Goal: Information Seeking & Learning: Learn about a topic

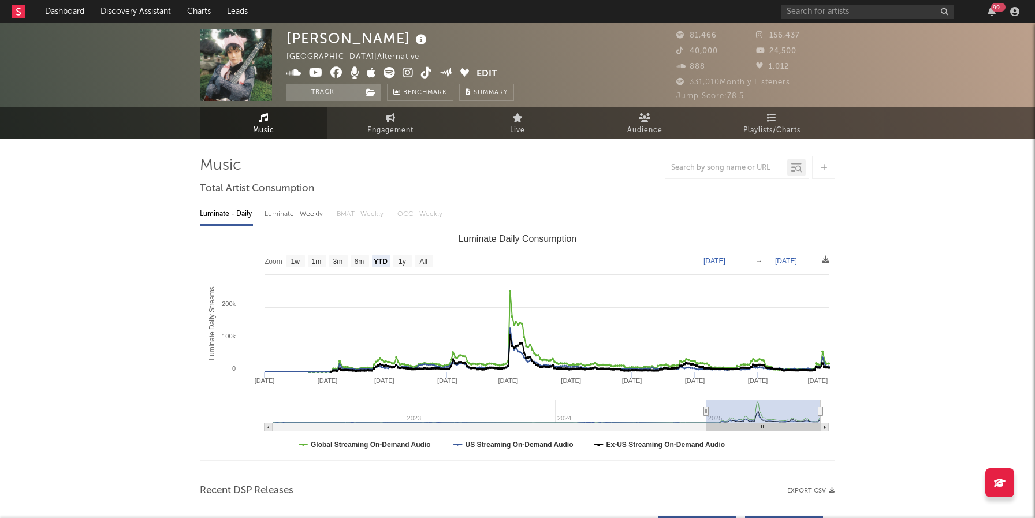
select select "YTD"
click at [823, 15] on input "text" at bounding box center [867, 12] width 173 height 14
click at [75, 20] on link "Dashboard" at bounding box center [64, 11] width 55 height 23
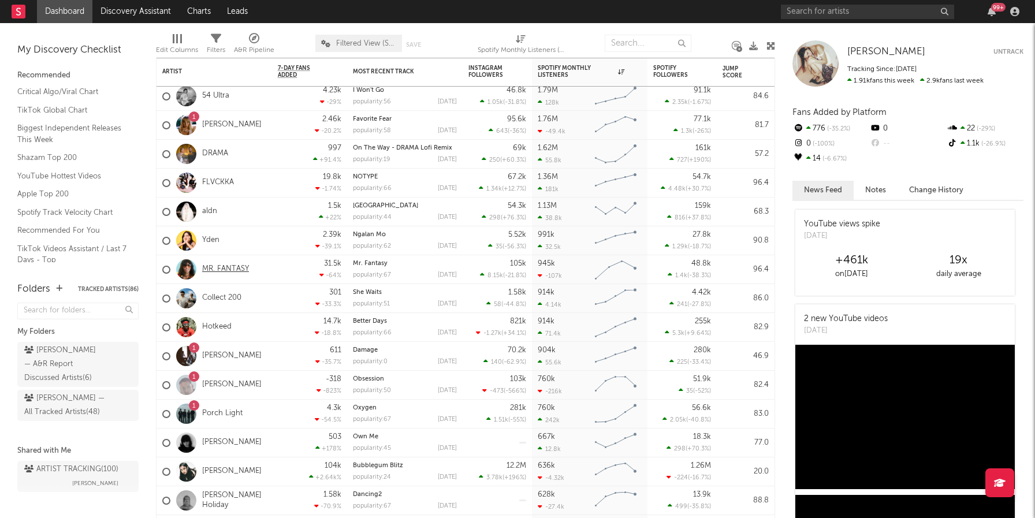
click at [238, 270] on link "MR. FANTASY" at bounding box center [225, 269] width 47 height 10
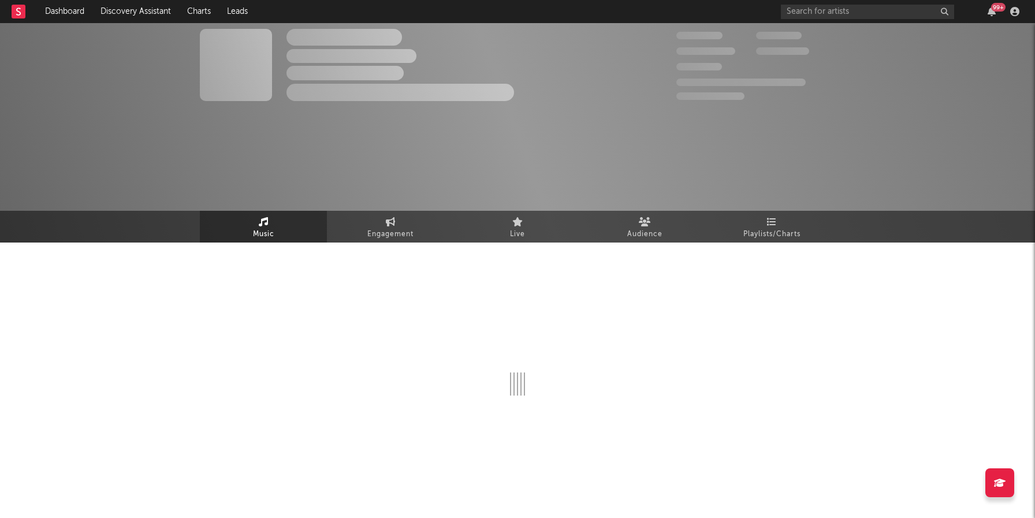
select select "1w"
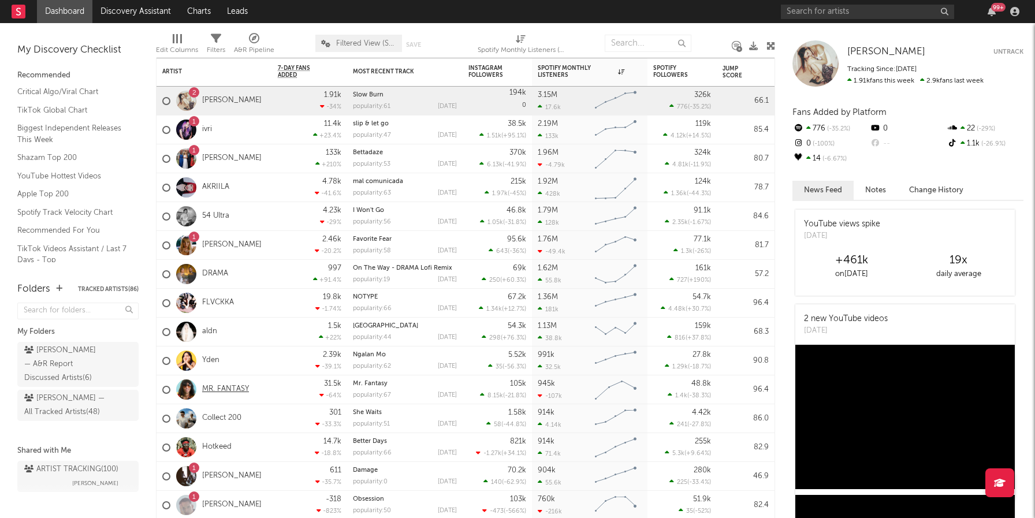
click at [229, 385] on link "MR. FANTASY" at bounding box center [225, 390] width 47 height 10
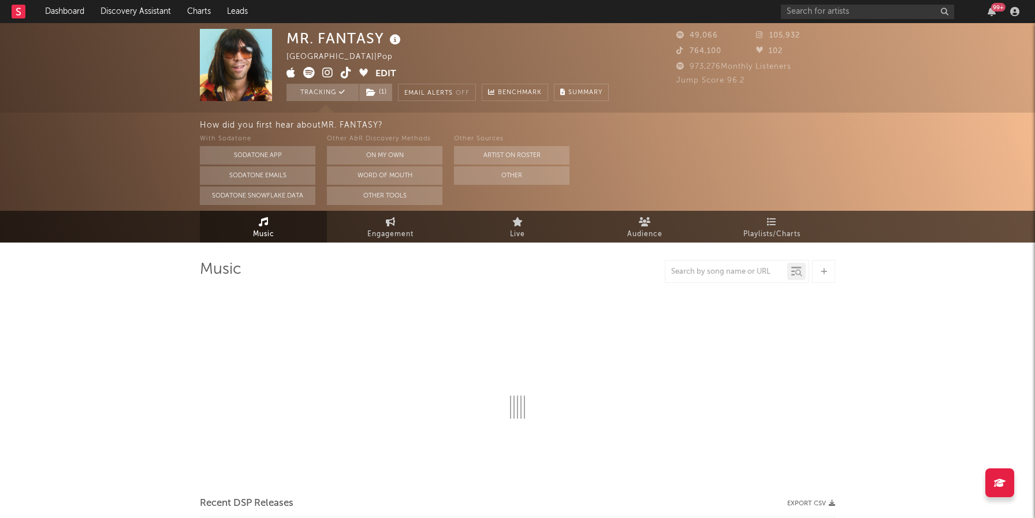
select select "1w"
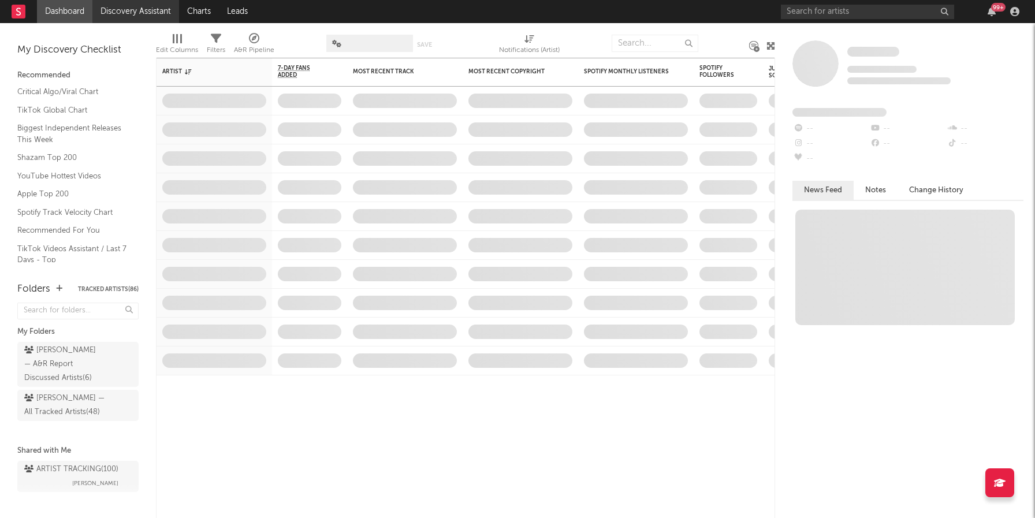
click at [140, 10] on link "Discovery Assistant" at bounding box center [135, 11] width 87 height 23
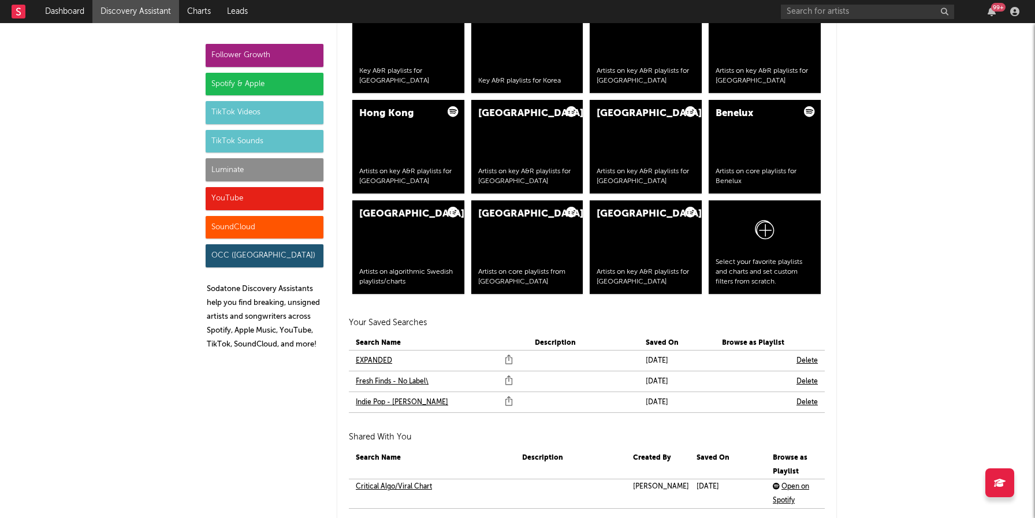
scroll to position [2327, 0]
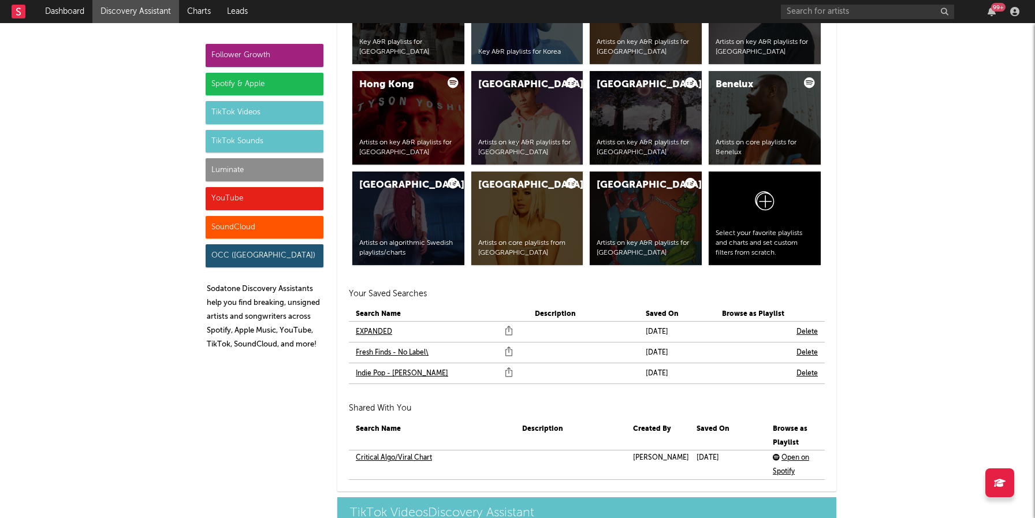
click at [375, 333] on link "EXPANDED" at bounding box center [374, 332] width 36 height 14
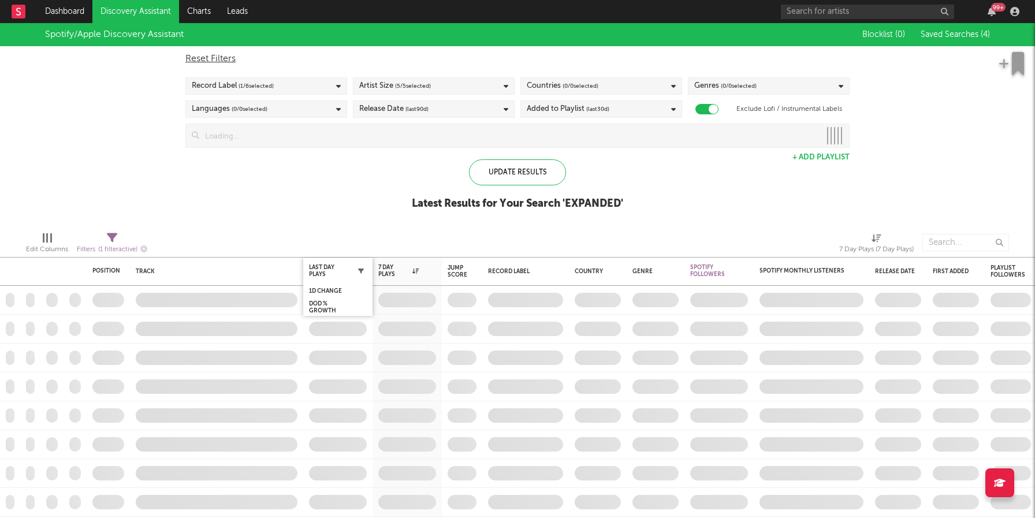
checkbox input "true"
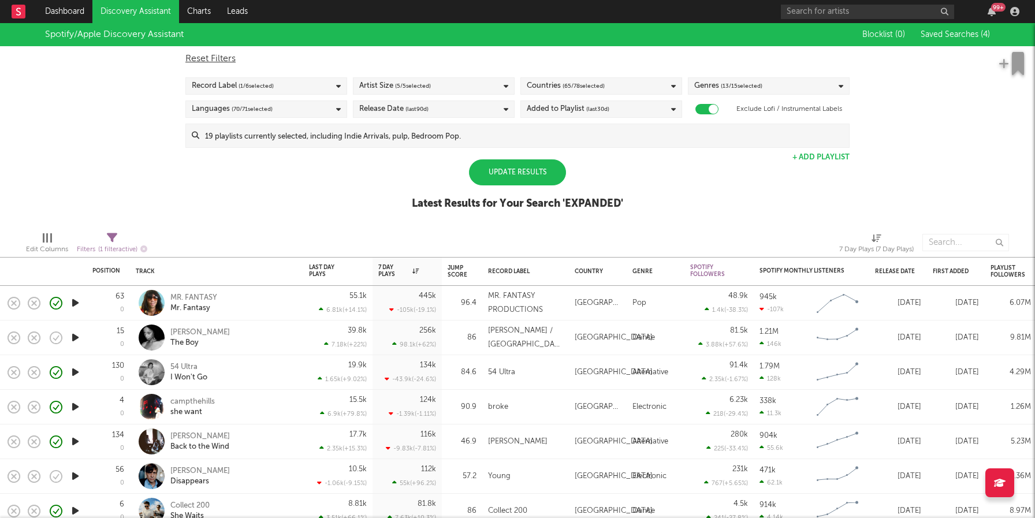
click at [546, 174] on div "Update Results" at bounding box center [517, 172] width 97 height 26
click at [544, 172] on div "Update Results" at bounding box center [517, 172] width 97 height 26
click at [545, 176] on div "Update Results" at bounding box center [517, 172] width 97 height 26
click at [469, 141] on input at bounding box center [524, 135] width 650 height 23
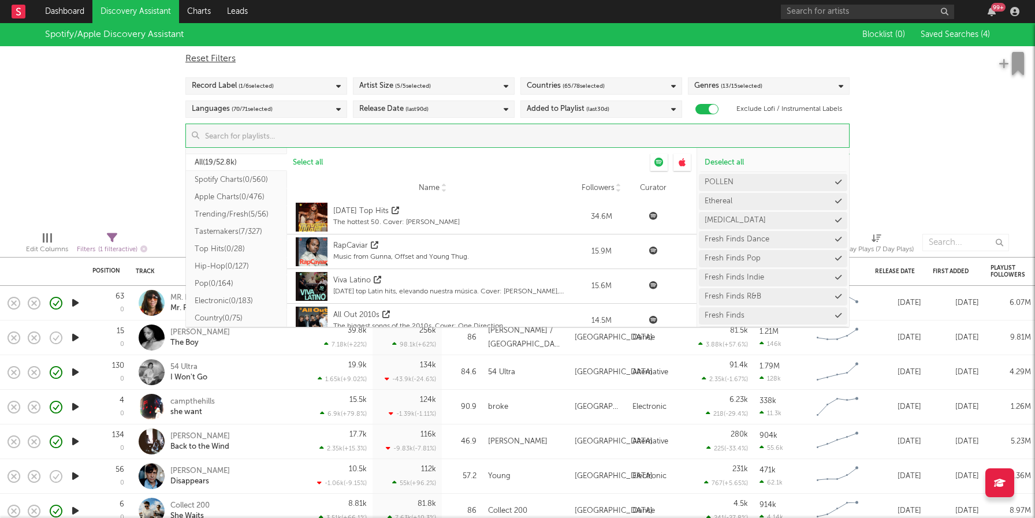
scroll to position [207, 0]
click at [968, 129] on div "Spotify/Apple Discovery Assistant Blocklist ( 0 ) Saved Searches ( 4 ) Reset Fi…" at bounding box center [517, 122] width 1035 height 199
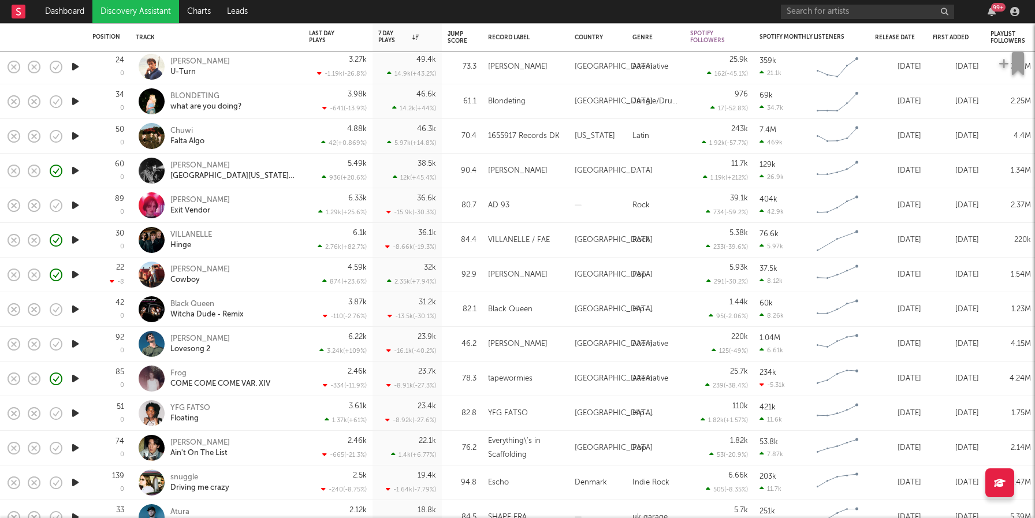
click at [74, 409] on icon "button" at bounding box center [75, 413] width 12 height 14
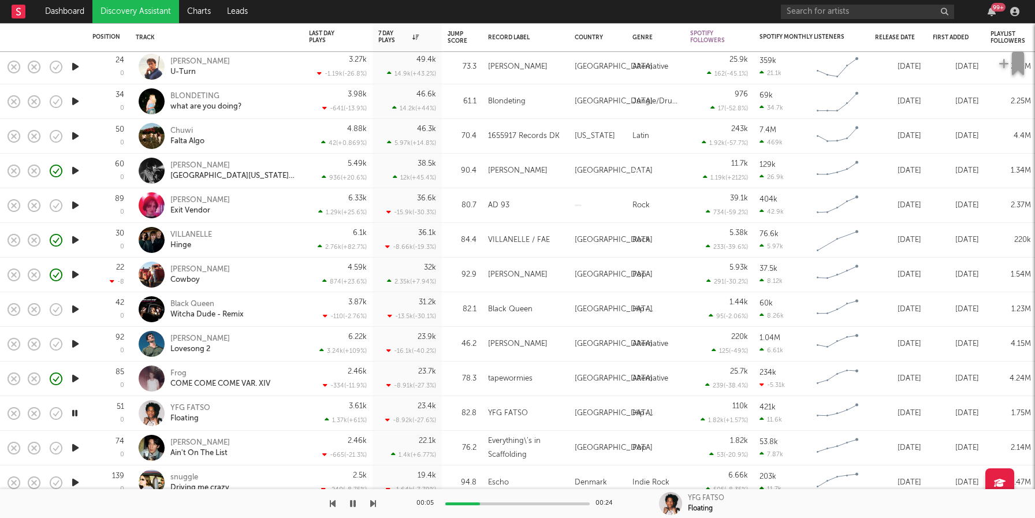
click at [76, 408] on icon "button" at bounding box center [74, 413] width 11 height 14
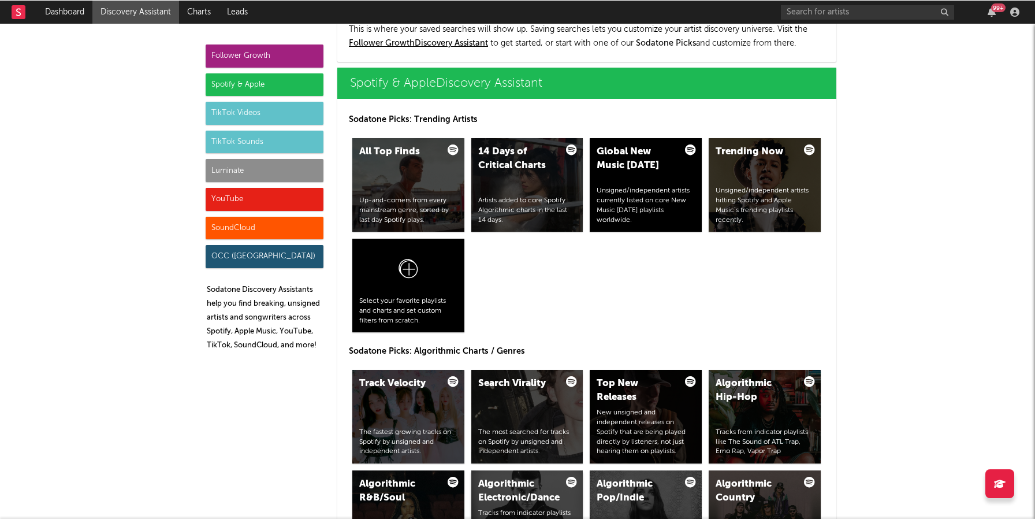
scroll to position [1135, 0]
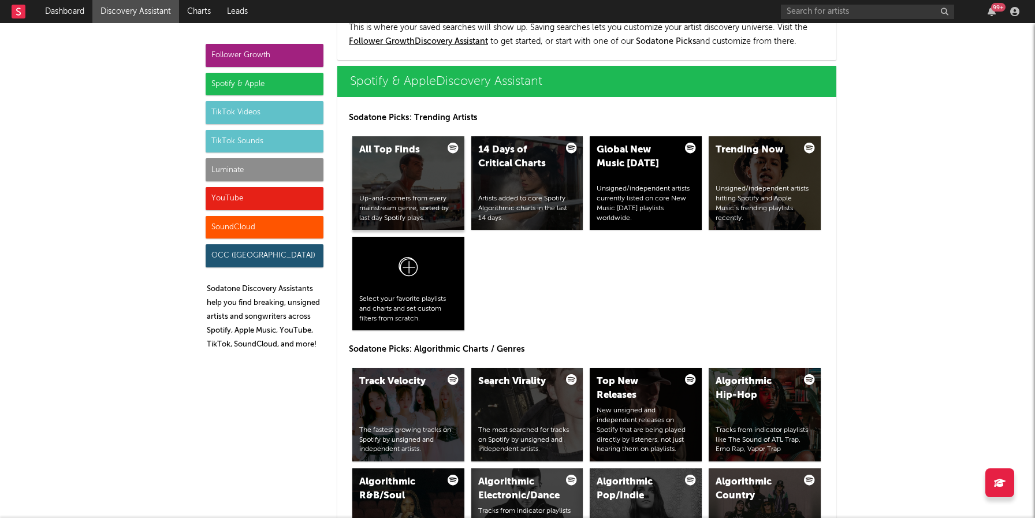
click at [403, 163] on div "All Top Finds Up-and-comers from every mainstream genre, sorted by last day Spo…" at bounding box center [408, 183] width 112 height 94
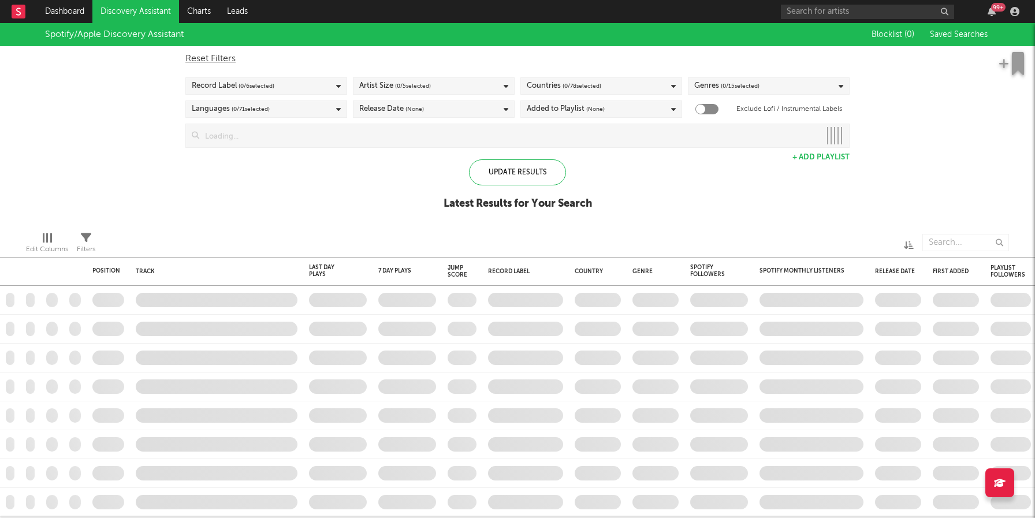
click at [523, 131] on input at bounding box center [509, 135] width 621 height 23
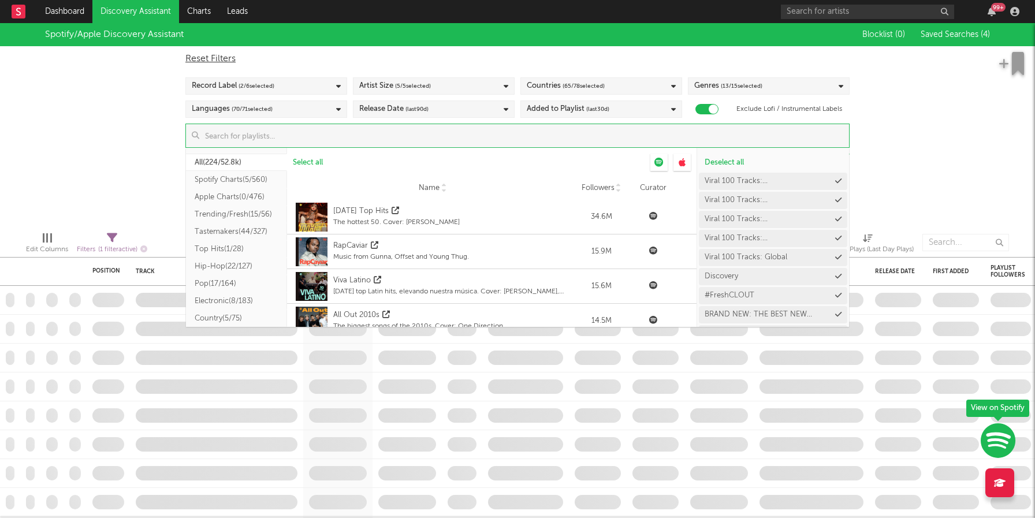
checkbox input "true"
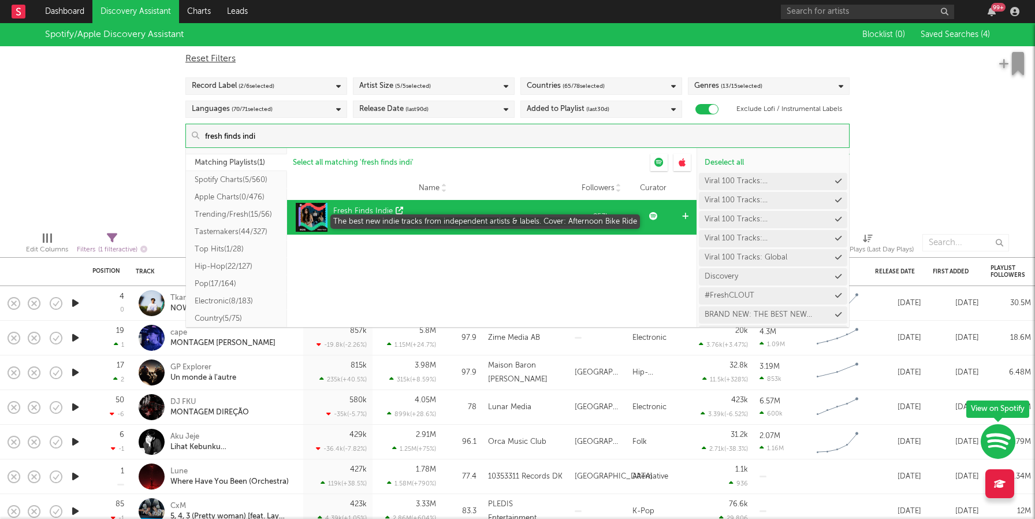
type input "fresh finds indi"
click at [497, 217] on div "The best new indie tracks from independent artists & labels. Cover: Afternoon B…" at bounding box center [452, 222] width 239 height 10
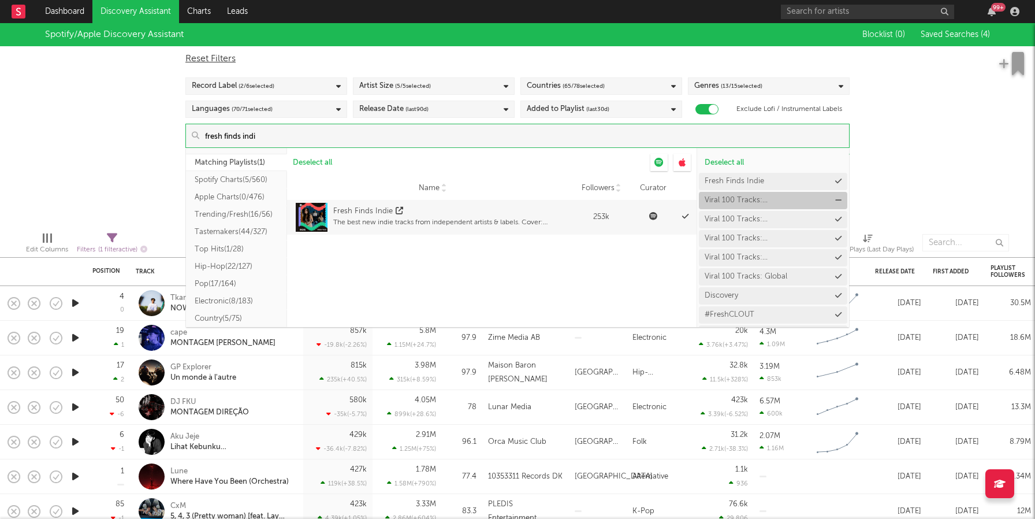
click at [821, 208] on button "Viral 100 Tracks: United Kingdom" at bounding box center [773, 200] width 148 height 17
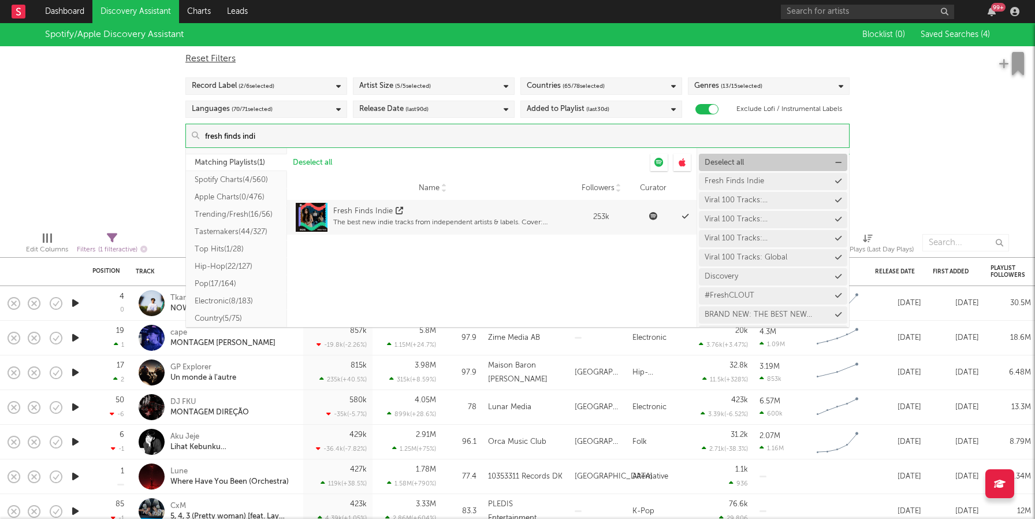
click at [751, 165] on button "Deselect all" at bounding box center [773, 162] width 148 height 17
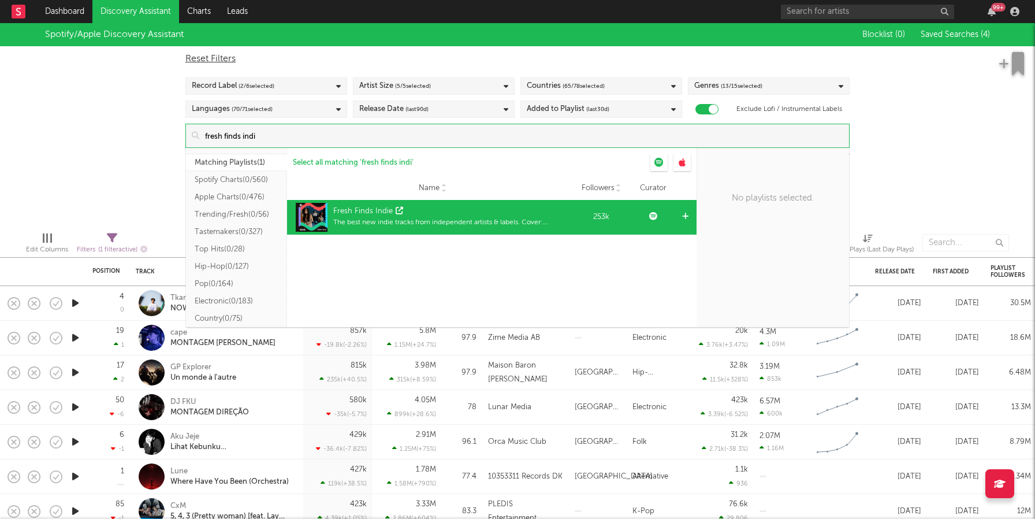
click at [406, 215] on div "Fresh Finds Indie" at bounding box center [452, 212] width 239 height 12
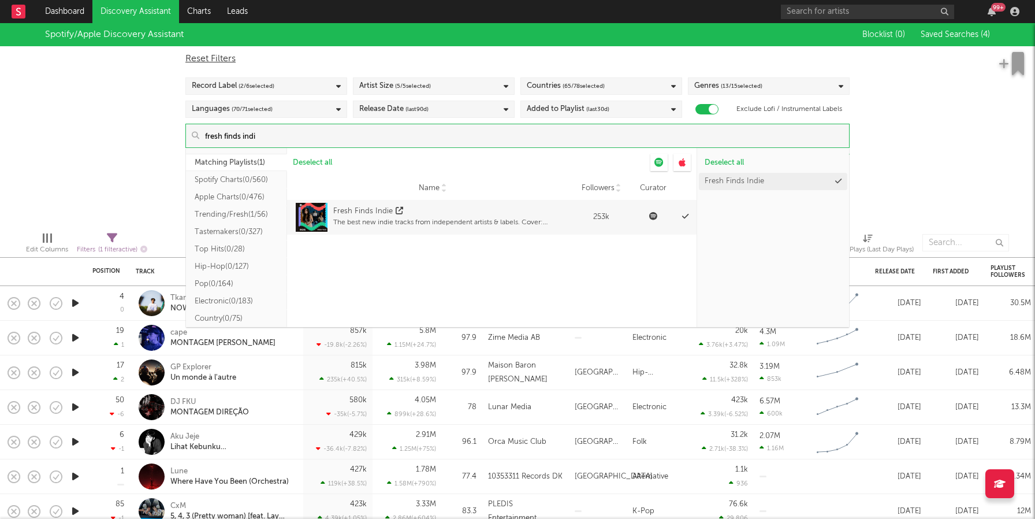
click at [929, 168] on div "Spotify/Apple Discovery Assistant Blocklist ( 0 ) Saved Searches ( 4 ) Reset Fi…" at bounding box center [517, 122] width 1035 height 199
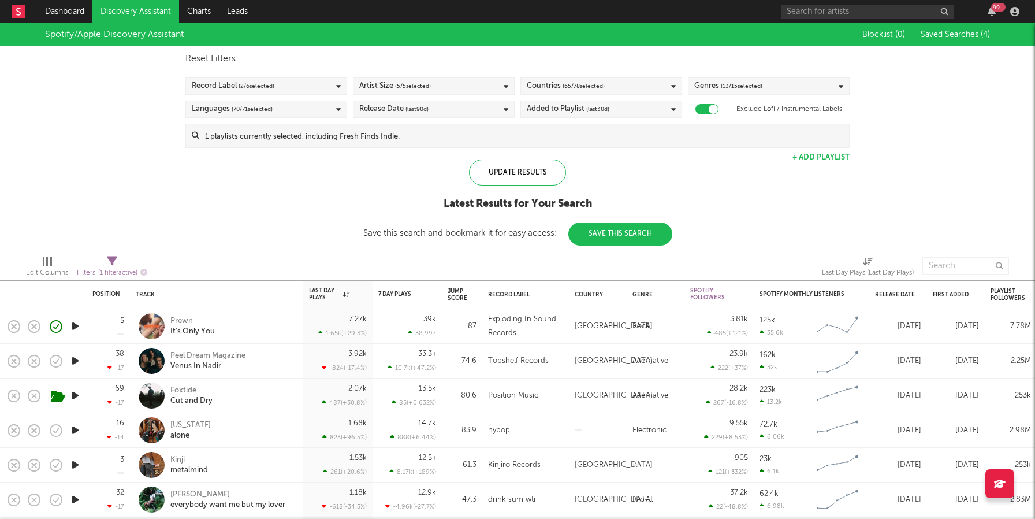
click at [282, 83] on div "Record Label ( 2 / 6 selected)" at bounding box center [266, 85] width 162 height 17
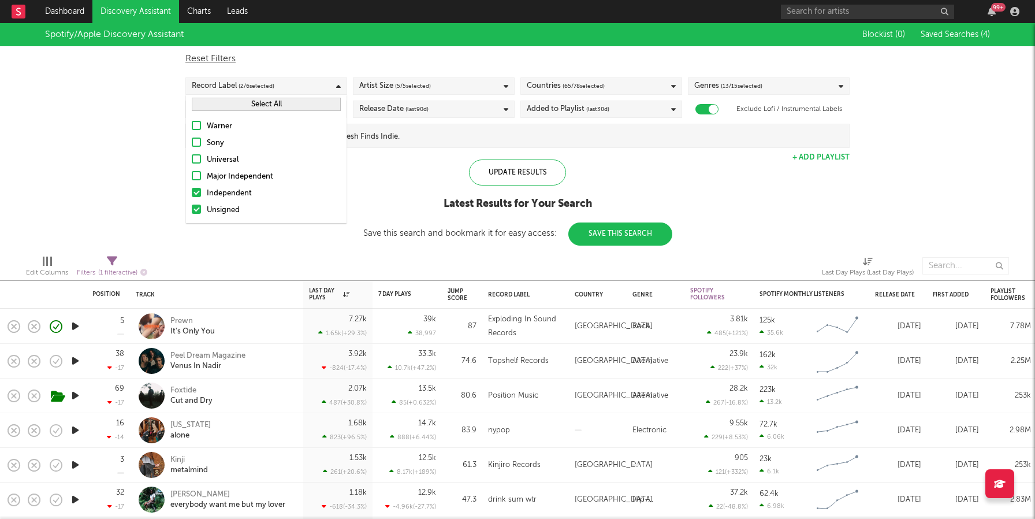
click at [197, 192] on div at bounding box center [196, 192] width 9 height 9
click at [192, 192] on input "Independent" at bounding box center [192, 194] width 0 height 14
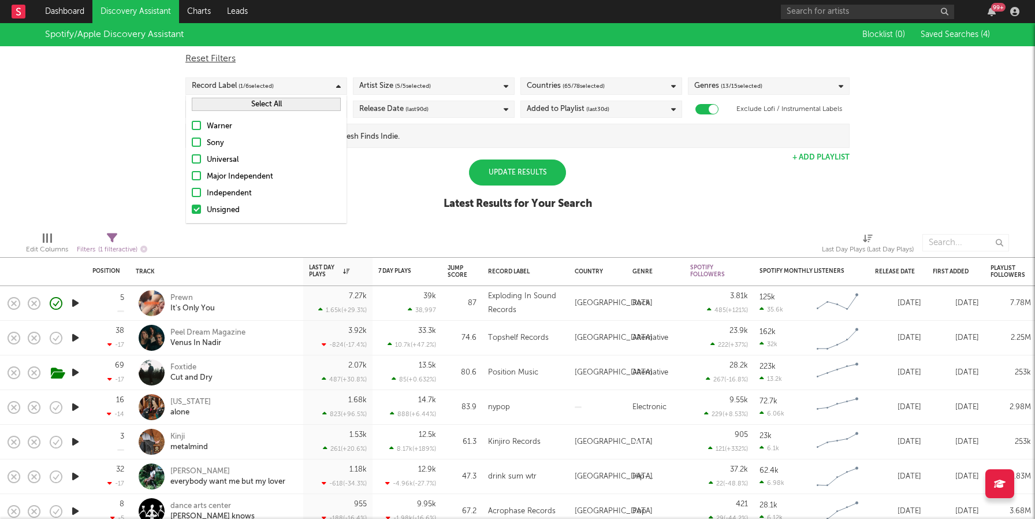
click at [789, 87] on div "Genres ( 13 / 15 selected)" at bounding box center [769, 85] width 162 height 17
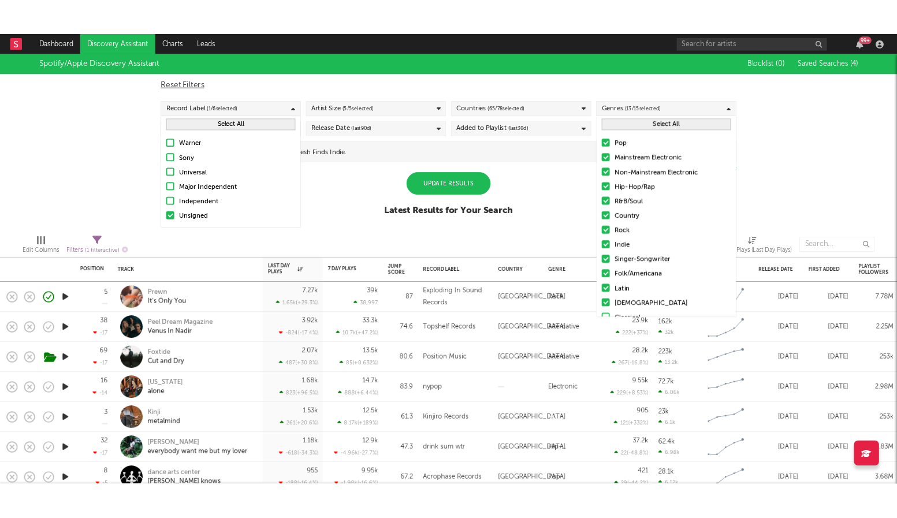
scroll to position [48, 0]
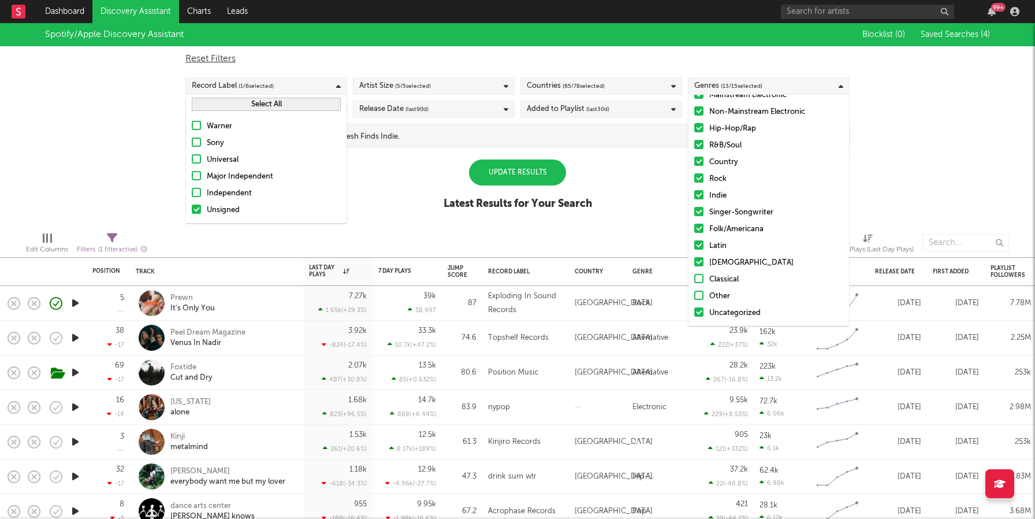
click at [633, 197] on div "Spotify/Apple Discovery Assistant Blocklist ( 0 ) Saved Searches ( 4 ) Reset Fi…" at bounding box center [517, 122] width 1035 height 199
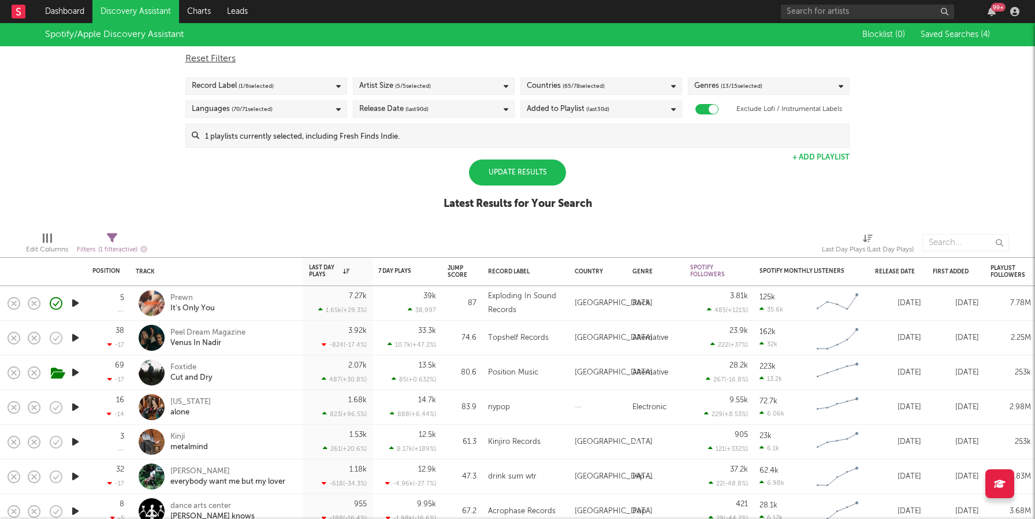
click at [535, 170] on div "Update Results" at bounding box center [517, 172] width 97 height 26
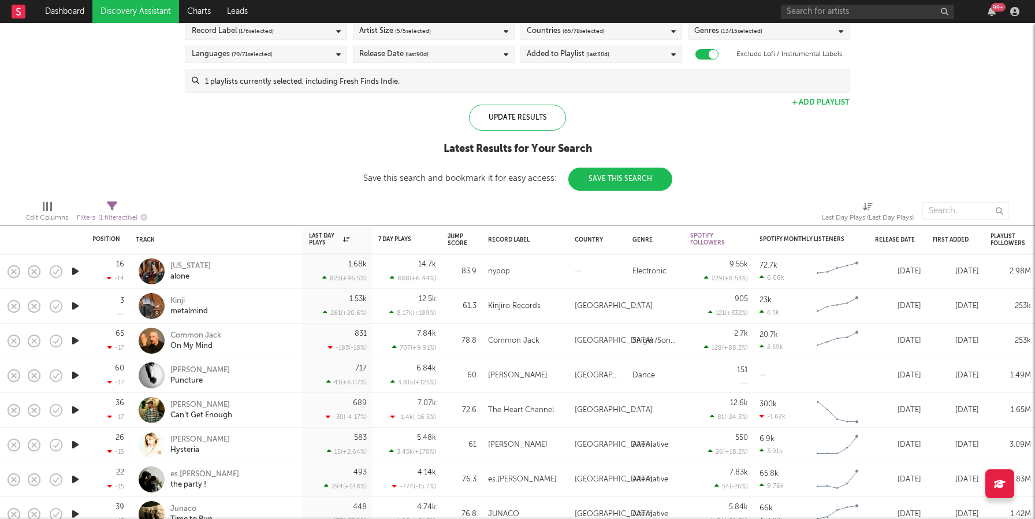
click at [80, 305] on icon "button" at bounding box center [75, 306] width 12 height 14
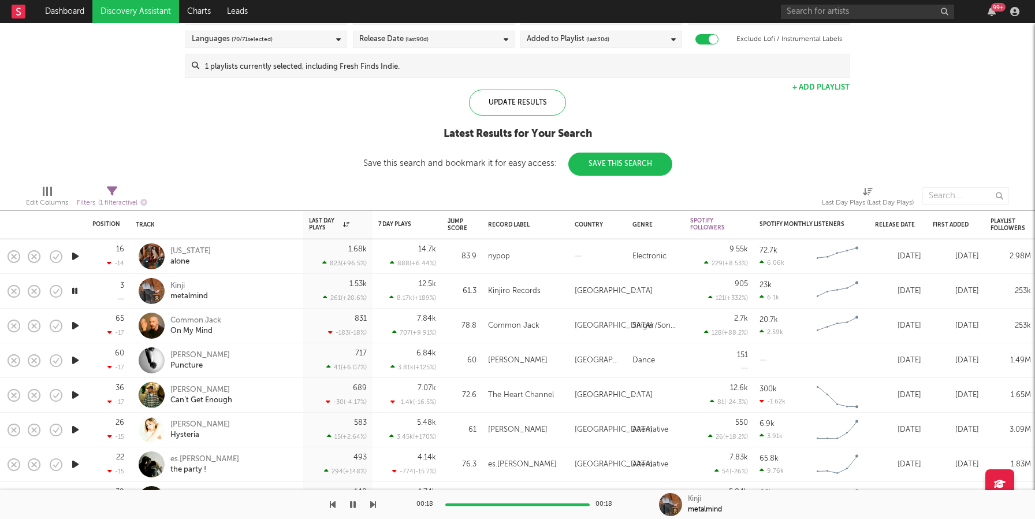
click at [78, 323] on icon "button" at bounding box center [75, 325] width 12 height 14
click at [70, 360] on icon "button" at bounding box center [75, 360] width 12 height 14
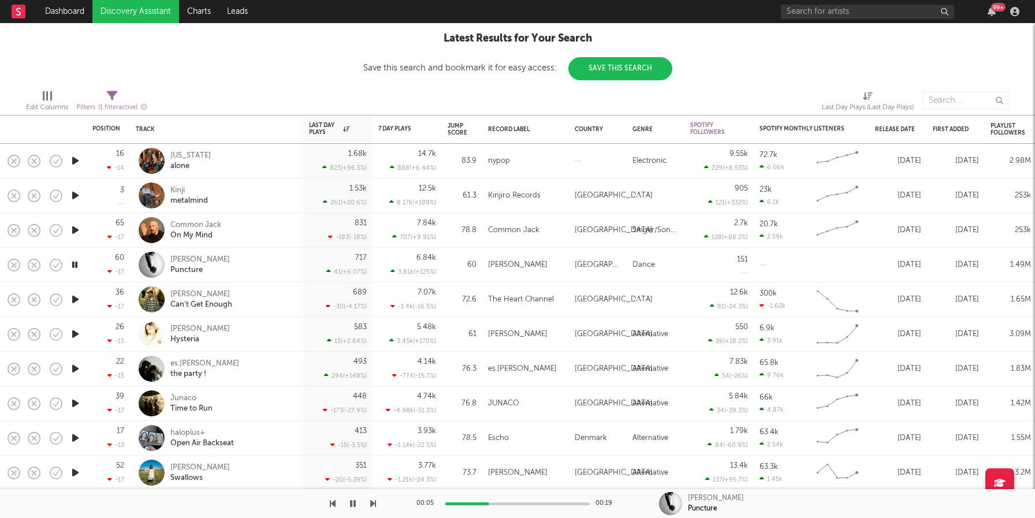
click at [80, 334] on icon "button" at bounding box center [75, 334] width 12 height 14
click at [72, 299] on icon "button" at bounding box center [75, 299] width 12 height 14
click at [79, 368] on icon "button" at bounding box center [75, 368] width 12 height 14
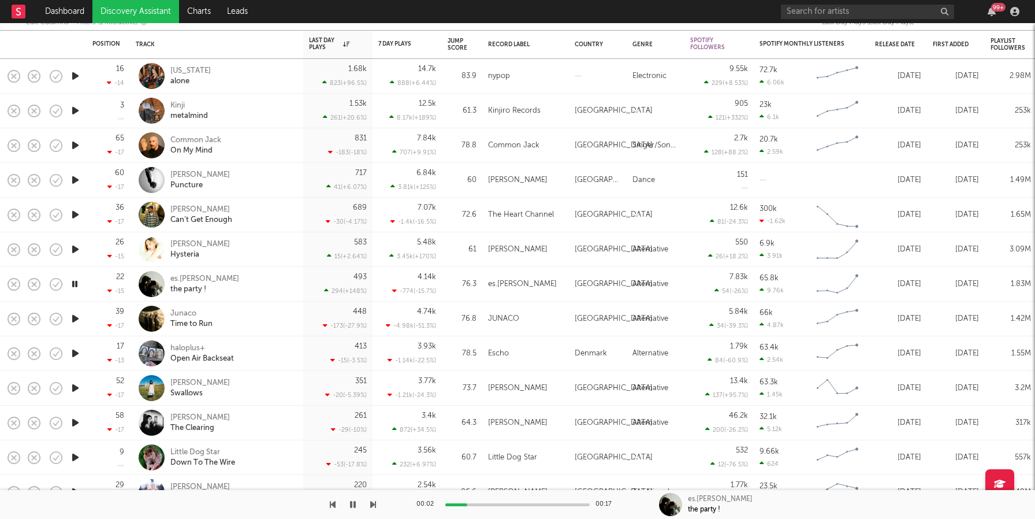
click at [76, 314] on icon "button" at bounding box center [75, 318] width 12 height 14
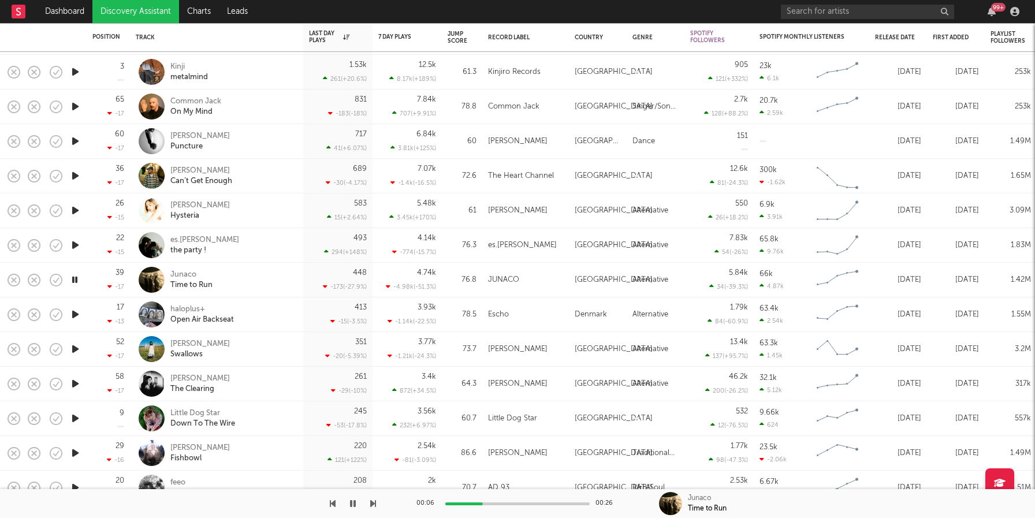
click at [74, 315] on icon "button" at bounding box center [75, 314] width 12 height 14
click at [70, 348] on icon "button" at bounding box center [75, 349] width 12 height 14
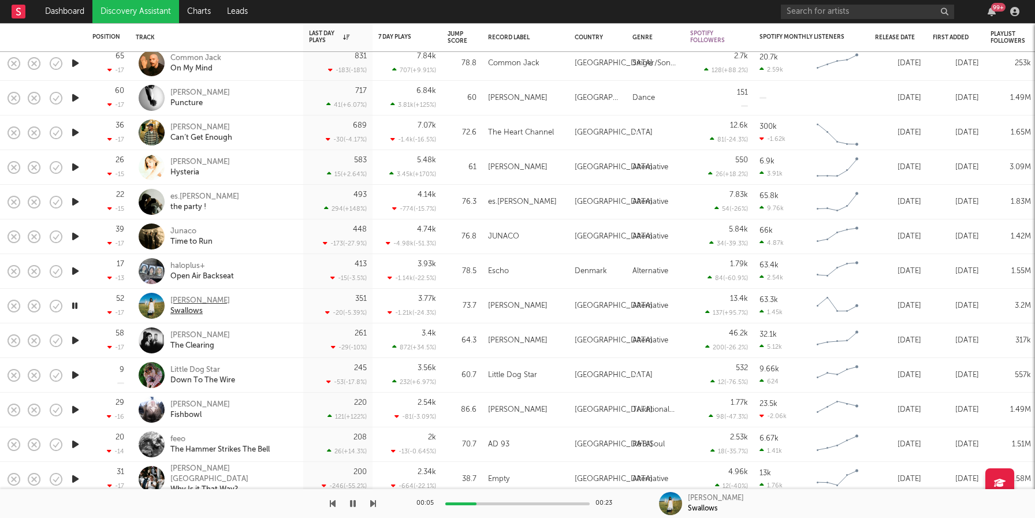
click at [190, 298] on div "Hana Eid" at bounding box center [199, 301] width 59 height 10
click at [80, 339] on icon "button" at bounding box center [75, 340] width 12 height 14
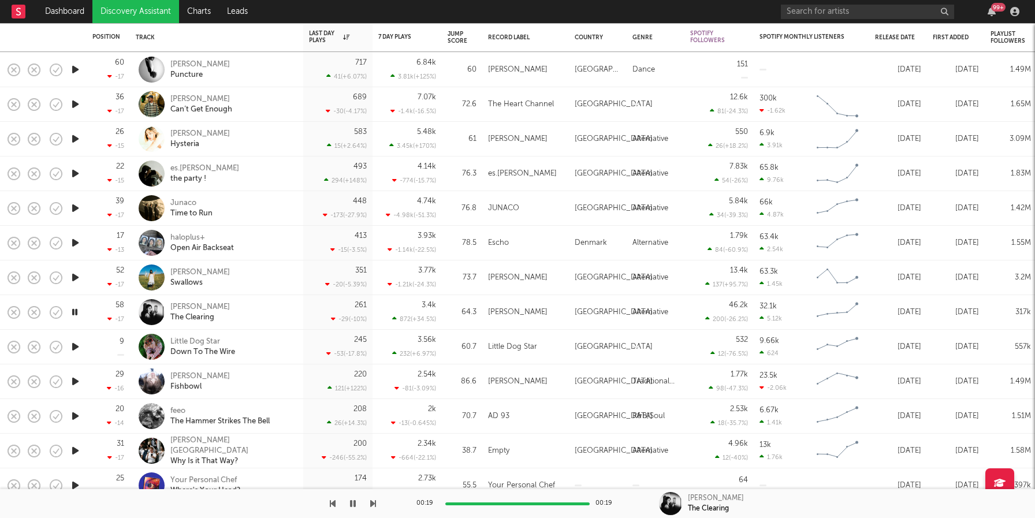
click at [75, 343] on icon "button" at bounding box center [75, 347] width 12 height 14
click at [193, 342] on div "Little Dog Star" at bounding box center [202, 342] width 65 height 10
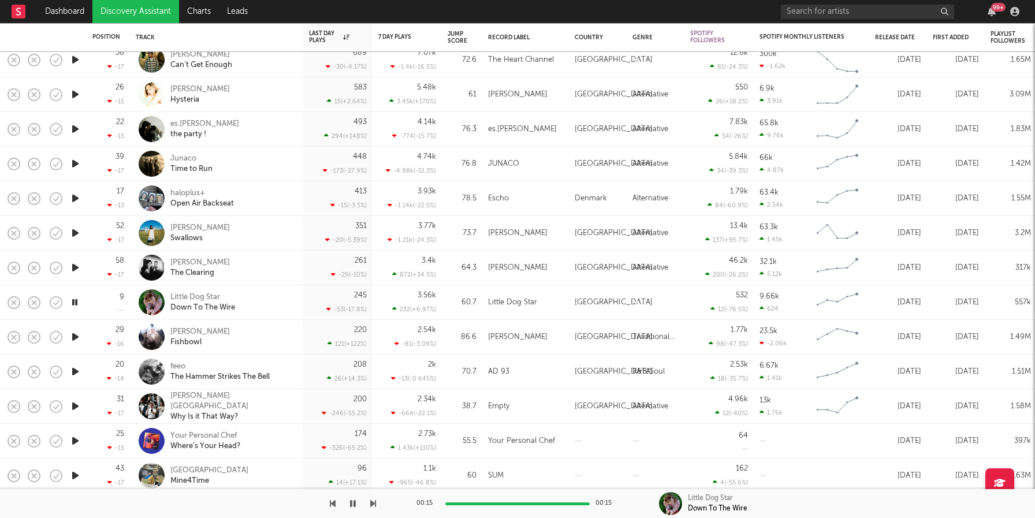
click at [78, 336] on icon "button" at bounding box center [75, 337] width 12 height 14
click at [199, 342] on div "Fishbowl" at bounding box center [199, 342] width 59 height 10
click at [352, 507] on icon "button" at bounding box center [353, 503] width 6 height 9
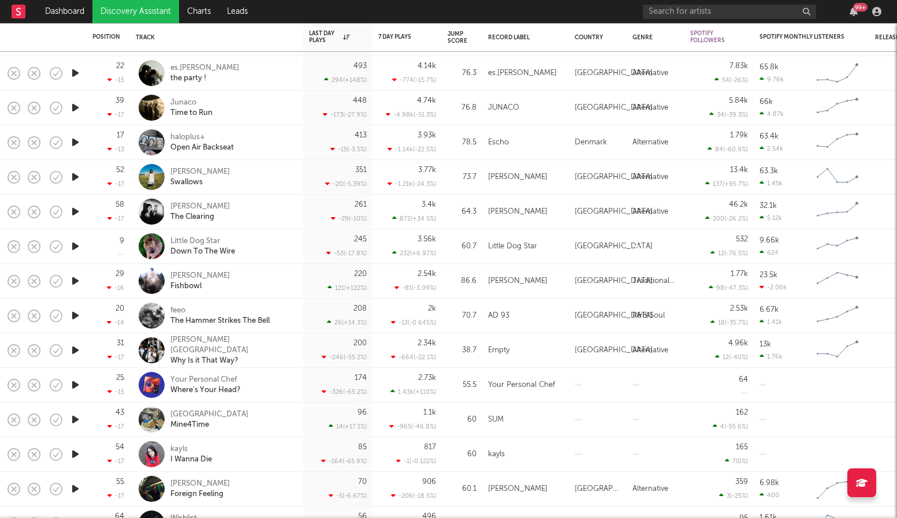
click at [80, 315] on icon "button" at bounding box center [75, 315] width 12 height 14
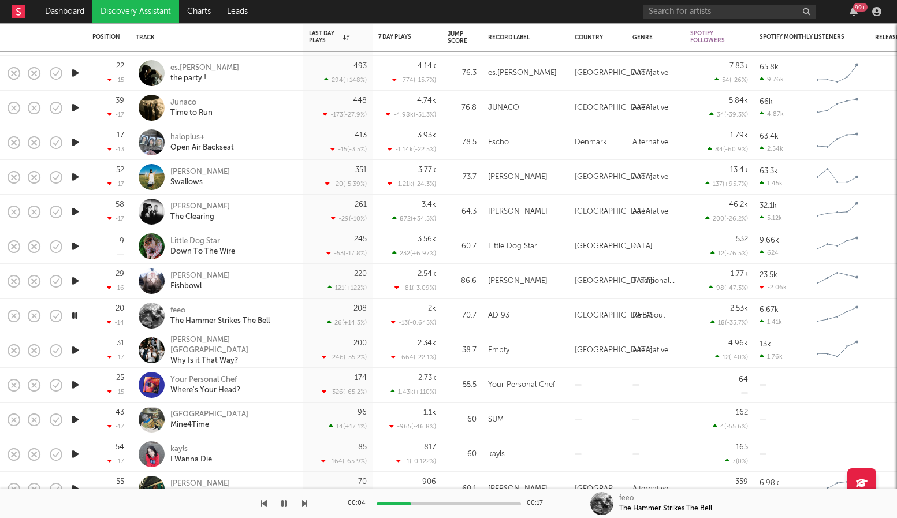
click at [80, 344] on icon "button" at bounding box center [75, 350] width 12 height 14
click at [74, 317] on icon "button" at bounding box center [75, 315] width 12 height 14
click at [76, 348] on icon "button" at bounding box center [75, 350] width 12 height 14
click at [74, 387] on icon "button" at bounding box center [75, 385] width 12 height 14
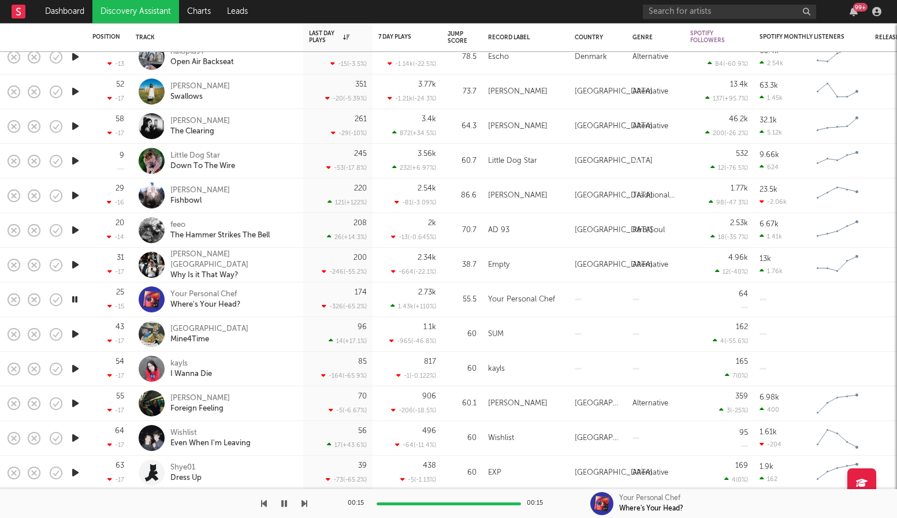
click at [73, 333] on icon "button" at bounding box center [75, 334] width 12 height 14
click at [187, 342] on div "Mine4Time" at bounding box center [209, 339] width 78 height 10
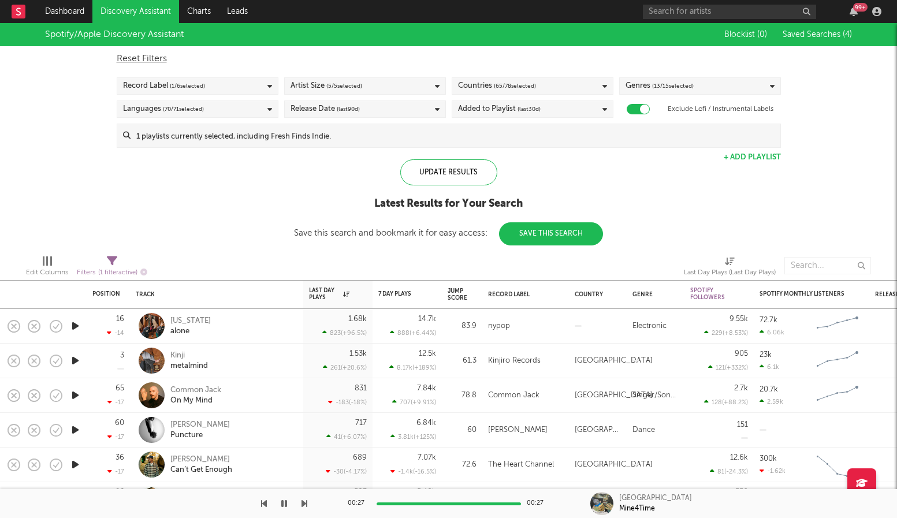
click at [467, 144] on input at bounding box center [456, 135] width 650 height 23
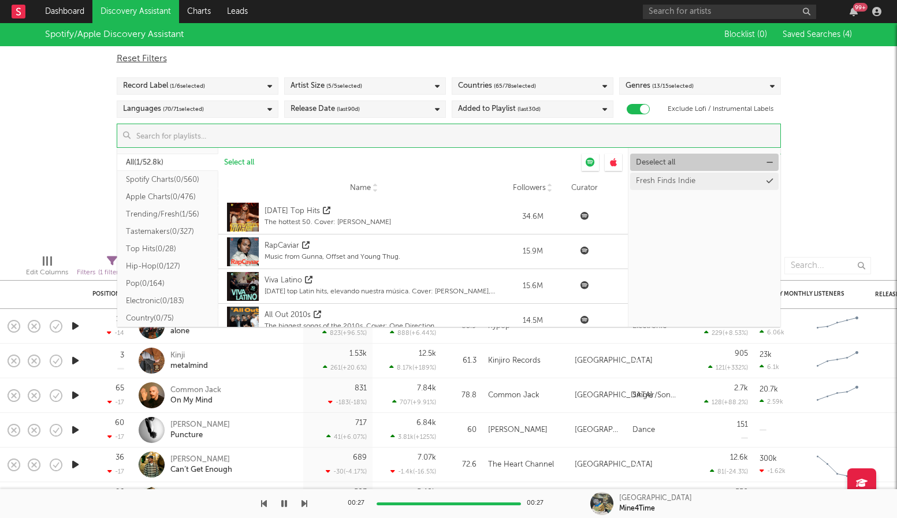
click at [679, 161] on button "Deselect all" at bounding box center [704, 162] width 148 height 17
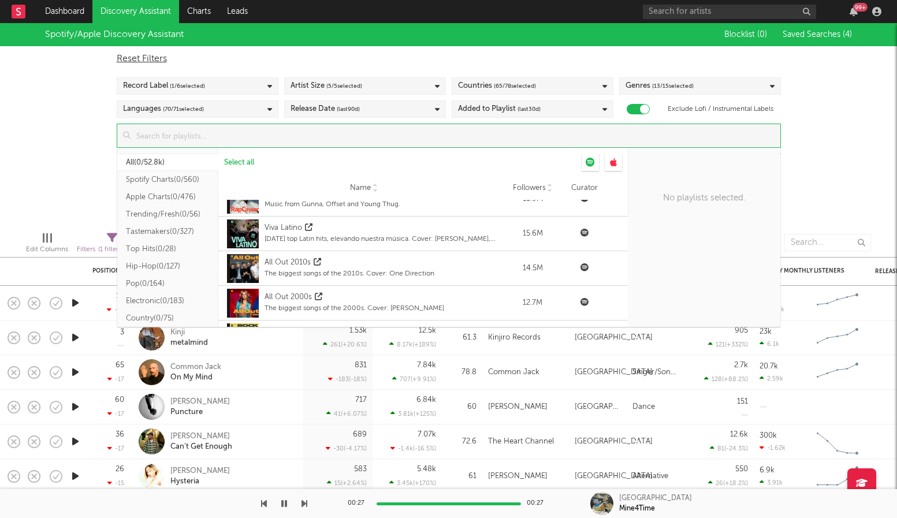
scroll to position [0, 0]
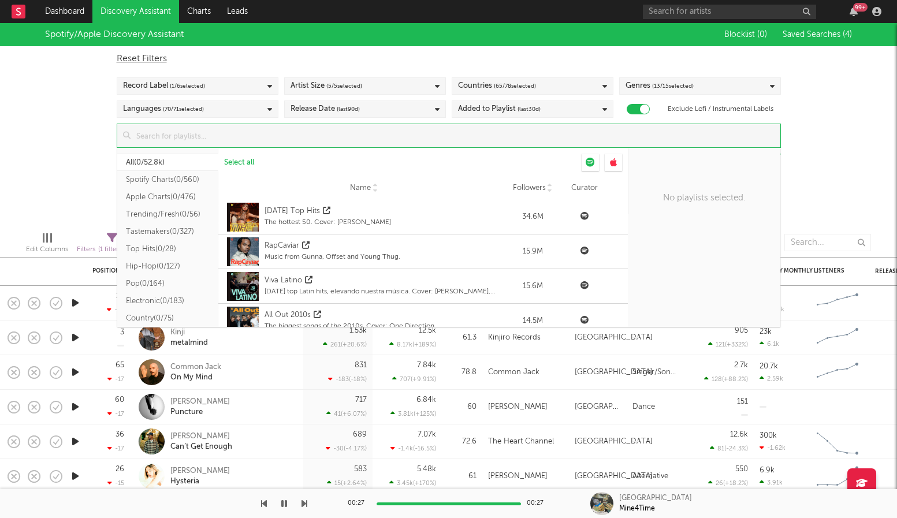
click at [398, 137] on input at bounding box center [456, 135] width 650 height 23
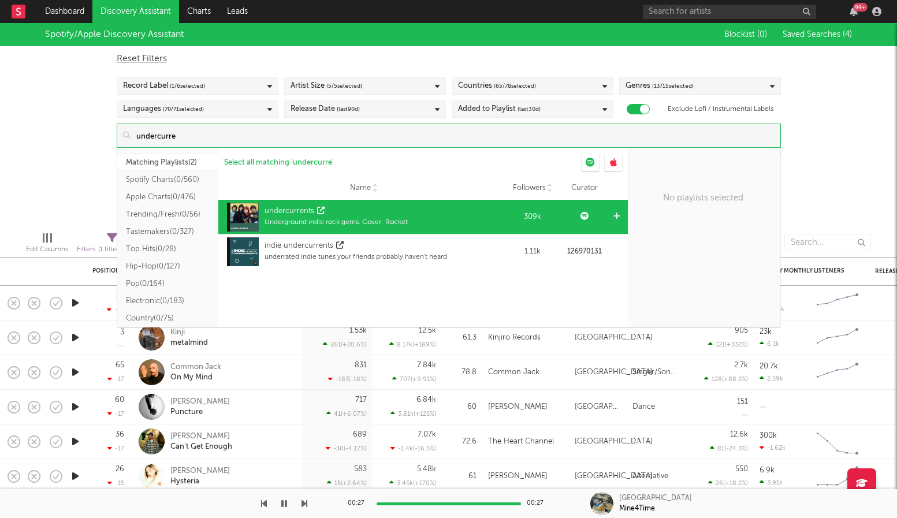
type input "undercurre"
click at [351, 218] on div "Underground indie rock gems. Cover: Rocket" at bounding box center [335, 222] width 143 height 10
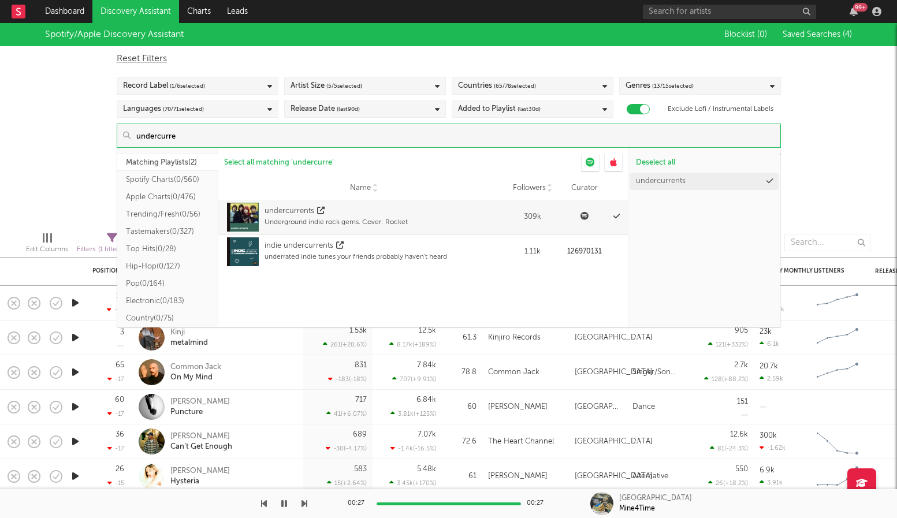
click at [856, 176] on div "Spotify/Apple Discovery Assistant Blocklist ( 0 ) Saved Searches ( 4 ) Reset Fi…" at bounding box center [448, 122] width 897 height 199
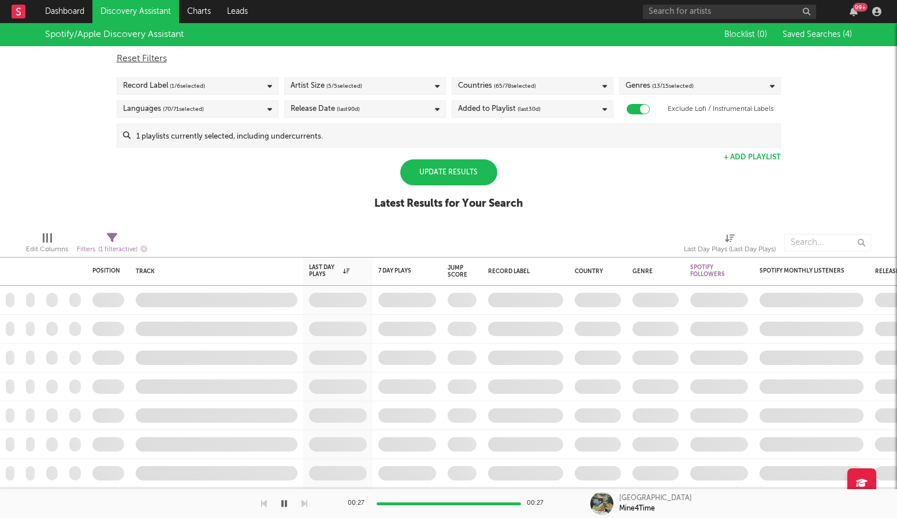
click at [461, 179] on div "Update Results" at bounding box center [448, 172] width 97 height 26
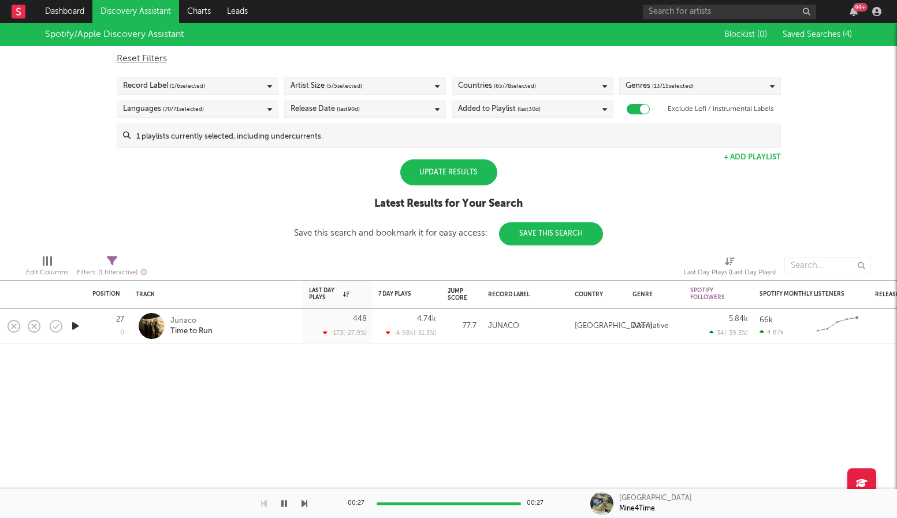
click at [462, 168] on div "Update Results" at bounding box center [448, 172] width 97 height 26
click at [79, 330] on icon "button" at bounding box center [75, 326] width 12 height 14
click at [194, 334] on div "Time to Run" at bounding box center [191, 331] width 42 height 10
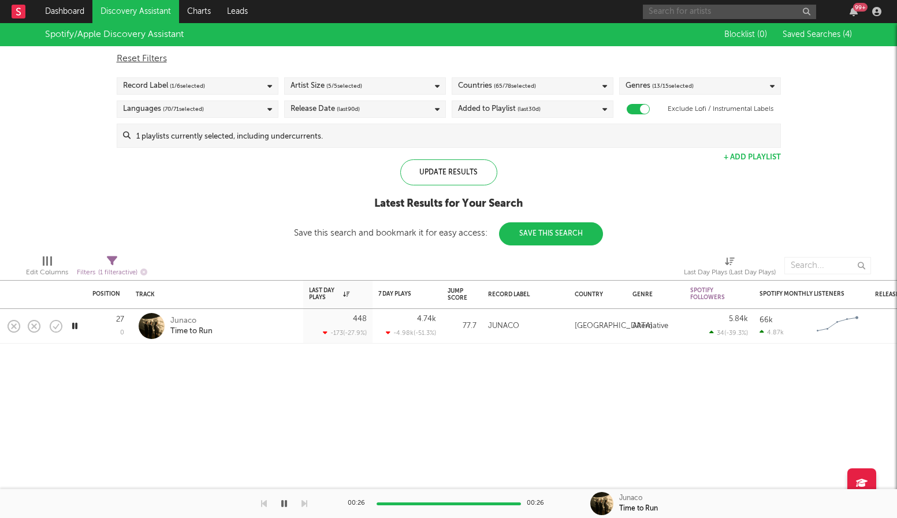
click at [713, 12] on input "text" at bounding box center [729, 12] width 173 height 14
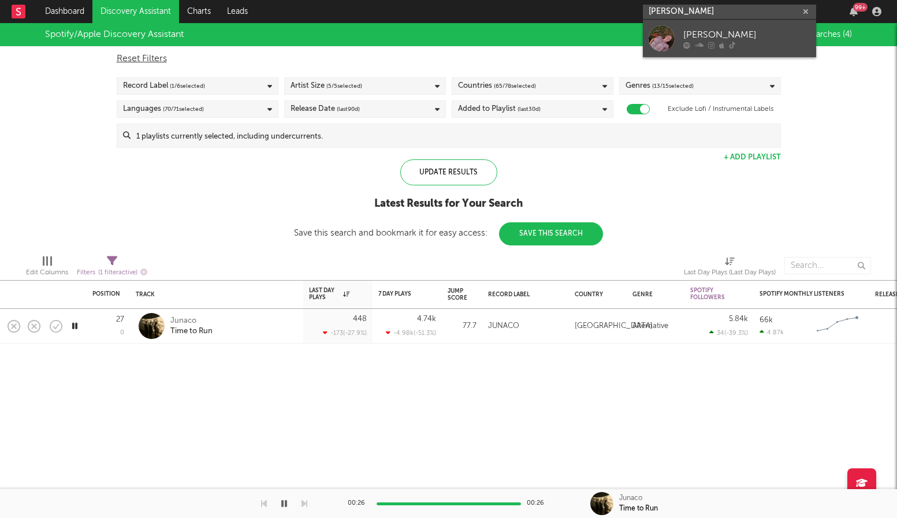
type input "annabelle dina"
click at [721, 44] on icon at bounding box center [721, 45] width 5 height 7
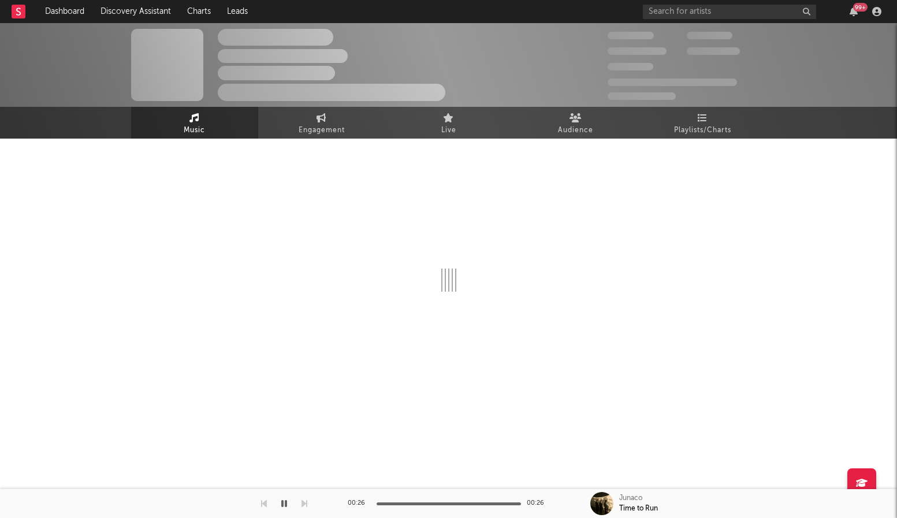
select select "1w"
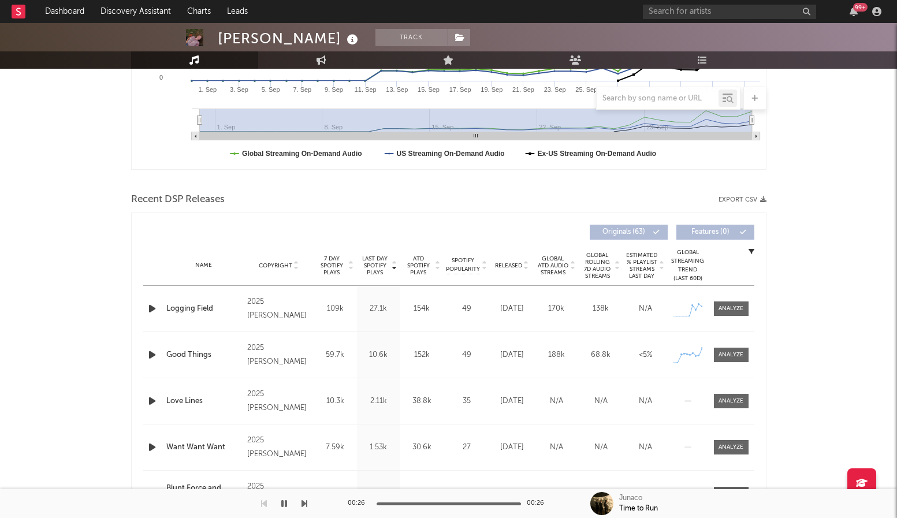
scroll to position [295, 0]
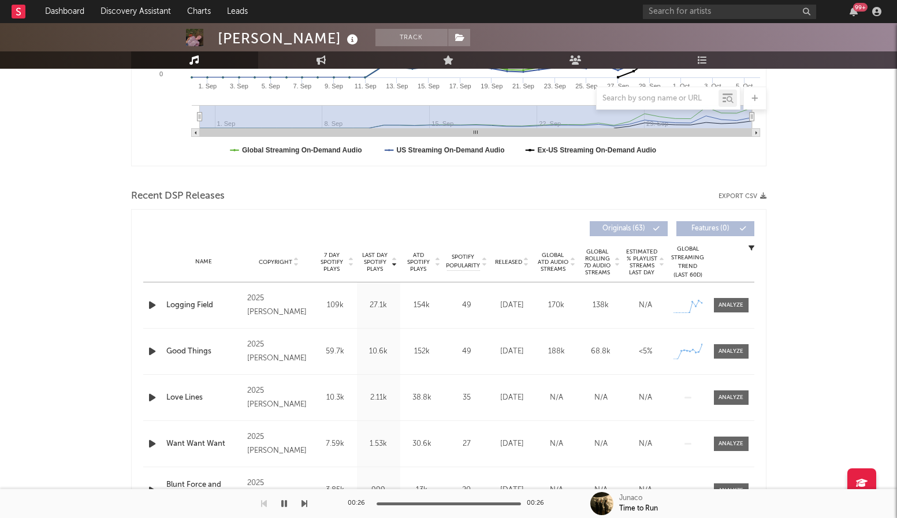
click at [409, 261] on span "ATD Spotify Plays" at bounding box center [418, 262] width 31 height 21
click at [413, 262] on span "ATD Spotify Plays" at bounding box center [418, 262] width 31 height 21
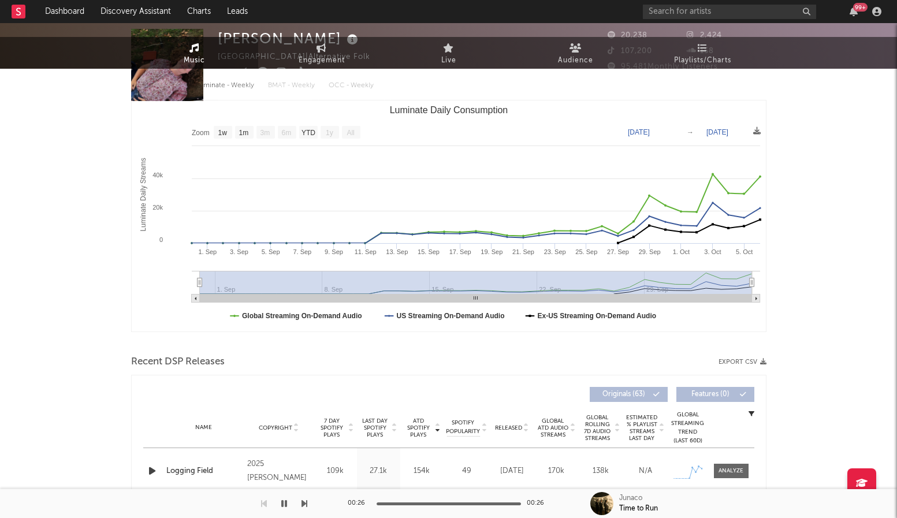
scroll to position [0, 0]
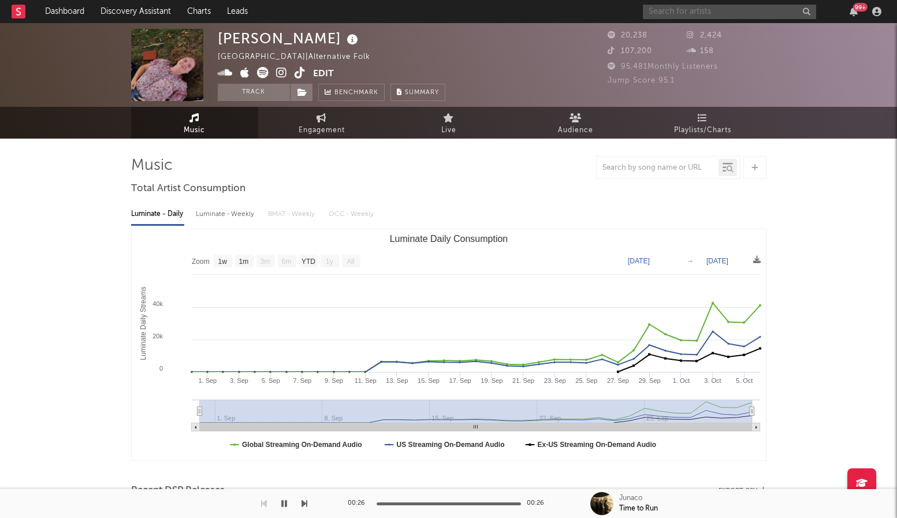
click at [676, 17] on input "text" at bounding box center [729, 12] width 173 height 14
click at [691, 12] on input "daffo" at bounding box center [729, 12] width 173 height 14
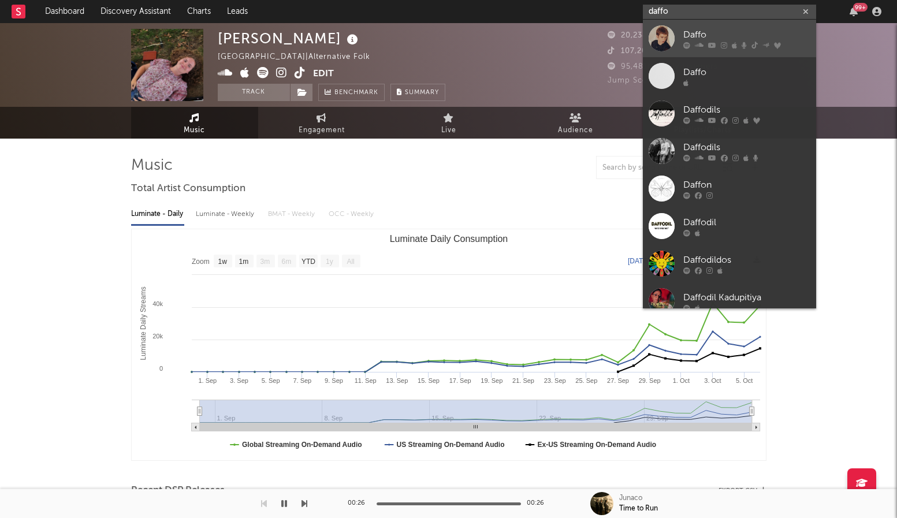
type input "daffo"
click at [689, 32] on div "Daffo" at bounding box center [746, 35] width 127 height 14
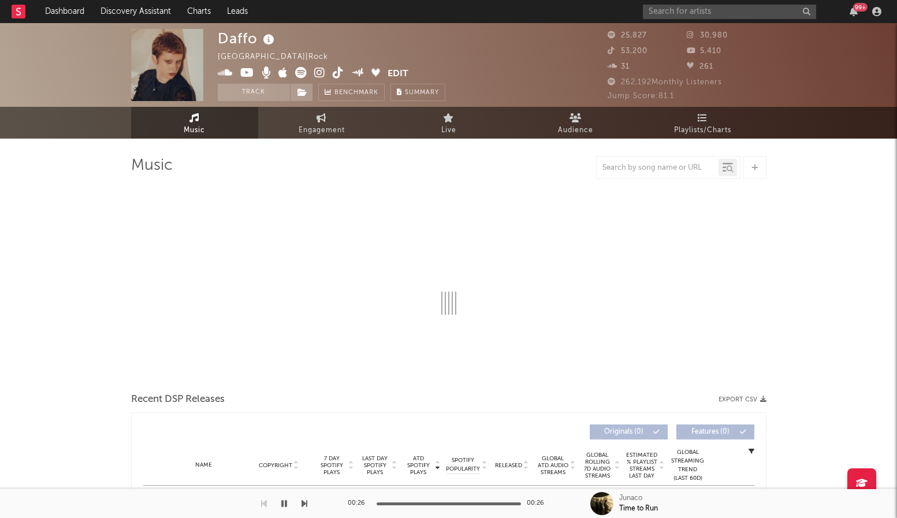
select select "6m"
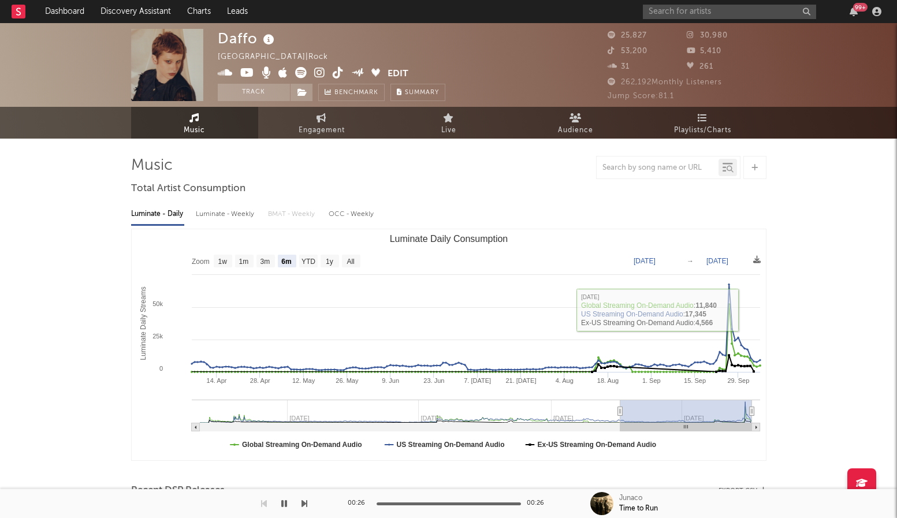
click at [680, 19] on div "99 +" at bounding box center [764, 11] width 243 height 23
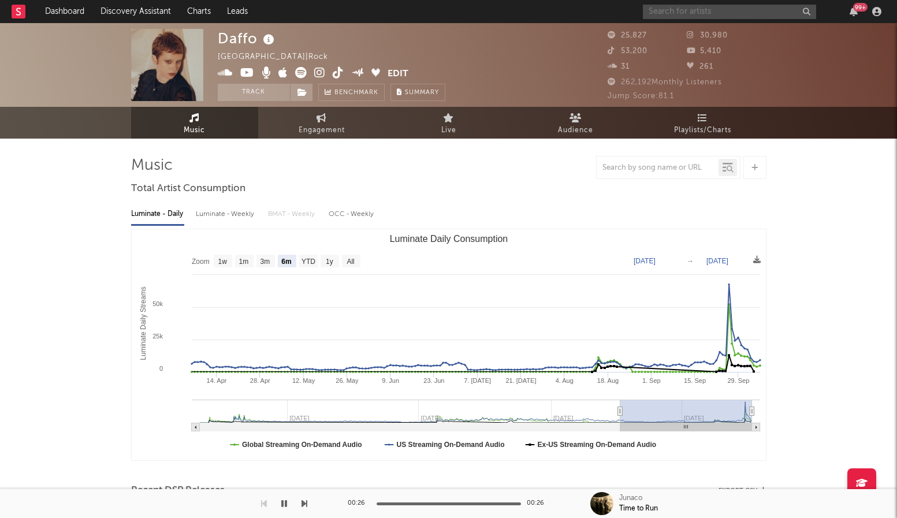
click at [674, 8] on input "text" at bounding box center [729, 12] width 173 height 14
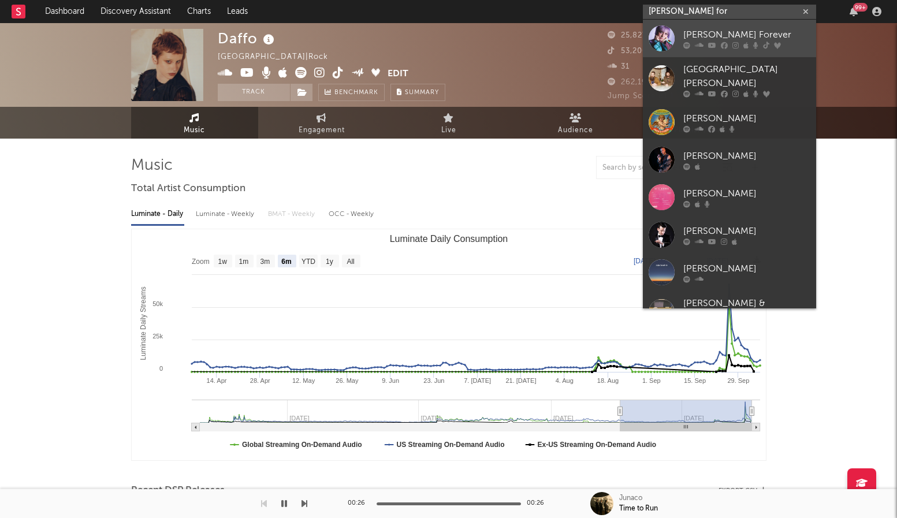
type input "frances for"
click at [707, 34] on div "[PERSON_NAME] Forever" at bounding box center [746, 35] width 127 height 14
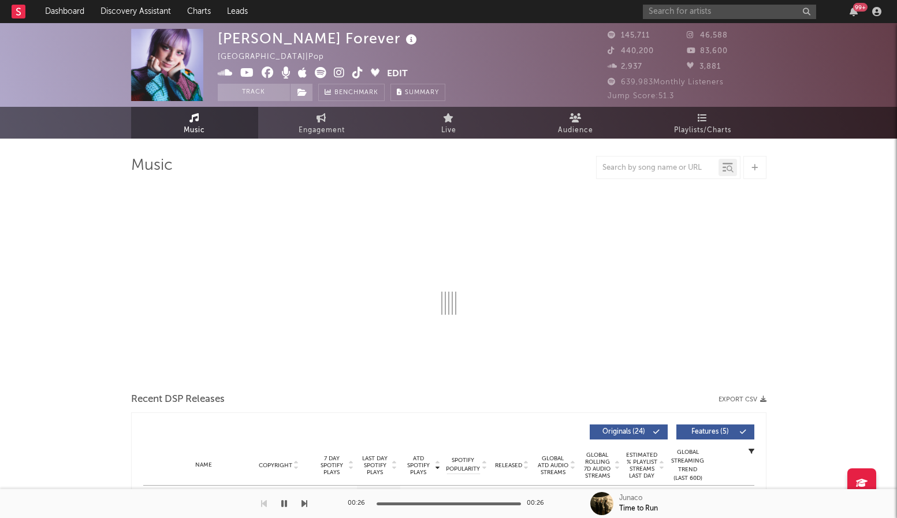
select select "6m"
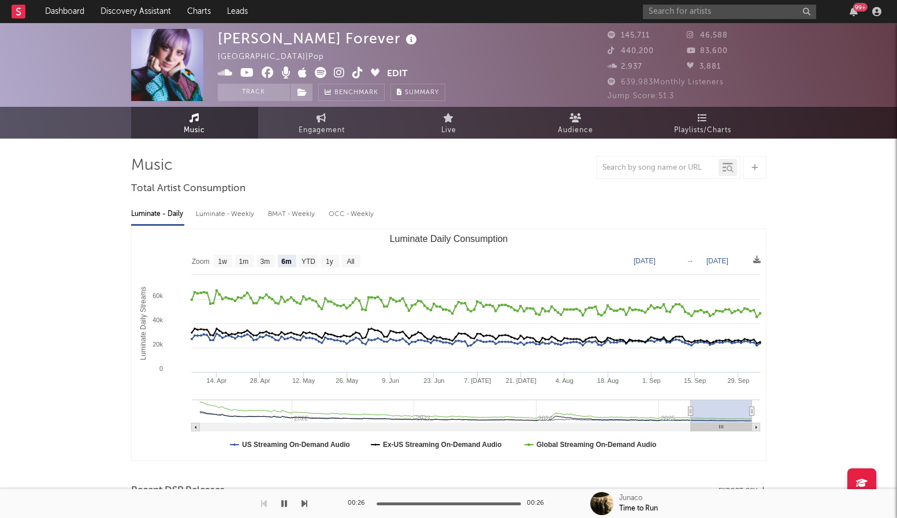
type input "2025-03-28"
type input "2025-09-27"
type input "2024-06-25"
type input "2024-12-25"
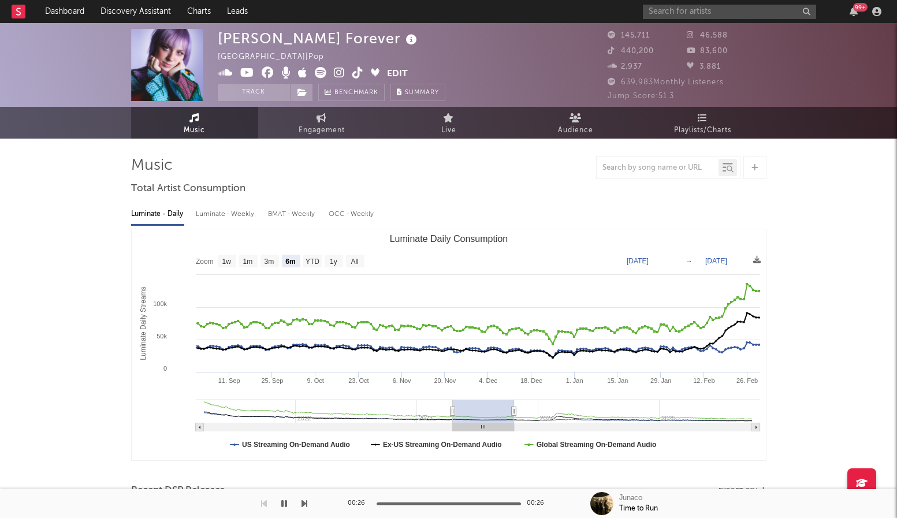
type input "2023-08-31"
type input "2024-03-01"
type input "2022-10-30"
type input "2023-05-01"
type input "2022-02-15"
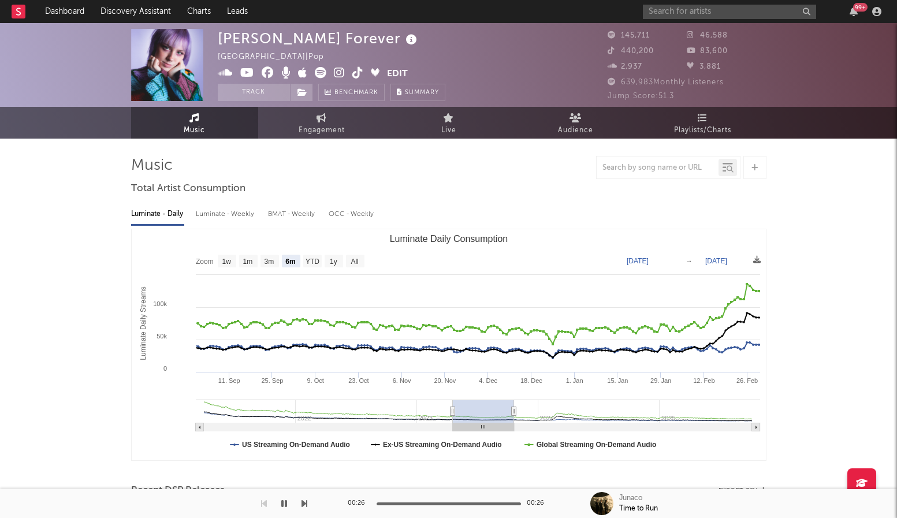
type input "2022-08-17"
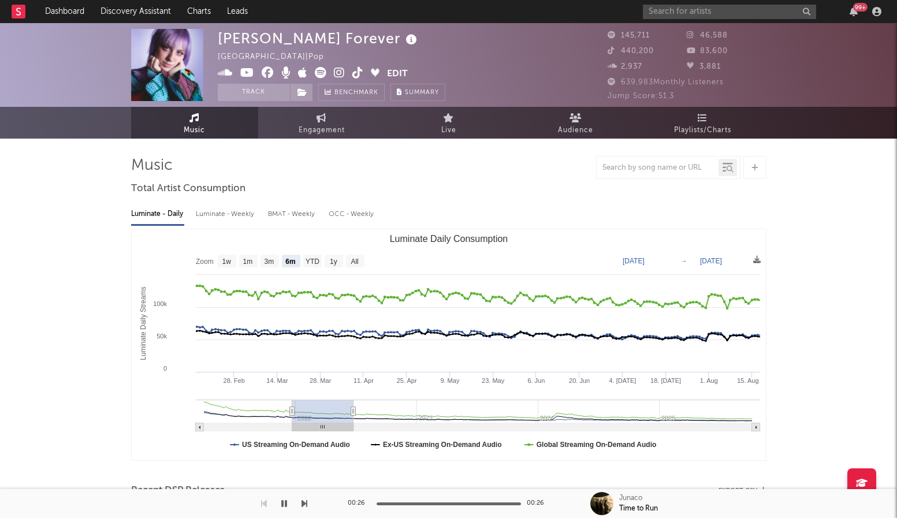
type input "2021-09-29"
type input "2022-03-31"
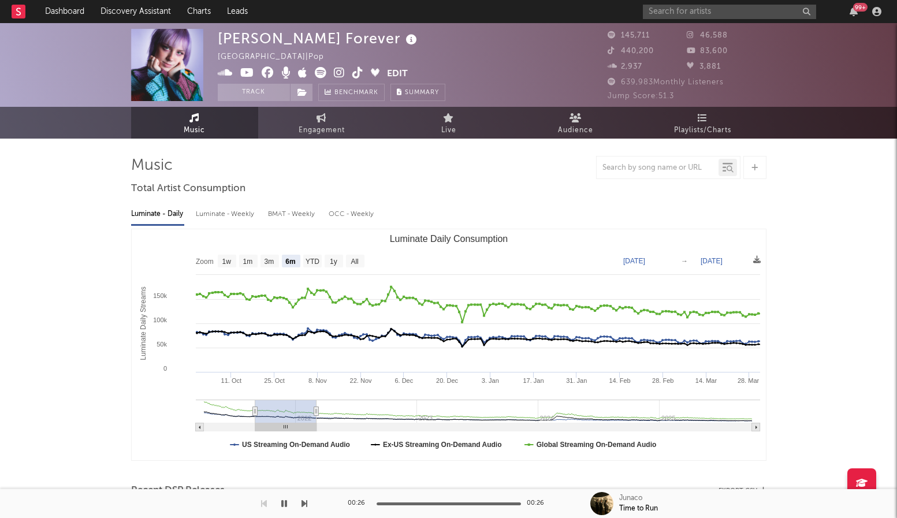
type input "2021-05-16"
type input "2021-11-15"
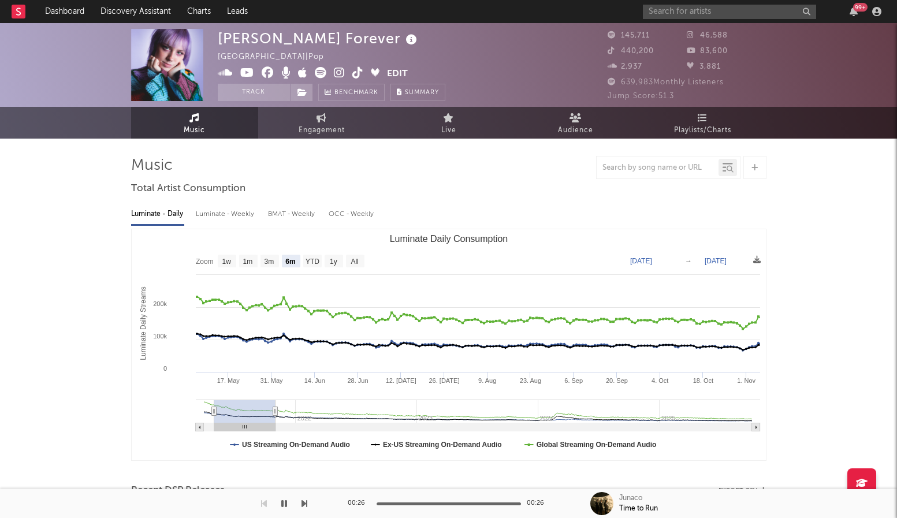
type input "2021-05-01"
type input "2021-10-31"
drag, startPoint x: 692, startPoint y: 415, endPoint x: 213, endPoint y: 382, distance: 481.0
click at [213, 382] on icon "Created with Highcharts 10.3.3 Luminate Daily Streams Luminate Daily Consumptio…" at bounding box center [449, 344] width 634 height 231
type input "2021-05-02"
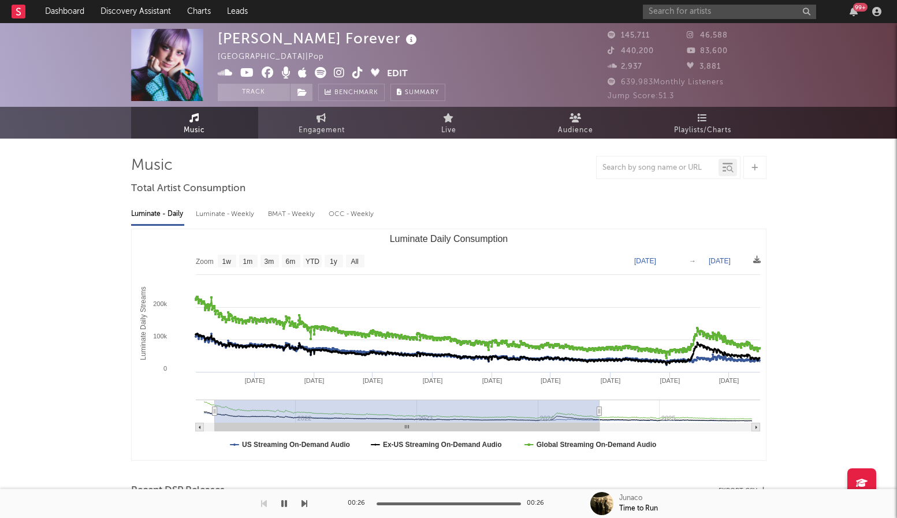
drag, startPoint x: 276, startPoint y: 410, endPoint x: 721, endPoint y: 398, distance: 445.4
click at [748, 393] on icon "Created with Highcharts 10.3.3 Luminate Daily Streams Luminate Daily Consumptio…" at bounding box center [449, 344] width 634 height 231
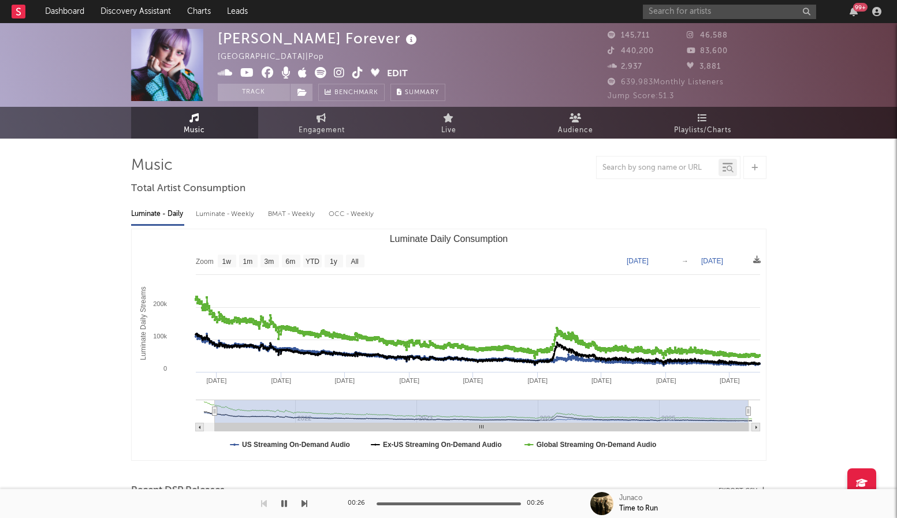
type input "2025-09-25"
type input "2021-03-31"
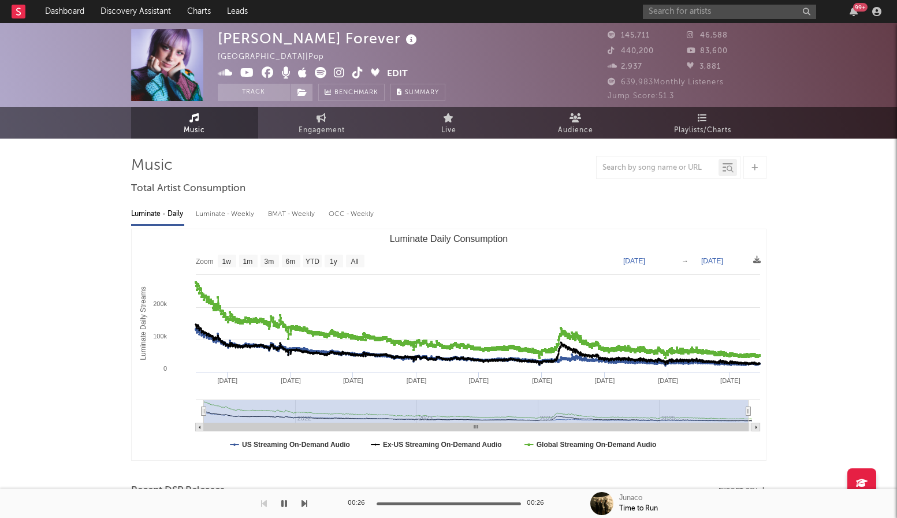
drag, startPoint x: 214, startPoint y: 415, endPoint x: 58, endPoint y: 389, distance: 158.2
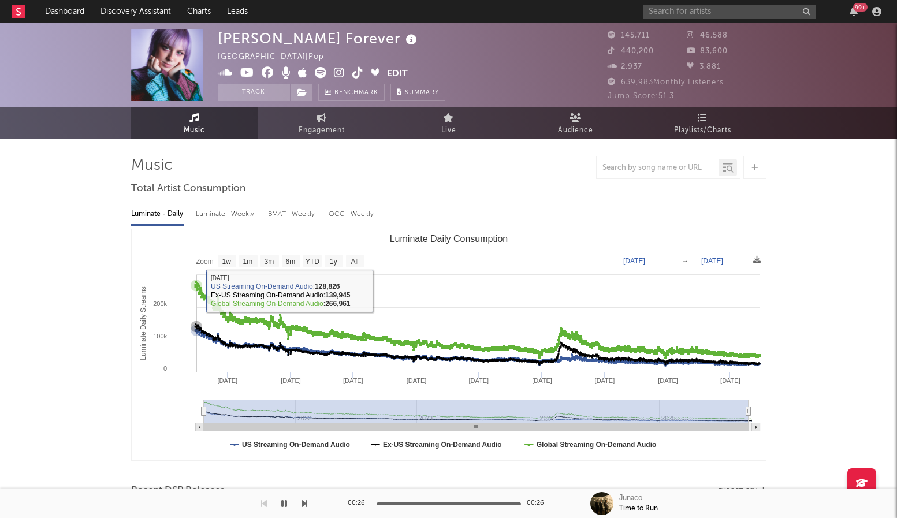
click at [196, 290] on icon "Luminate Daily Consumption" at bounding box center [196, 286] width 12 height 12
click at [723, 9] on input "text" at bounding box center [729, 12] width 173 height 14
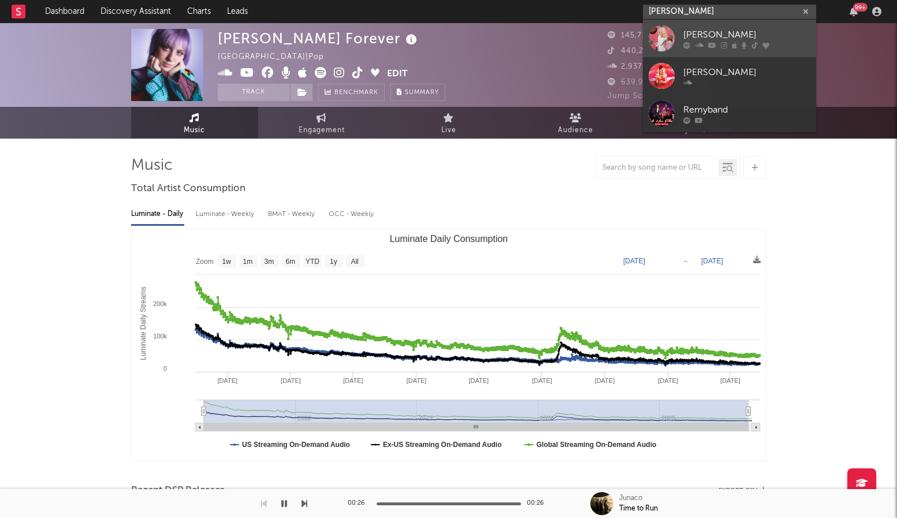
type input "remy bond"
click at [731, 36] on div "[PERSON_NAME]" at bounding box center [746, 35] width 127 height 14
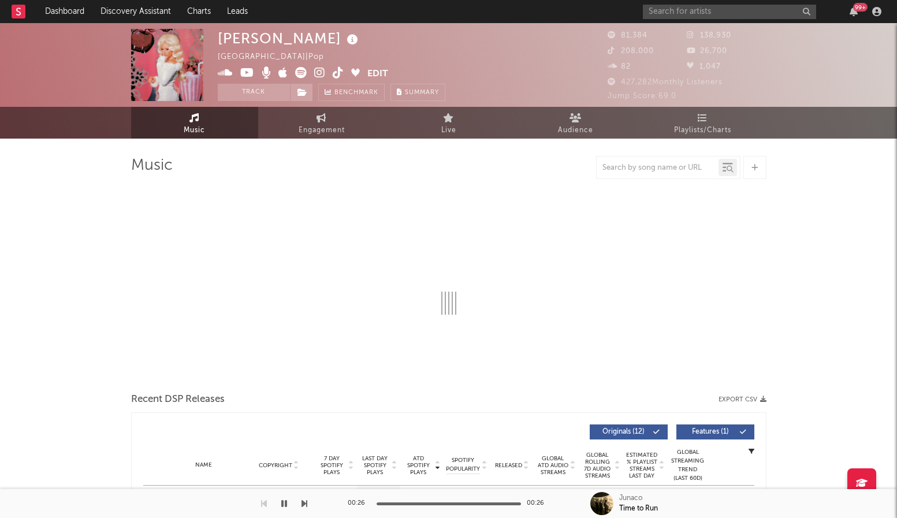
select select "6m"
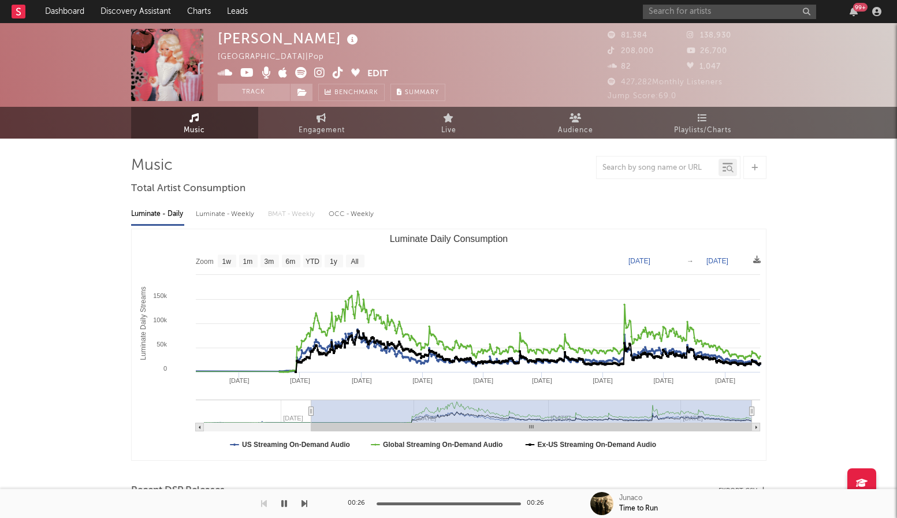
type input "2023-12-05"
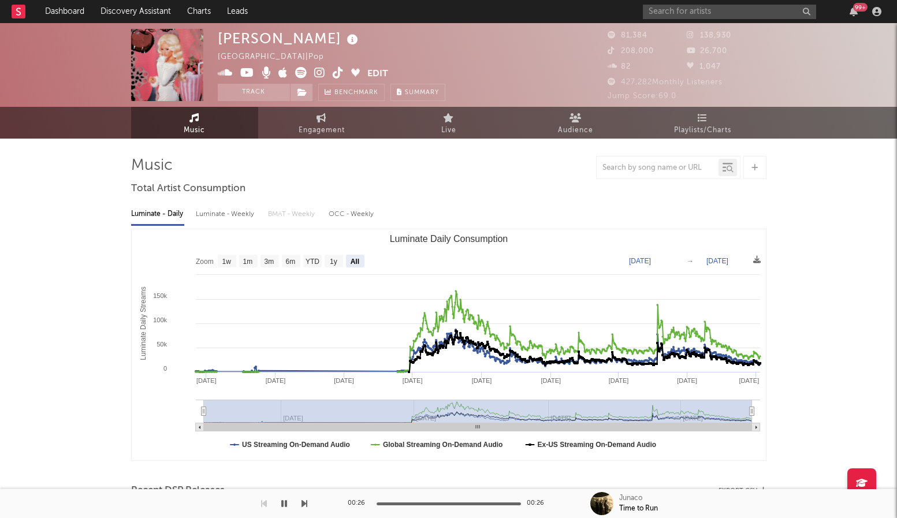
select select "All"
type input "2023-09-21"
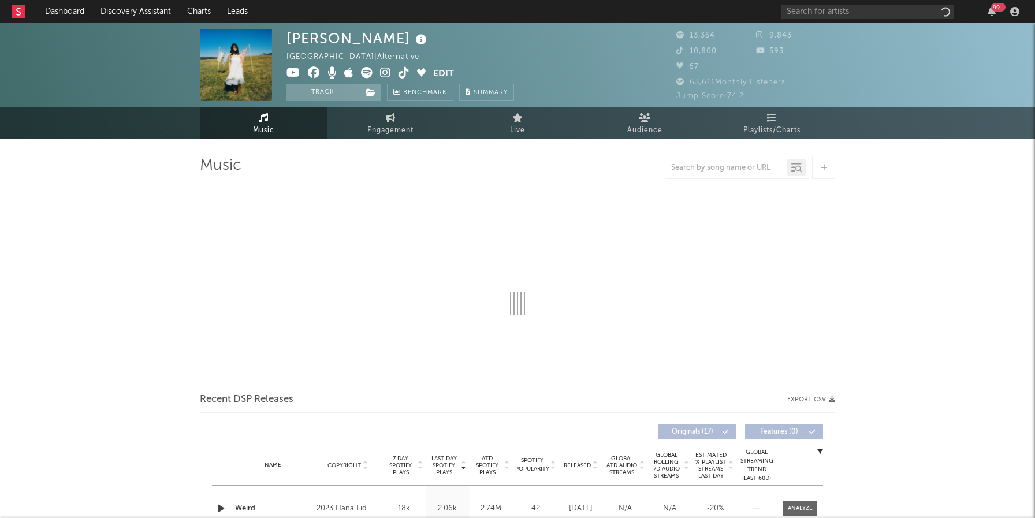
select select "6m"
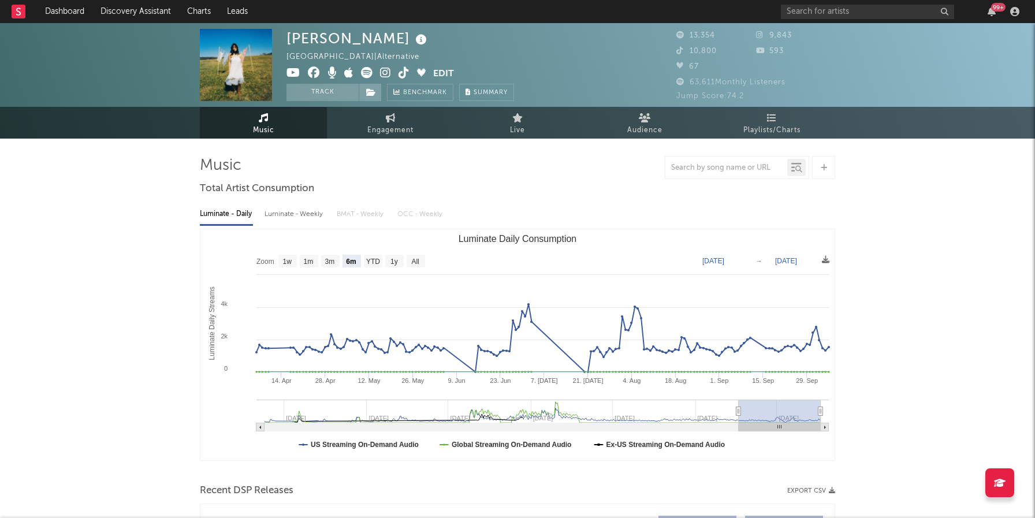
click at [387, 73] on icon at bounding box center [385, 73] width 11 height 12
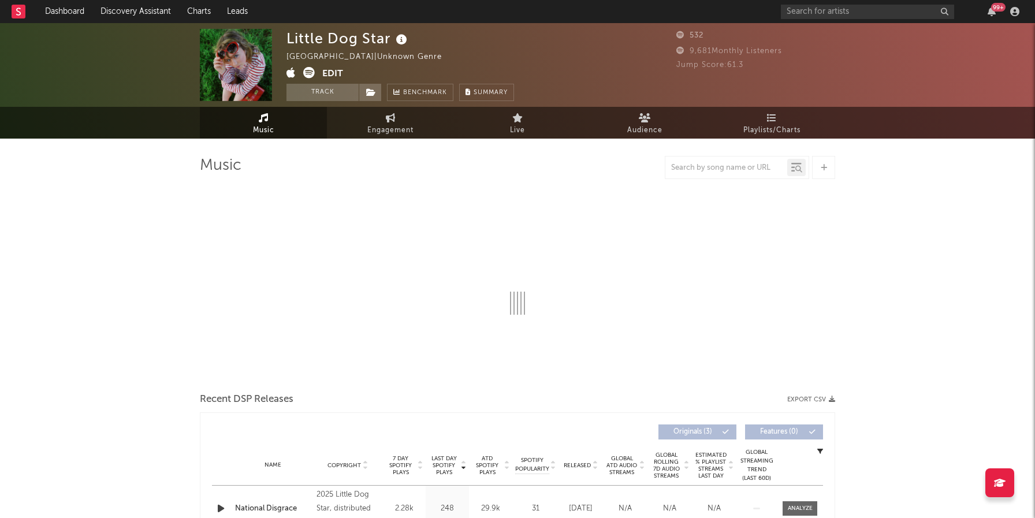
select select "1w"
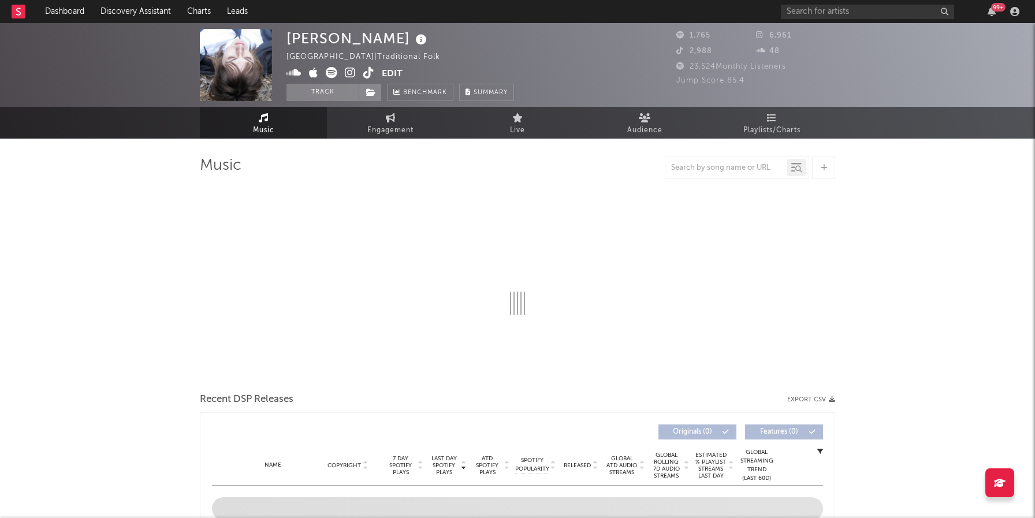
select select "1w"
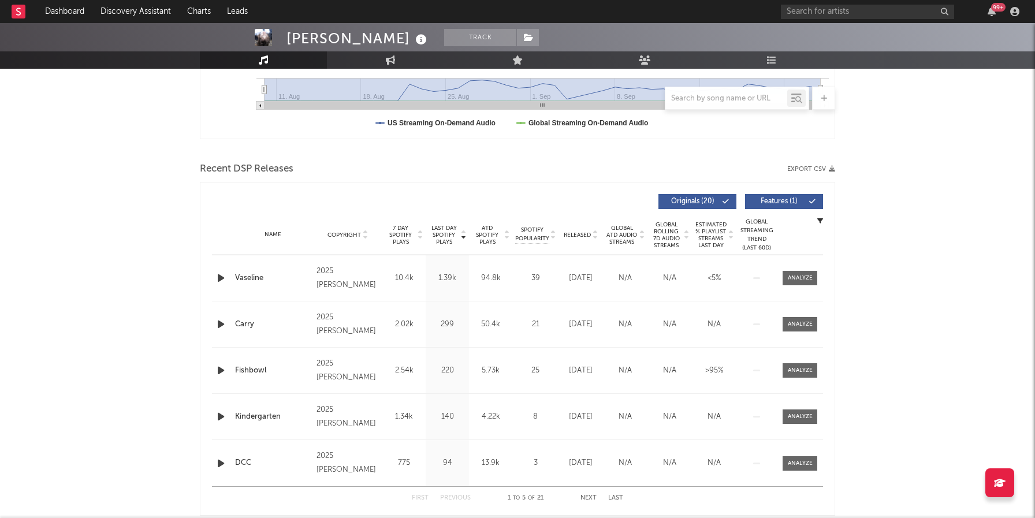
scroll to position [322, 0]
click at [223, 279] on icon "button" at bounding box center [221, 277] width 12 height 14
click at [493, 227] on span "ATD Spotify Plays" at bounding box center [487, 234] width 31 height 21
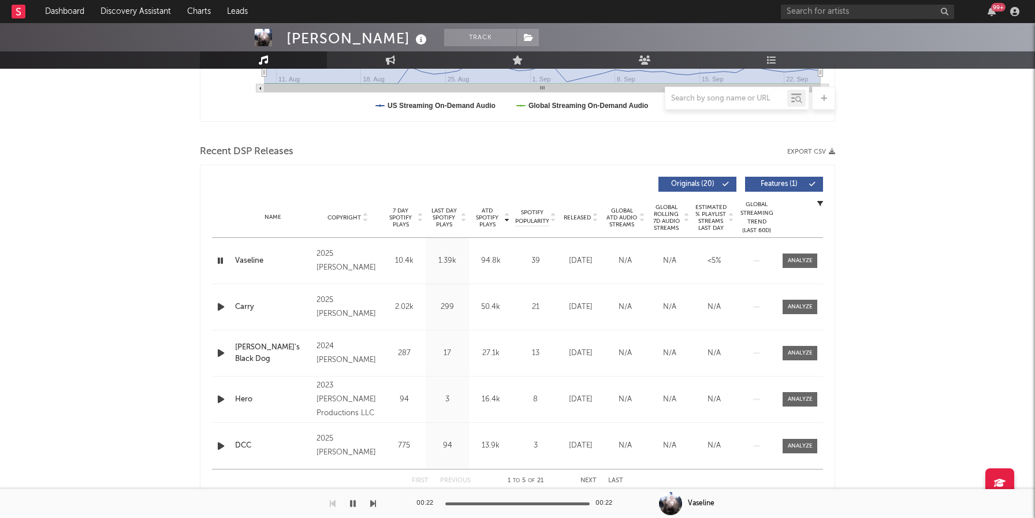
scroll to position [344, 0]
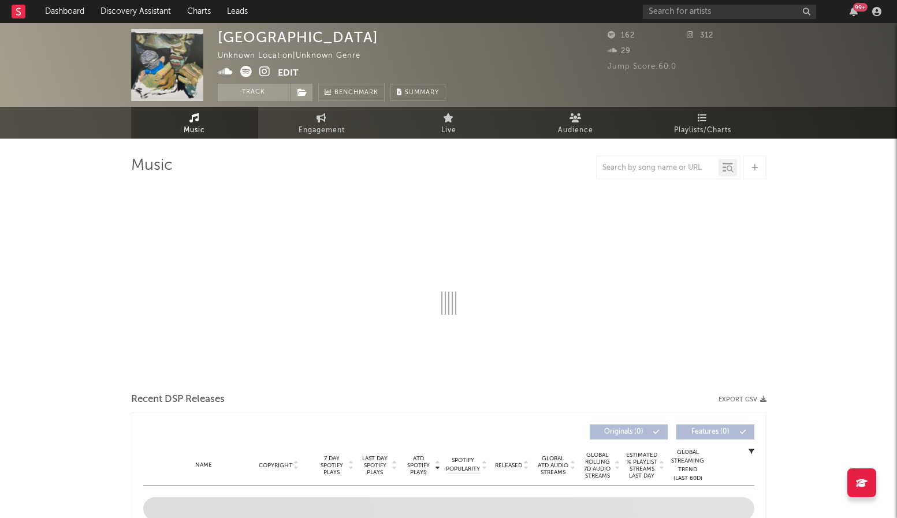
select select "1w"
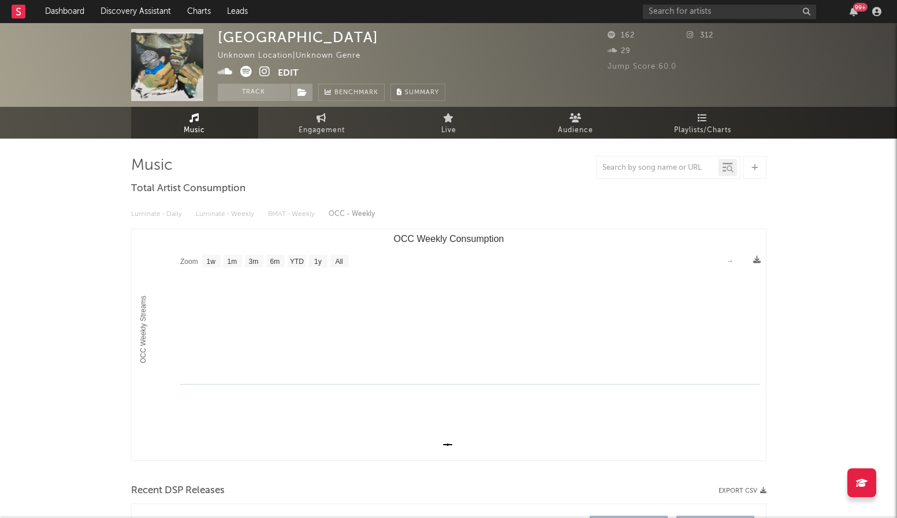
click at [698, 36] on span "312" at bounding box center [700, 36] width 27 height 8
click at [263, 73] on icon at bounding box center [264, 72] width 11 height 12
click at [718, 19] on div "99 +" at bounding box center [764, 11] width 243 height 23
click at [712, 15] on input "text" at bounding box center [729, 12] width 173 height 14
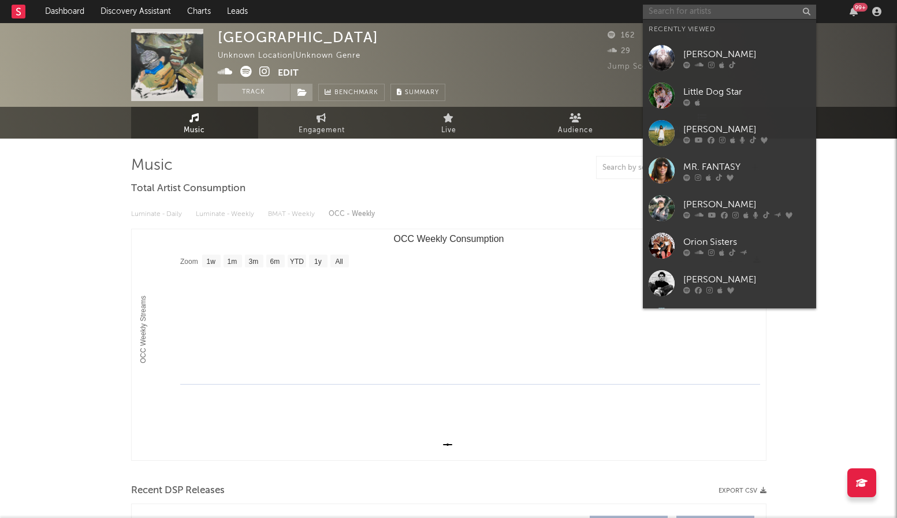
type input "s"
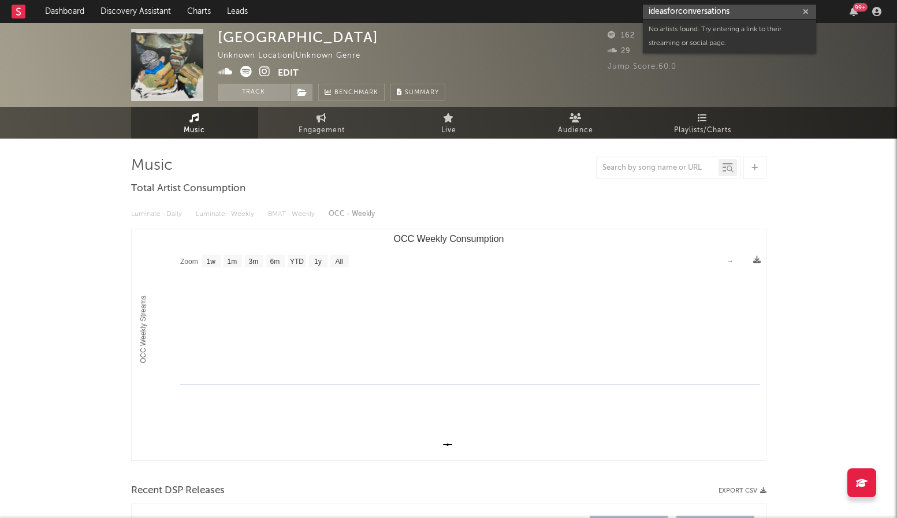
type input "ideasforconversations"
drag, startPoint x: 744, startPoint y: 10, endPoint x: 605, endPoint y: 7, distance: 139.8
click at [605, 7] on nav "Dashboard Discovery Assistant Charts Leads ideasforconversations 99 +" at bounding box center [448, 11] width 897 height 23
type input "ideasforconversations"
click at [692, 36] on div "No artists found. Try entering a link to their streaming or social page." at bounding box center [729, 36] width 173 height 33
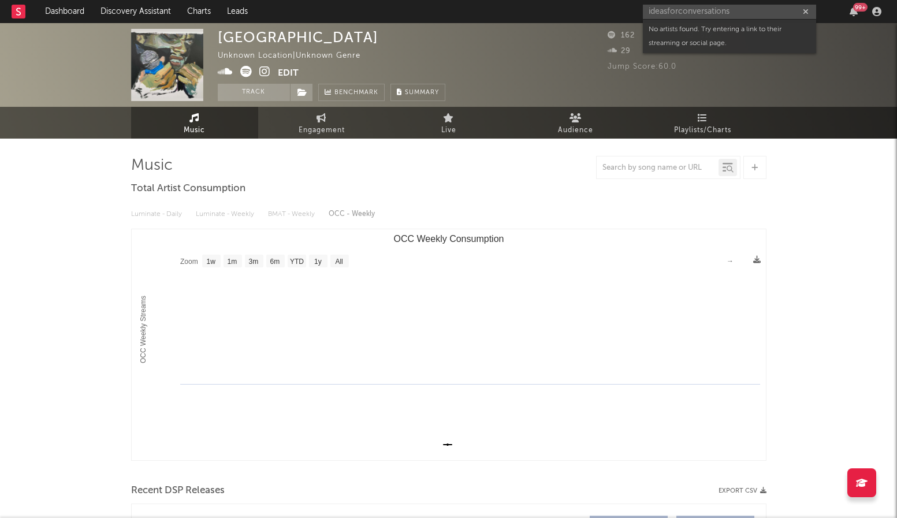
click at [675, 42] on div "No artists found. Try entering a link to their streaming or social page." at bounding box center [729, 36] width 173 height 33
click at [712, 42] on div "No artists found. Try entering a link to their streaming or social page." at bounding box center [729, 36] width 173 height 33
click at [710, 42] on div "No artists found. Try entering a link to their streaming or social page." at bounding box center [729, 36] width 173 height 33
click at [720, 29] on div "No artists found. Try entering a link to their streaming or social page." at bounding box center [729, 36] width 173 height 33
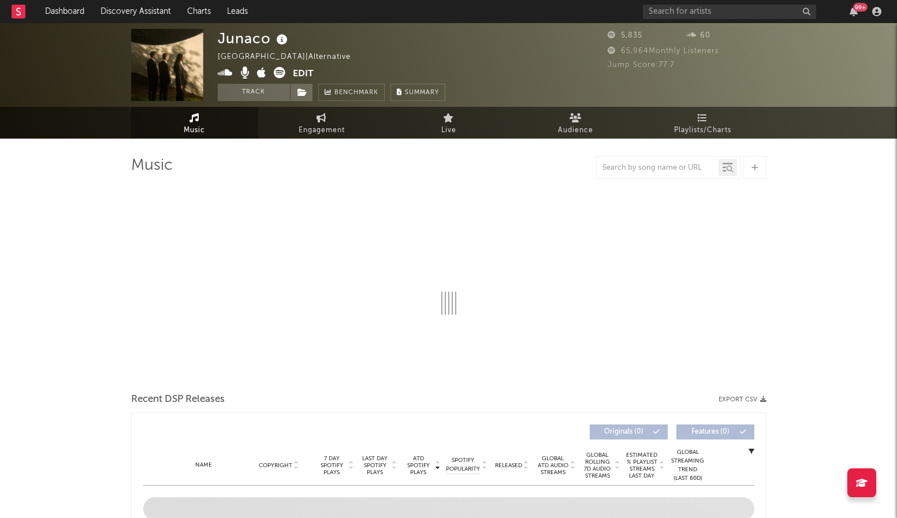
select select "1w"
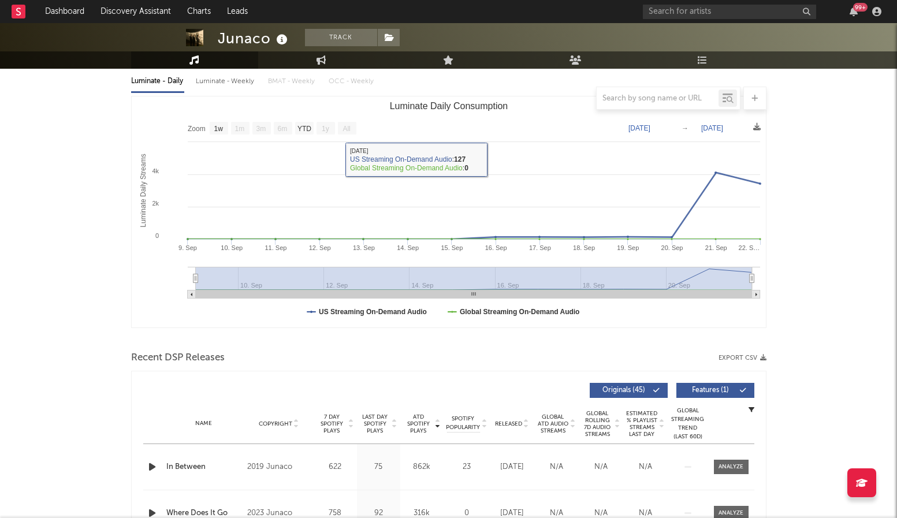
scroll to position [175, 0]
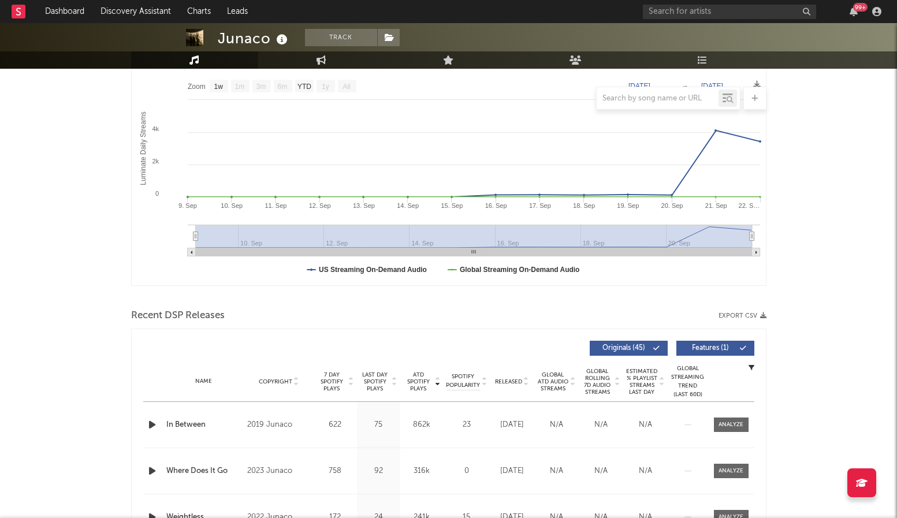
click at [505, 377] on div "Released" at bounding box center [512, 381] width 39 height 9
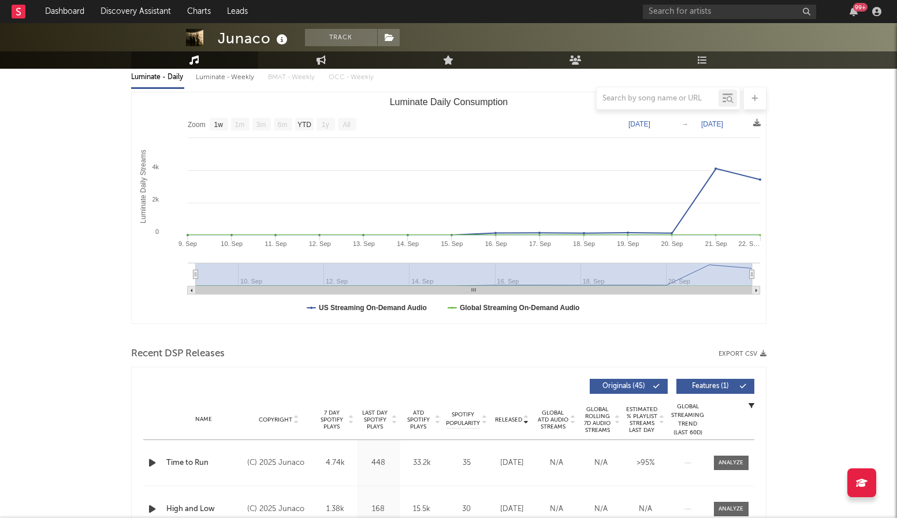
scroll to position [51, 0]
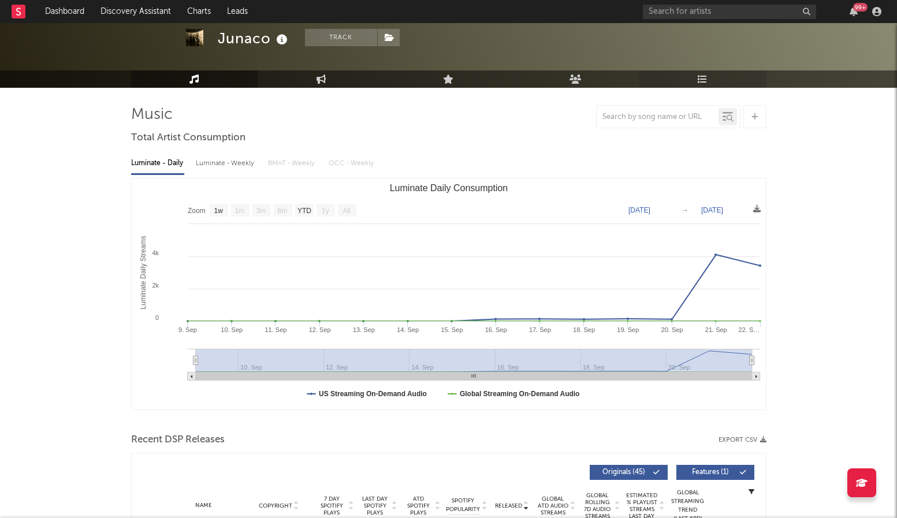
click at [713, 77] on link "Playlists/Charts" at bounding box center [702, 78] width 127 height 17
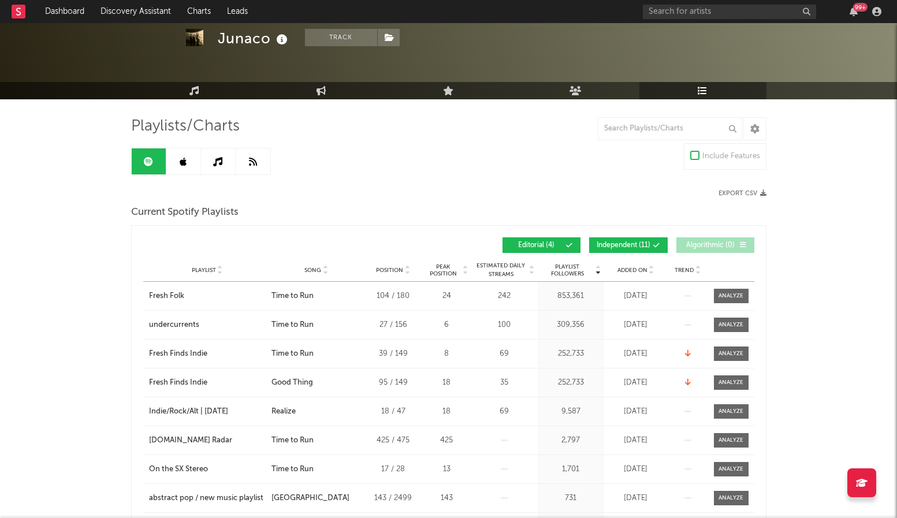
scroll to position [43, 0]
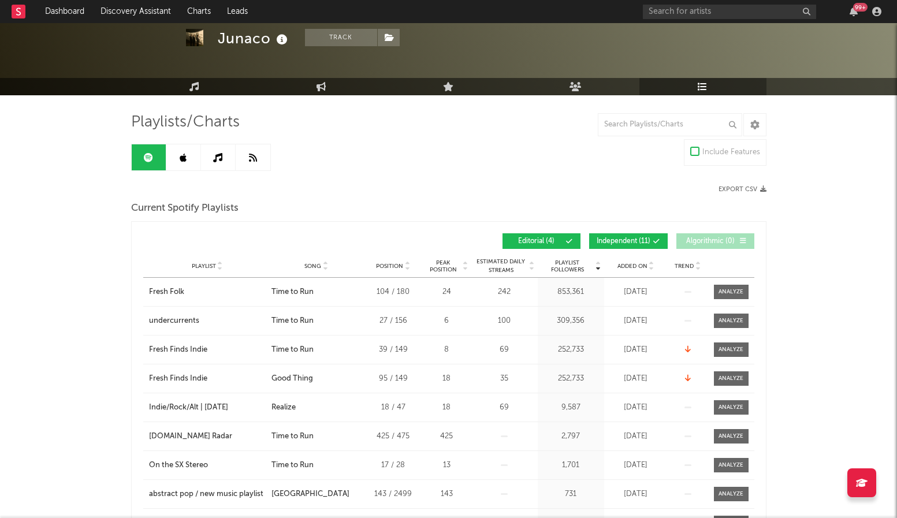
click at [611, 240] on span "Independent ( 11 )" at bounding box center [624, 241] width 54 height 7
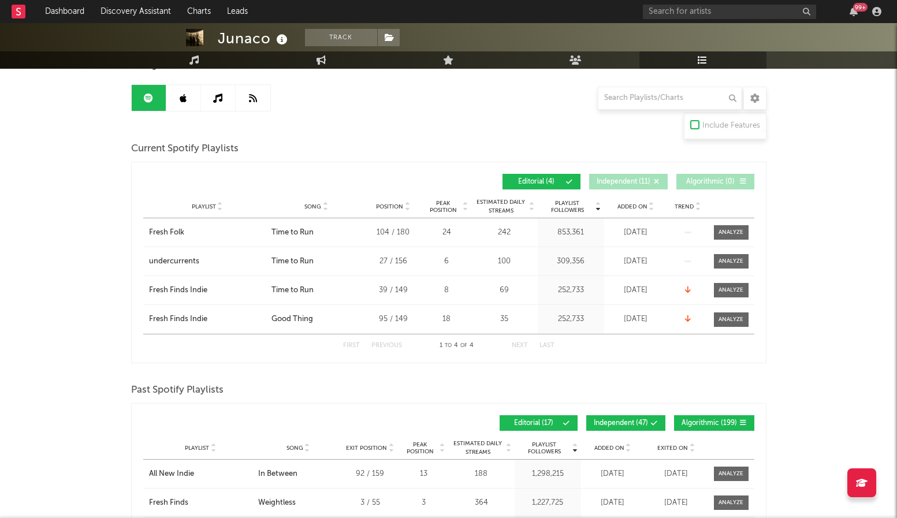
scroll to position [0, 0]
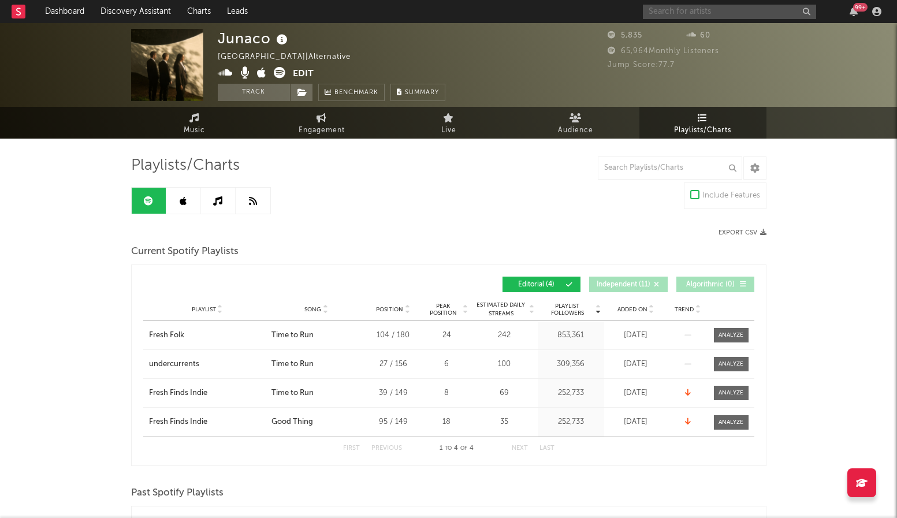
click at [732, 12] on input "text" at bounding box center [729, 12] width 173 height 14
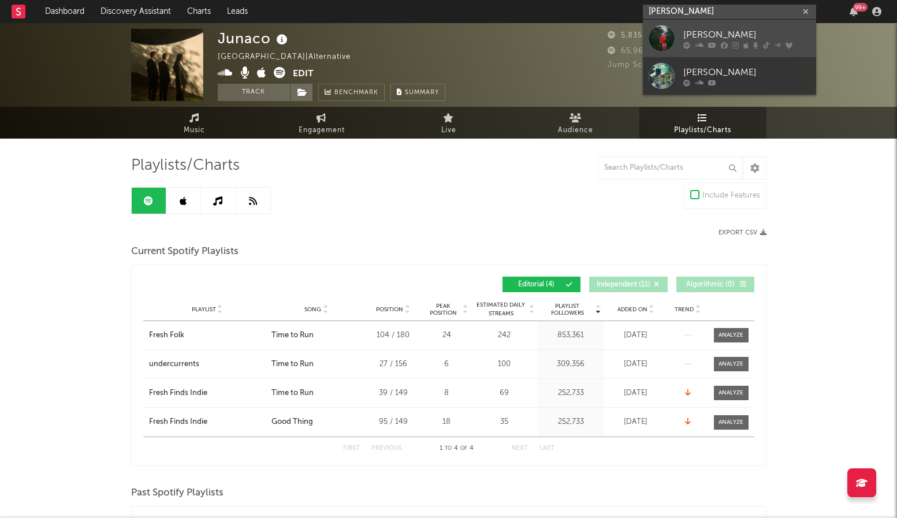
type input "phoebe bri"
click at [746, 29] on div "Phoebe Bridgers" at bounding box center [746, 35] width 127 height 14
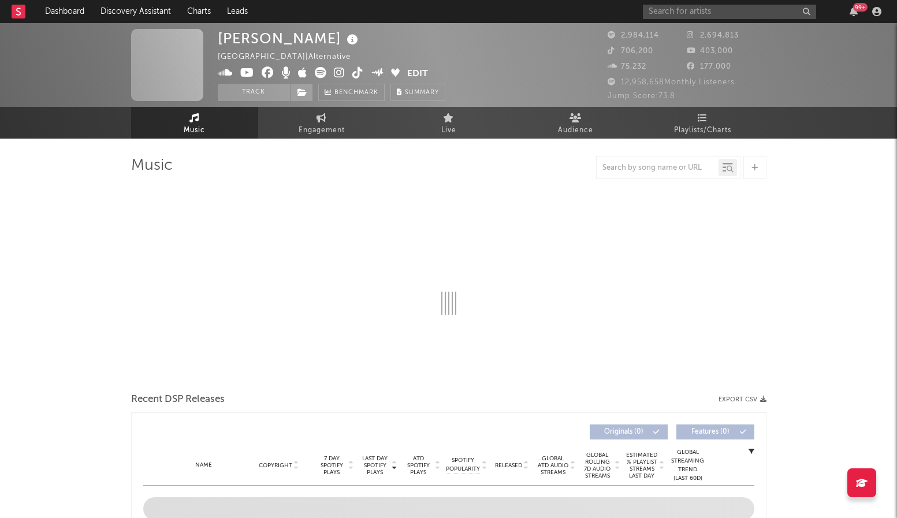
select select "6m"
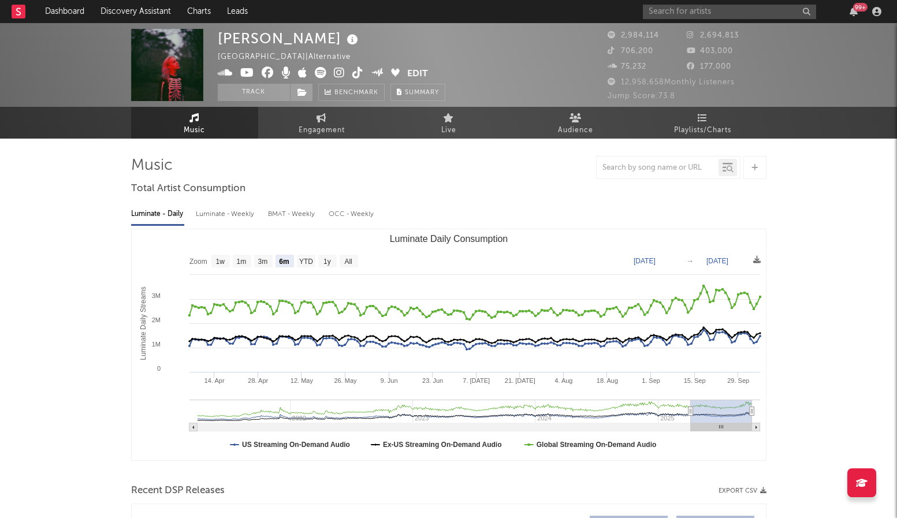
select select "6m"
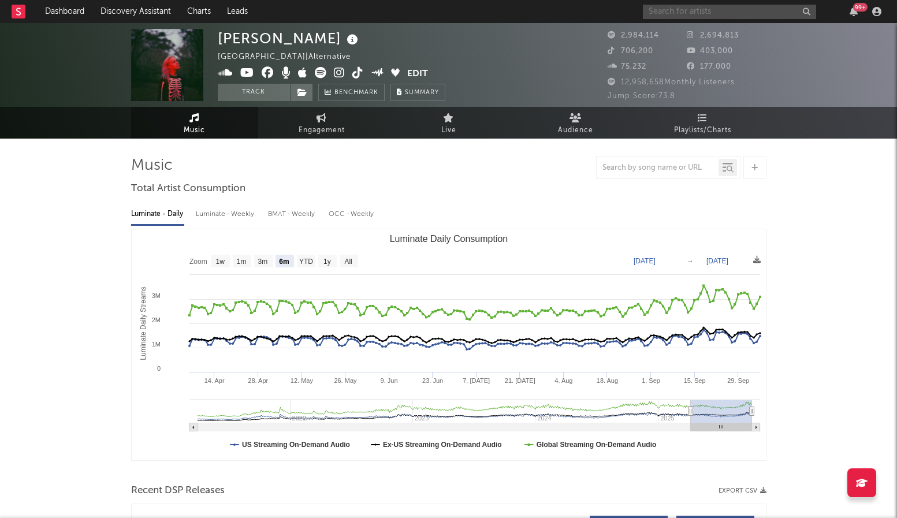
click at [722, 11] on input "text" at bounding box center [729, 12] width 173 height 14
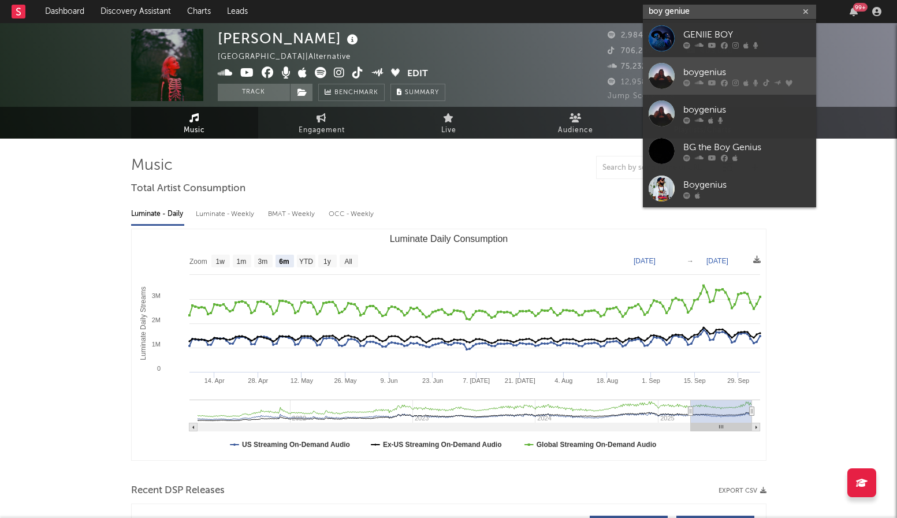
type input "boy geniue"
click at [727, 66] on div "boygenius" at bounding box center [746, 72] width 127 height 14
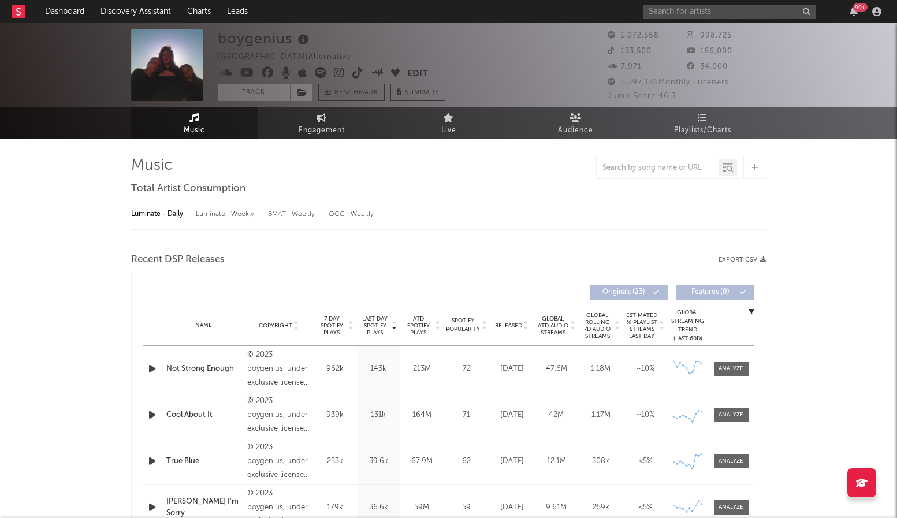
select select "6m"
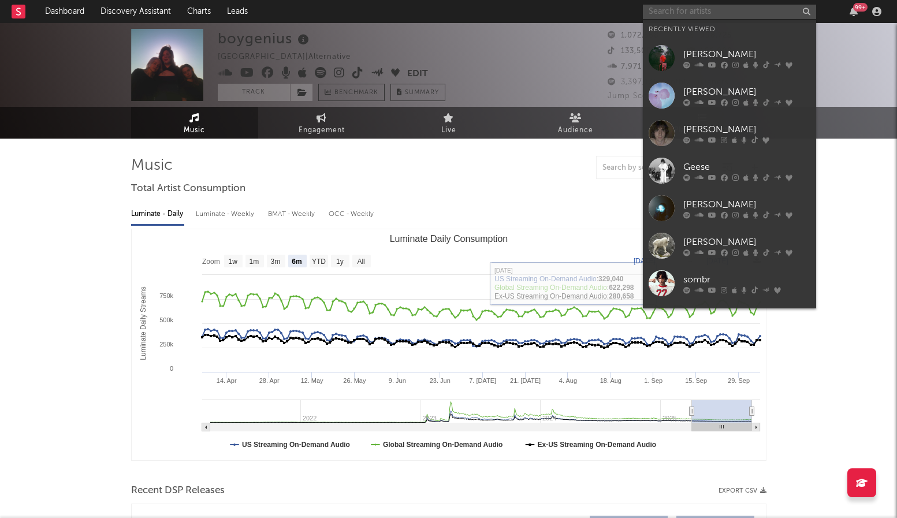
click at [754, 8] on input "text" at bounding box center [729, 12] width 173 height 14
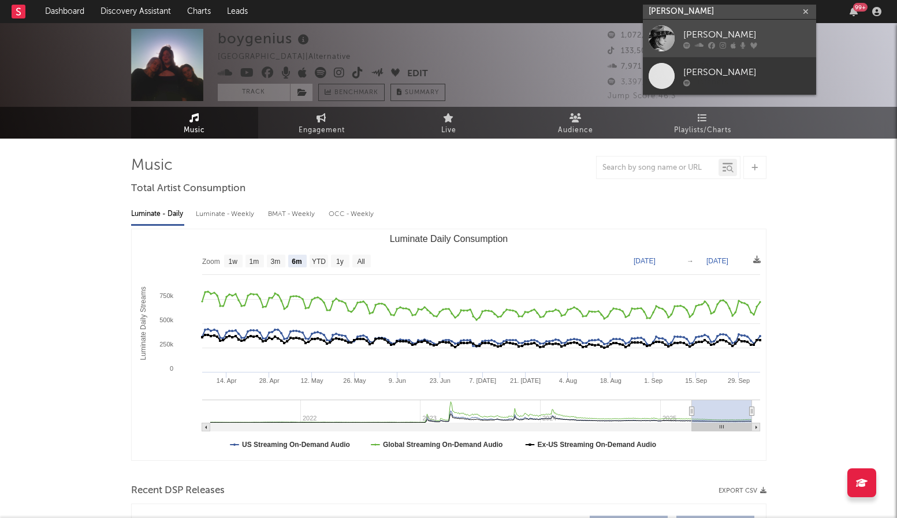
type input "julian baker"
click at [745, 32] on div "Julien Baker" at bounding box center [746, 35] width 127 height 14
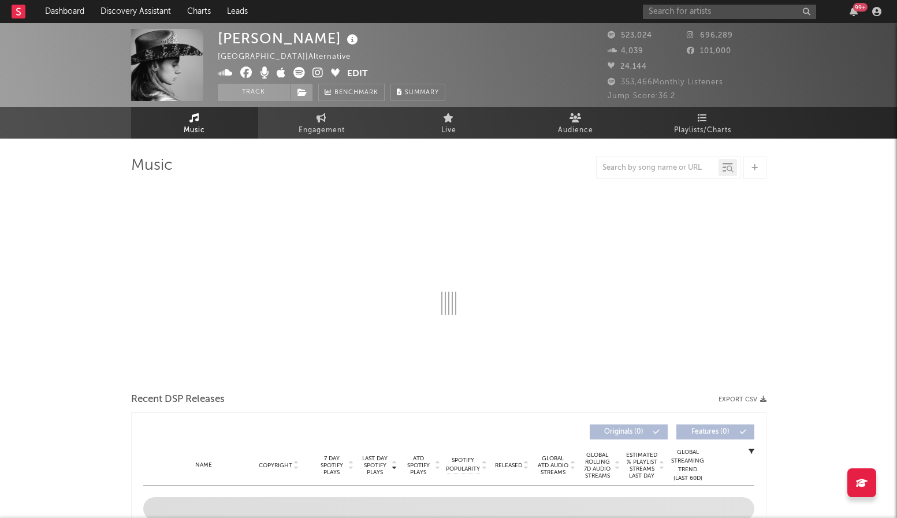
select select "6m"
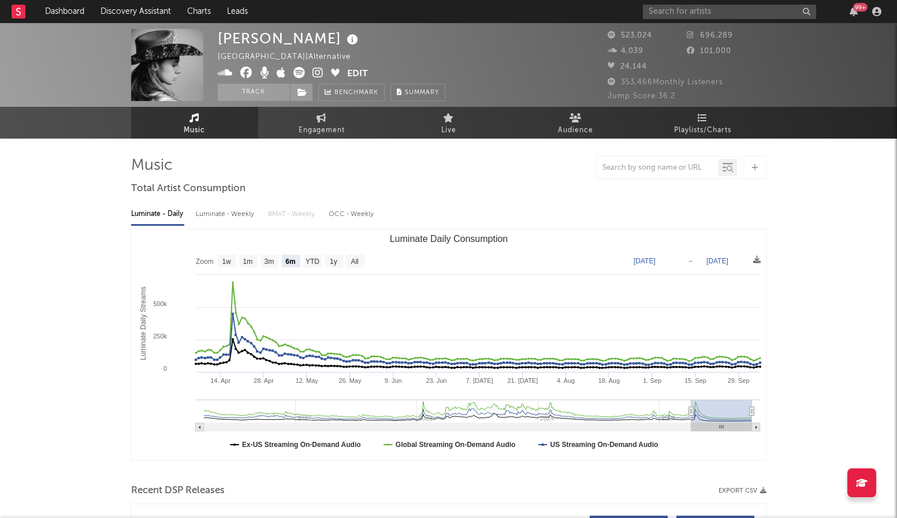
click at [728, 3] on div "99 +" at bounding box center [764, 11] width 243 height 23
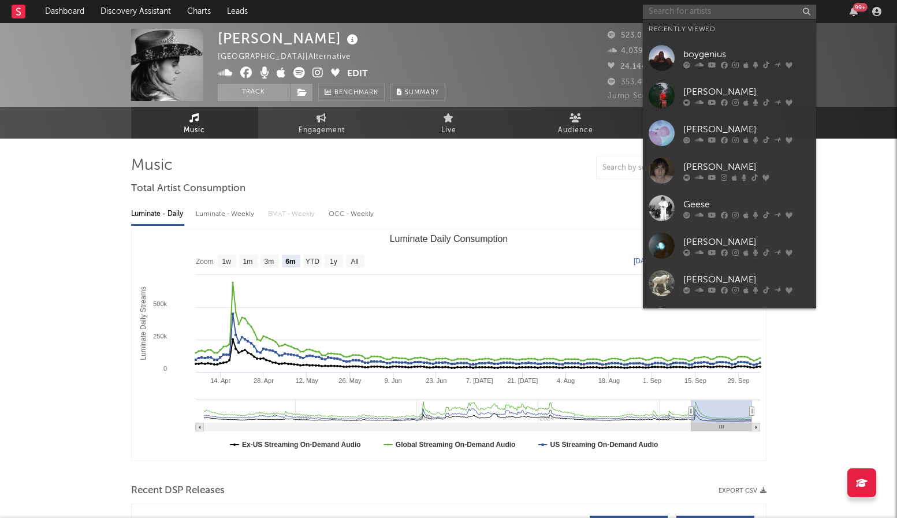
click at [709, 17] on input "text" at bounding box center [729, 12] width 173 height 14
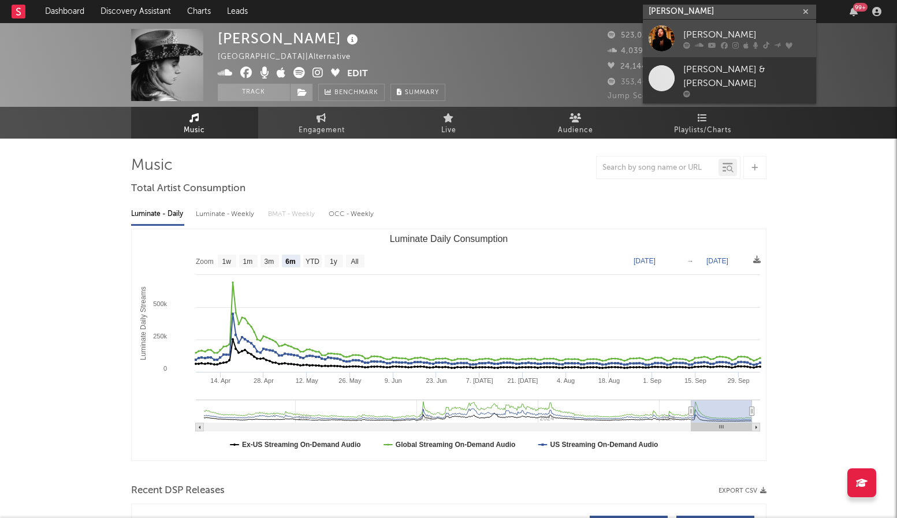
type input "lucy dac"
click at [733, 44] on icon at bounding box center [735, 45] width 6 height 7
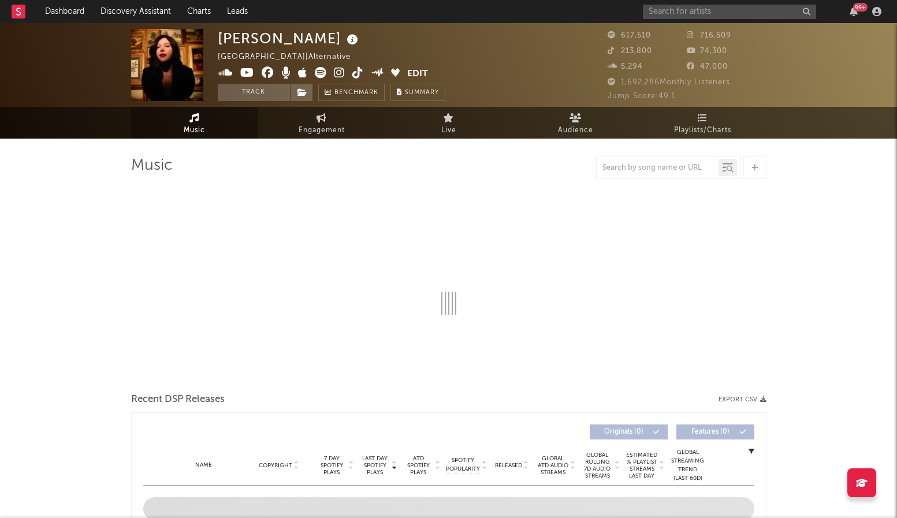
select select "6m"
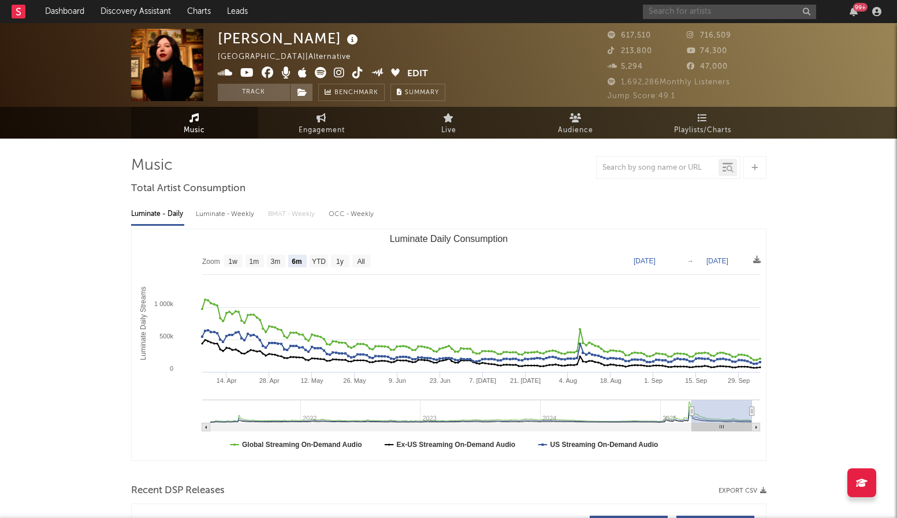
click at [688, 6] on input "text" at bounding box center [729, 12] width 173 height 14
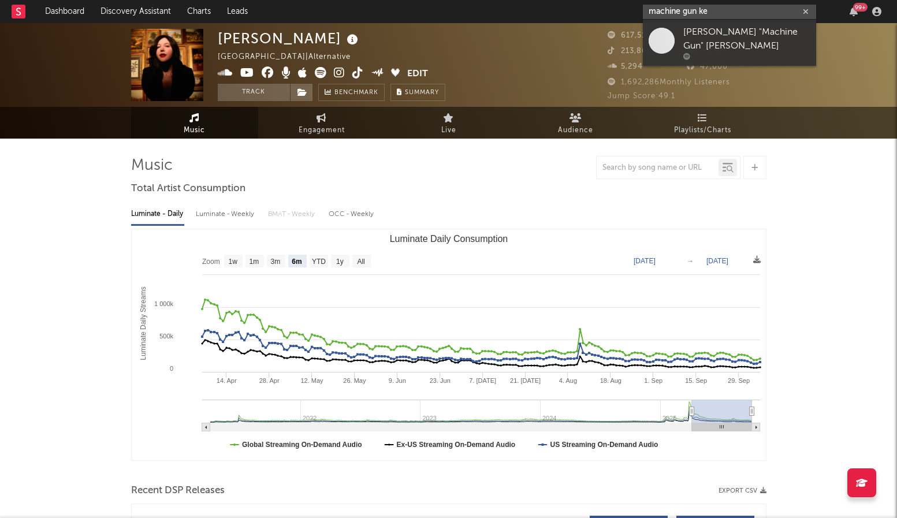
click at [732, 17] on input "machine gun ke" at bounding box center [729, 12] width 173 height 14
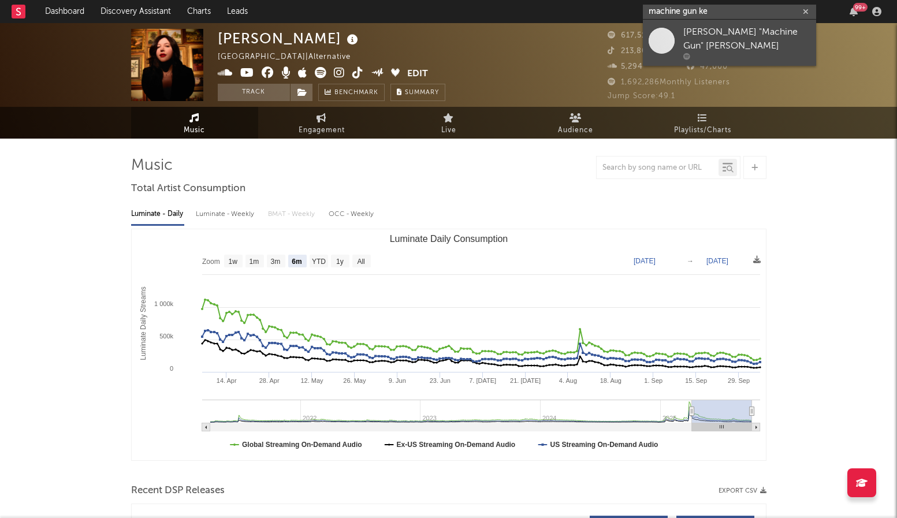
type input "machine gun ke"
click at [733, 39] on div "Eric "Machine Gun" Kelly" at bounding box center [746, 39] width 127 height 28
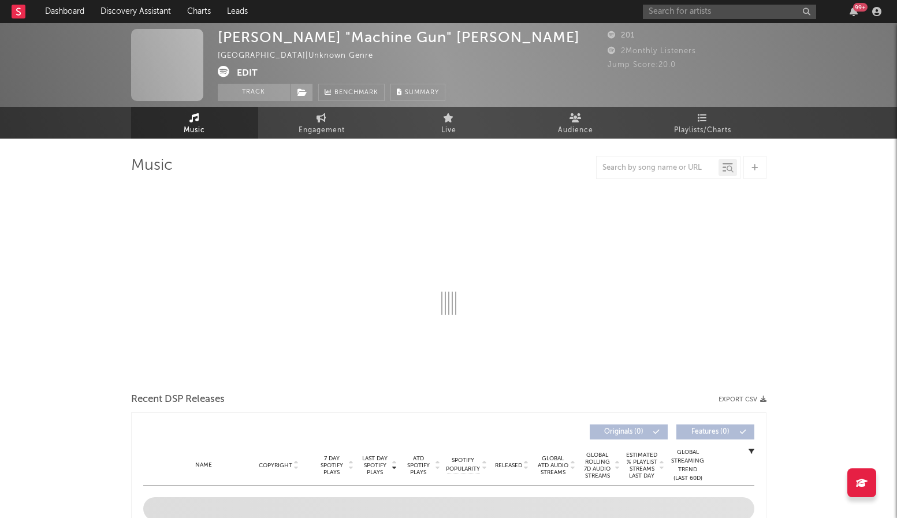
select select "6m"
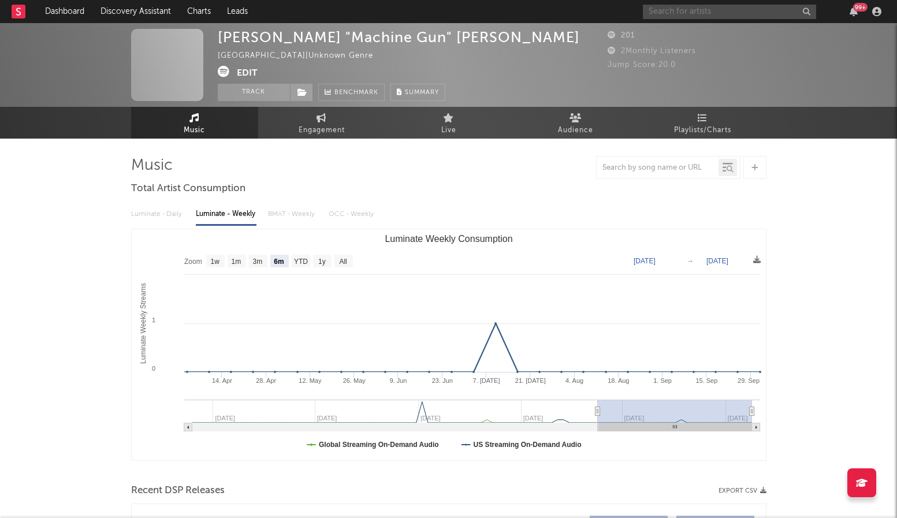
click at [672, 15] on input "text" at bounding box center [729, 12] width 173 height 14
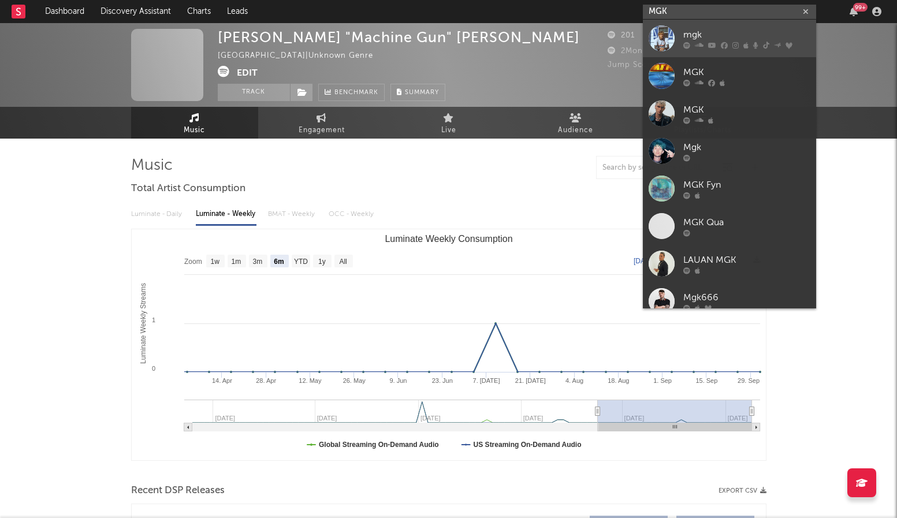
type input "MGK"
click at [692, 30] on div "mgk" at bounding box center [746, 35] width 127 height 14
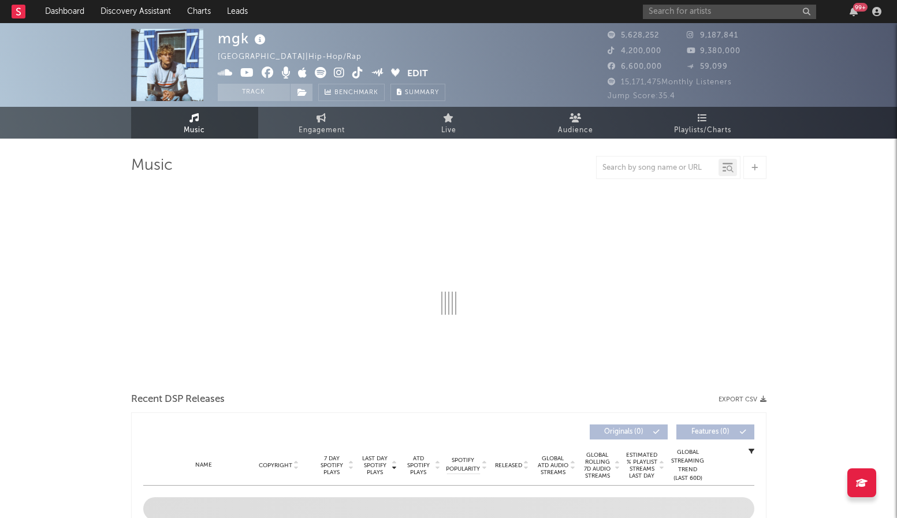
select select "6m"
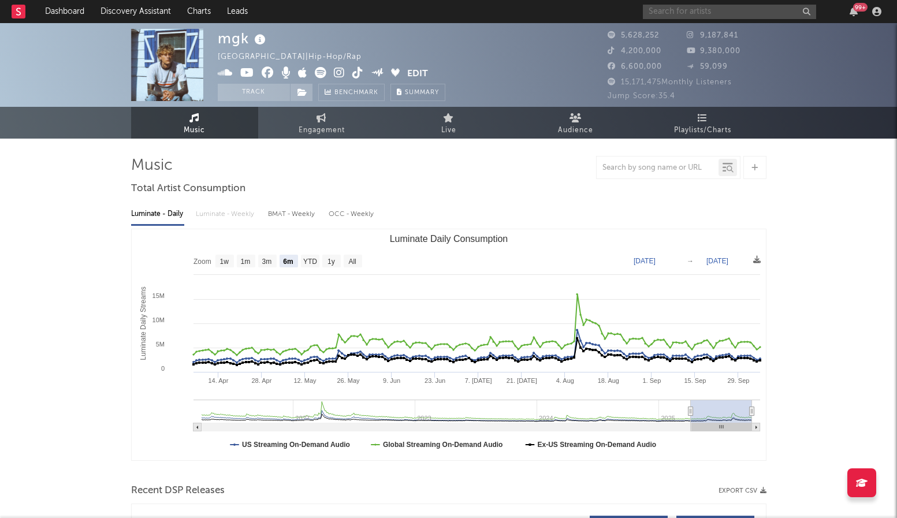
click at [674, 16] on input "text" at bounding box center [729, 12] width 173 height 14
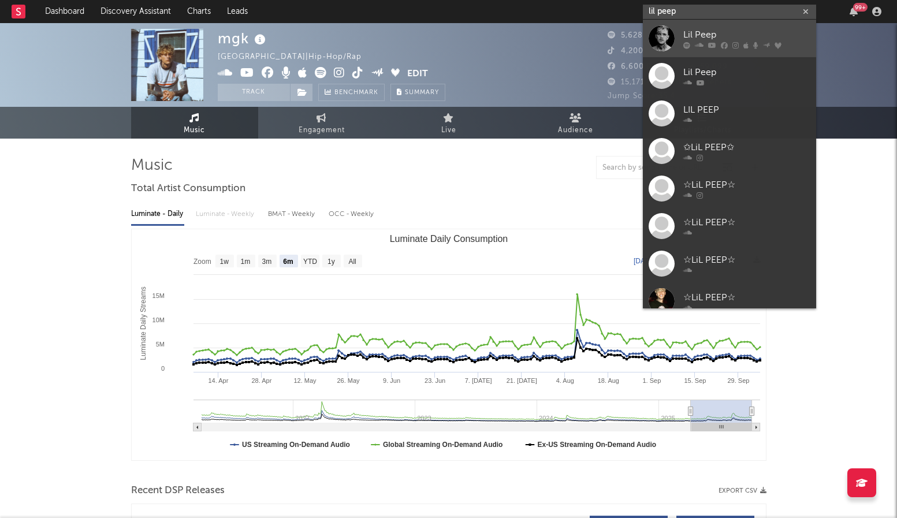
type input "lil peep"
click at [711, 25] on link "Lil Peep" at bounding box center [729, 39] width 173 height 38
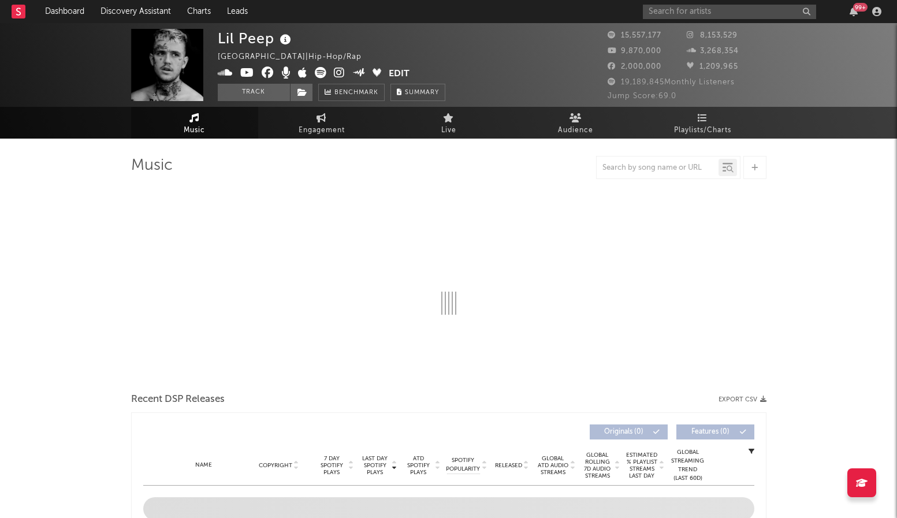
select select "6m"
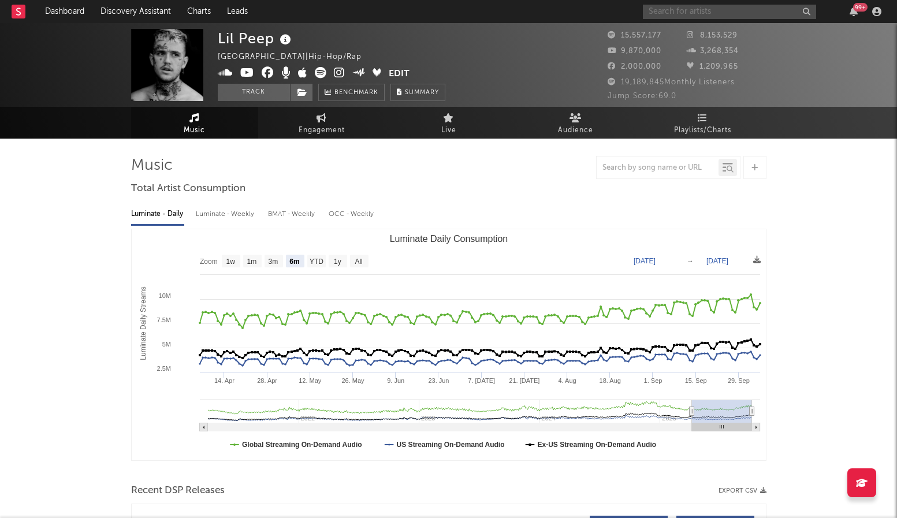
click at [677, 8] on input "text" at bounding box center [729, 12] width 173 height 14
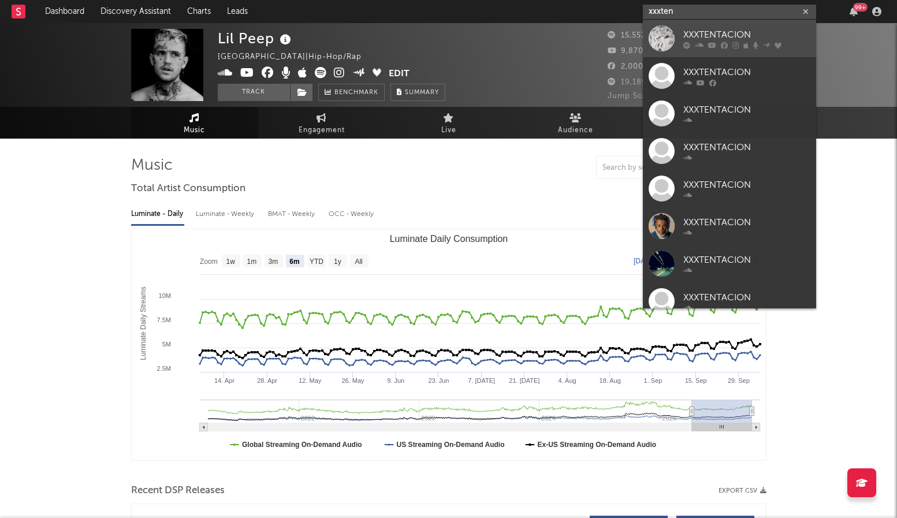
type input "xxxten"
click at [696, 31] on div "XXXTENTACION" at bounding box center [746, 35] width 127 height 14
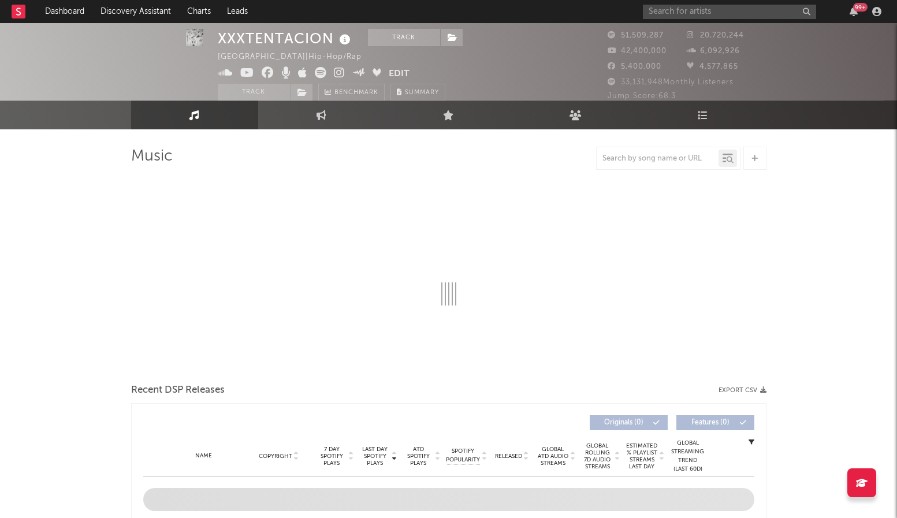
scroll to position [13, 0]
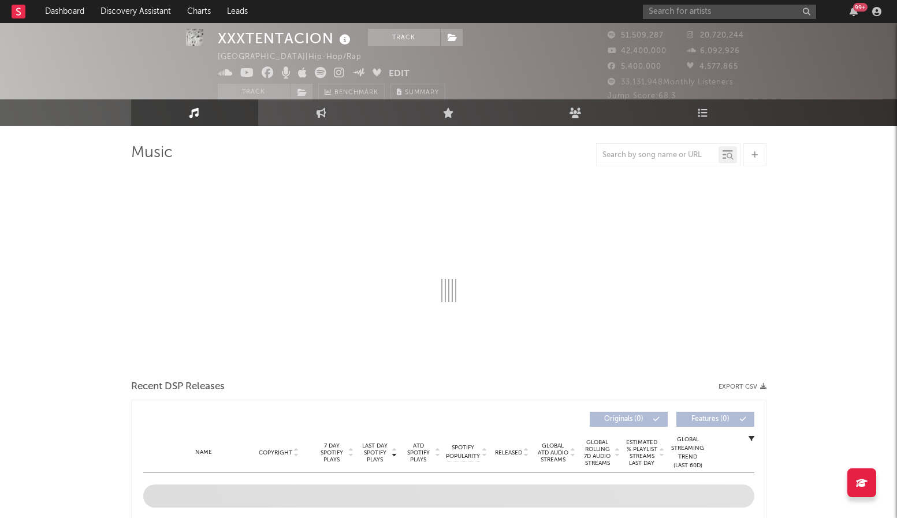
select select "6m"
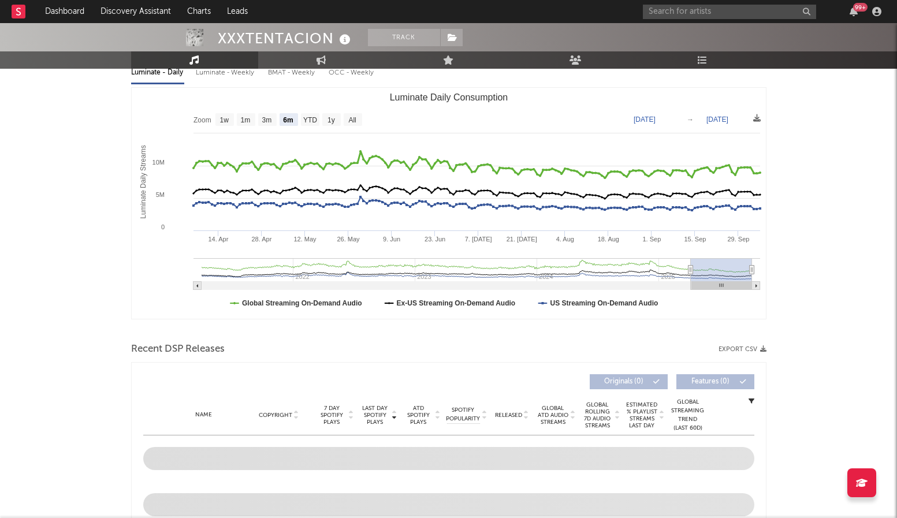
scroll to position [0, 0]
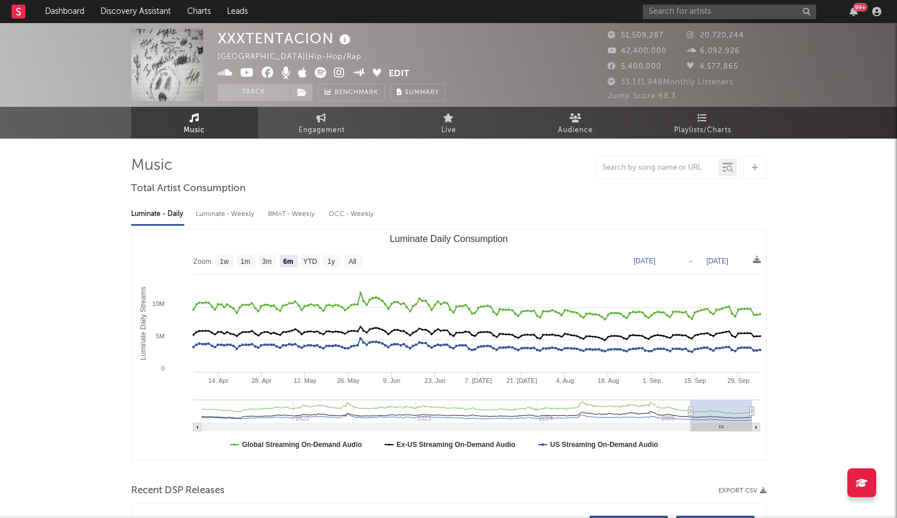
click at [684, 20] on div "99 +" at bounding box center [764, 11] width 243 height 23
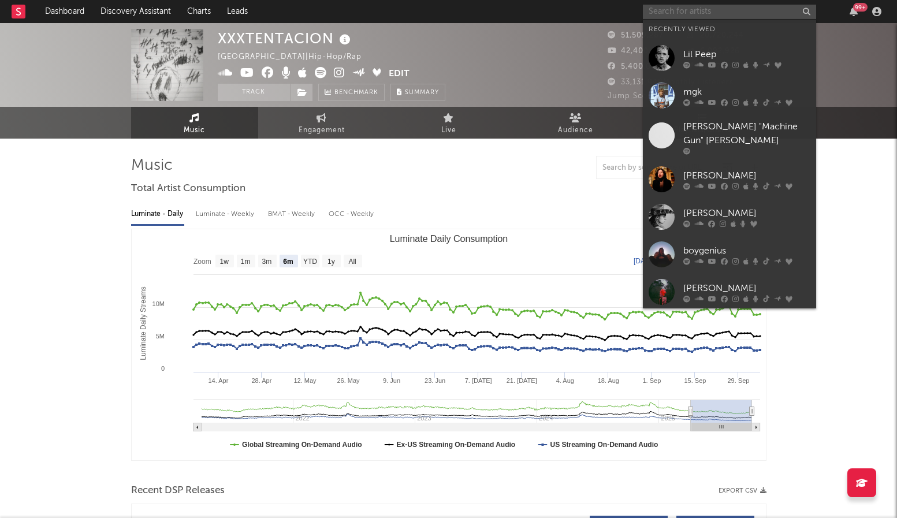
click at [684, 17] on input "text" at bounding box center [729, 12] width 173 height 14
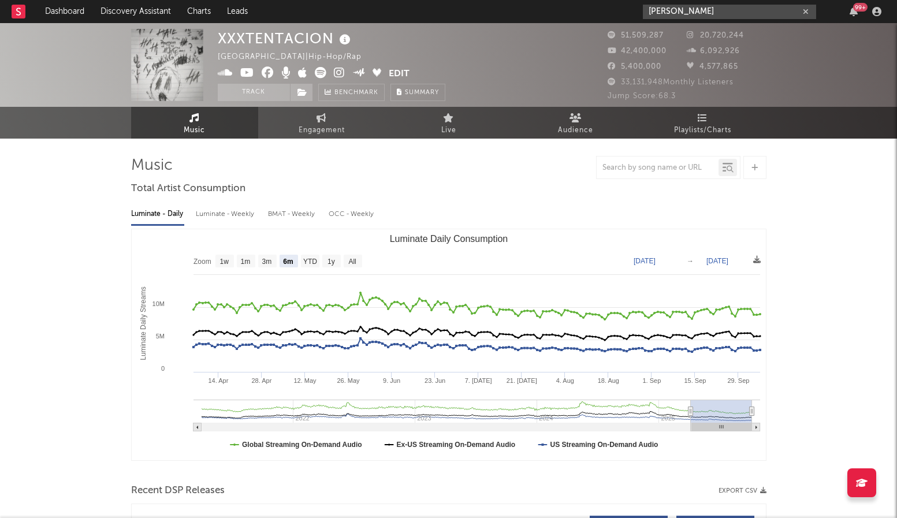
drag, startPoint x: 712, startPoint y: 12, endPoint x: 606, endPoint y: 3, distance: 106.0
click at [606, 3] on nav "Dashboard Discovery Assistant Charts Leads catherine noa 99 +" at bounding box center [448, 11] width 897 height 23
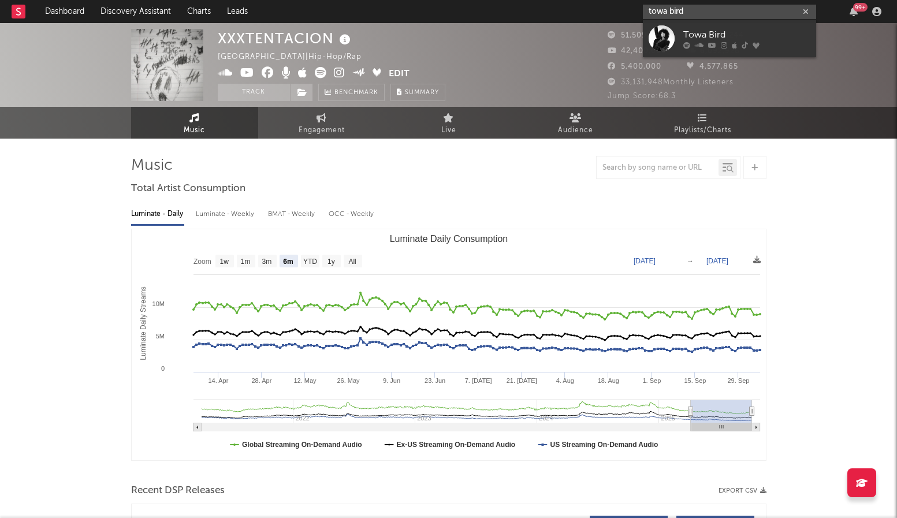
type input "towa bird"
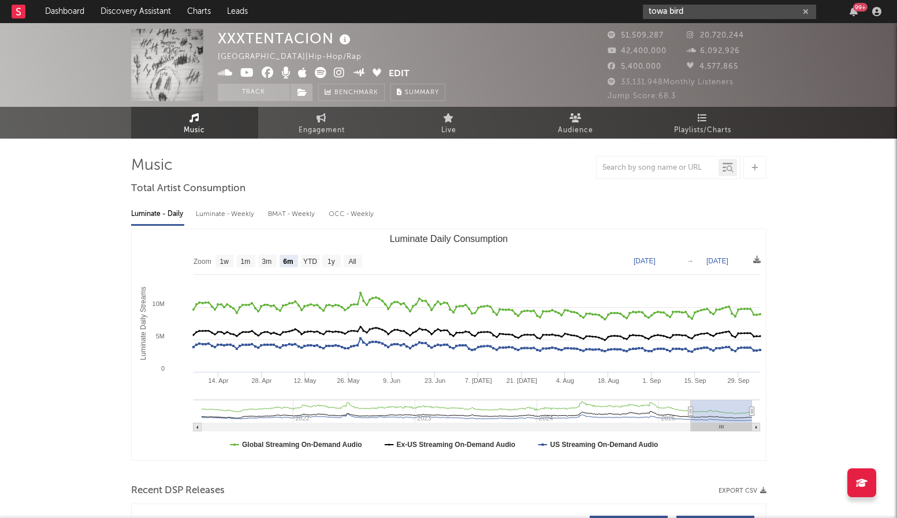
click at [705, 8] on input "towa bird" at bounding box center [729, 12] width 173 height 14
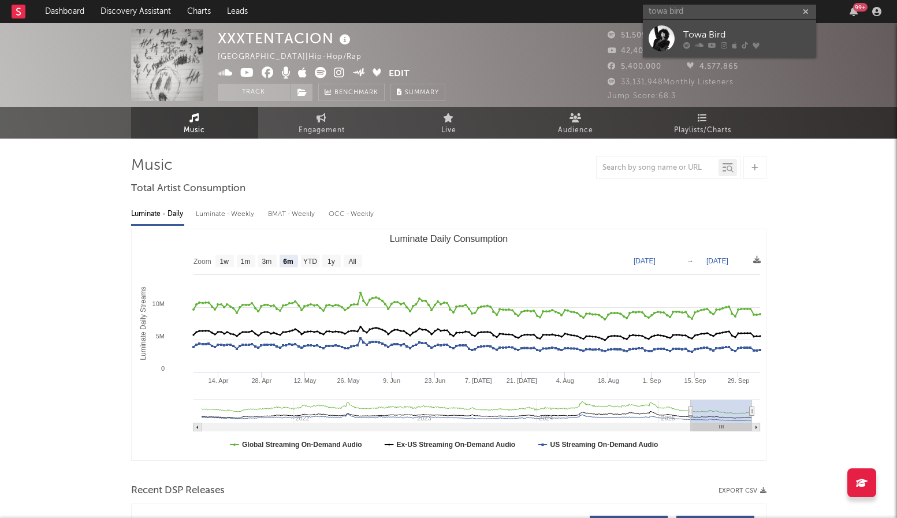
click at [720, 44] on div at bounding box center [746, 45] width 127 height 7
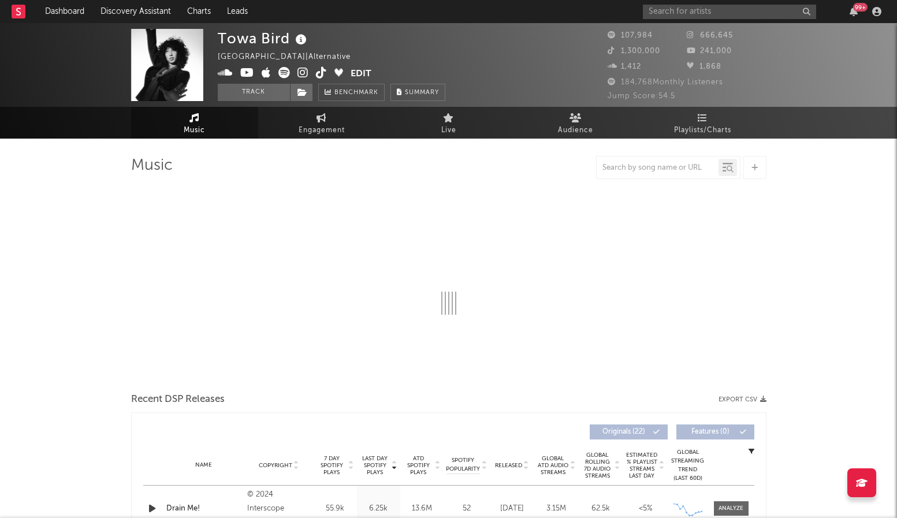
select select "6m"
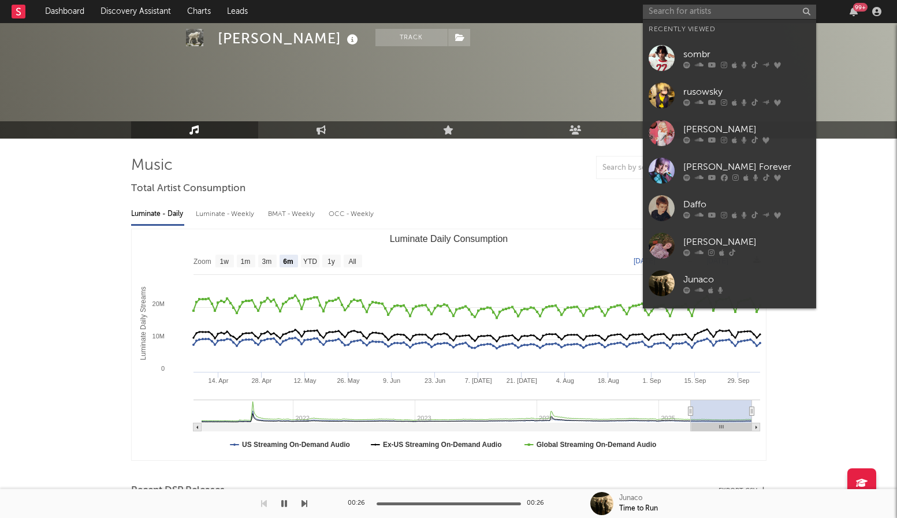
select select "6m"
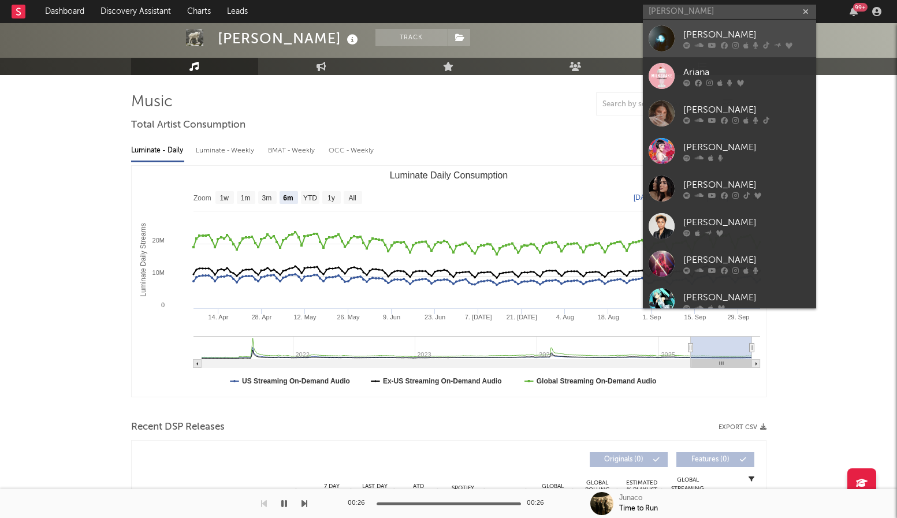
type input "[PERSON_NAME]"
click at [698, 37] on div "[PERSON_NAME]" at bounding box center [746, 35] width 127 height 14
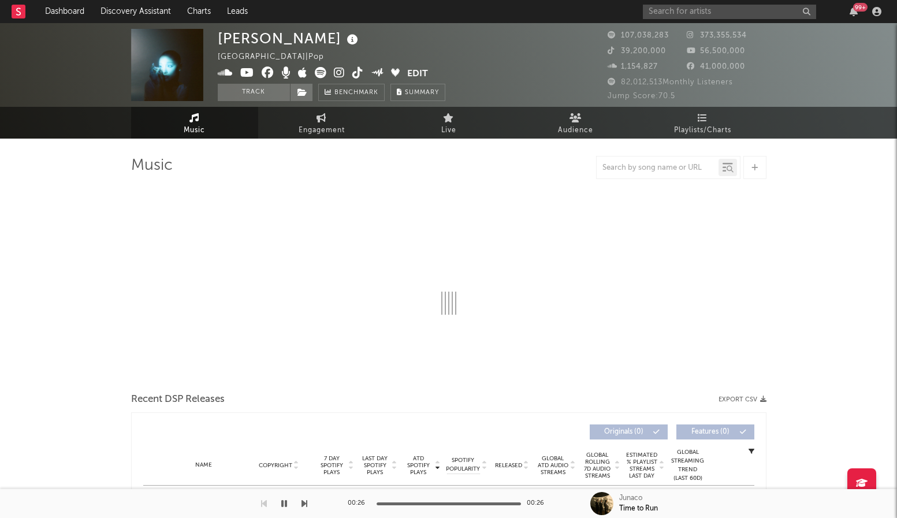
select select "6m"
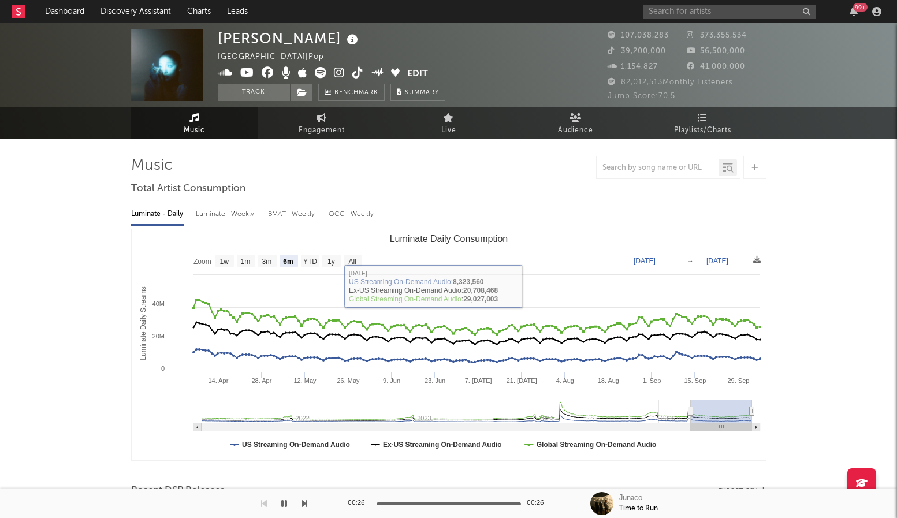
click at [706, 24] on div "[PERSON_NAME] [GEOGRAPHIC_DATA] | Pop Edit Track Benchmark Summary 107,038,283 …" at bounding box center [448, 65] width 897 height 84
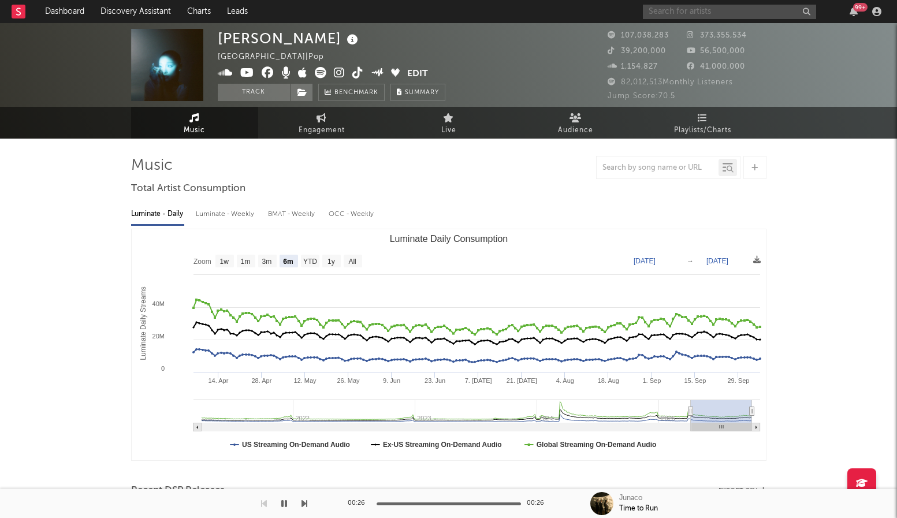
click at [698, 10] on input "text" at bounding box center [729, 12] width 173 height 14
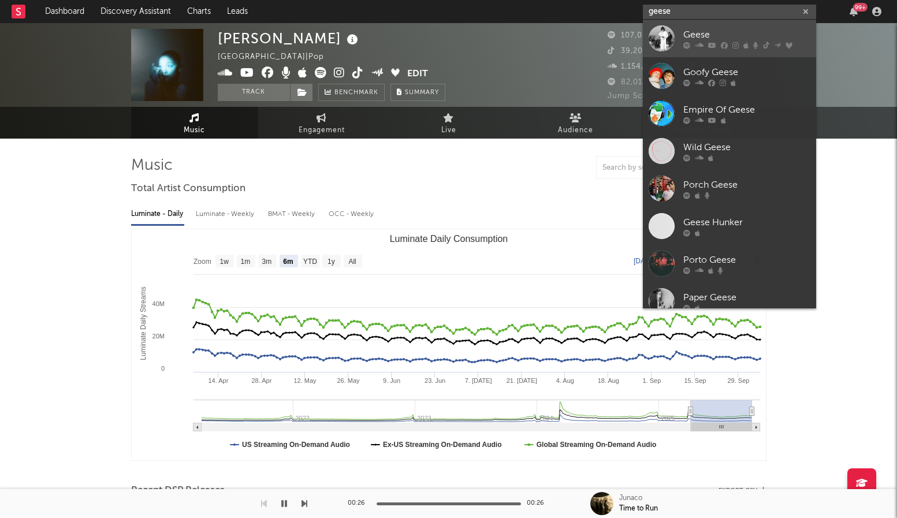
type input "geese"
click at [702, 40] on div "Geese" at bounding box center [746, 35] width 127 height 14
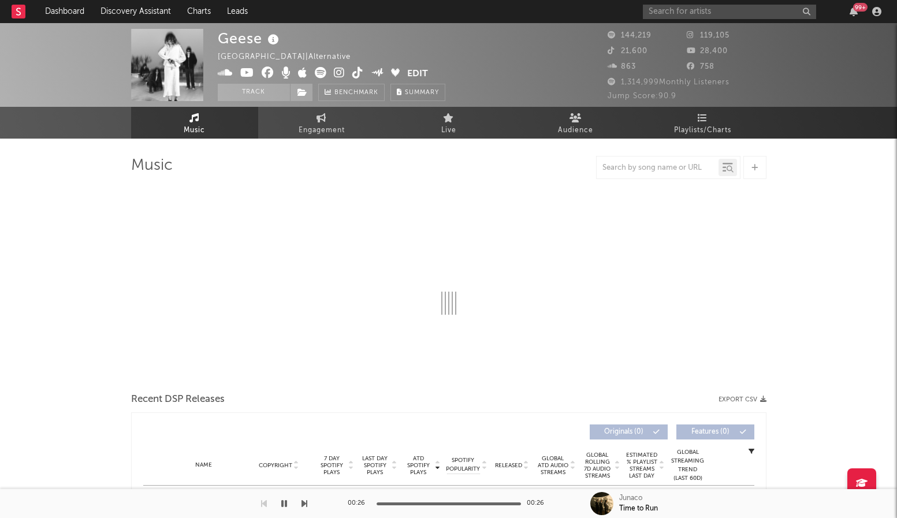
select select "6m"
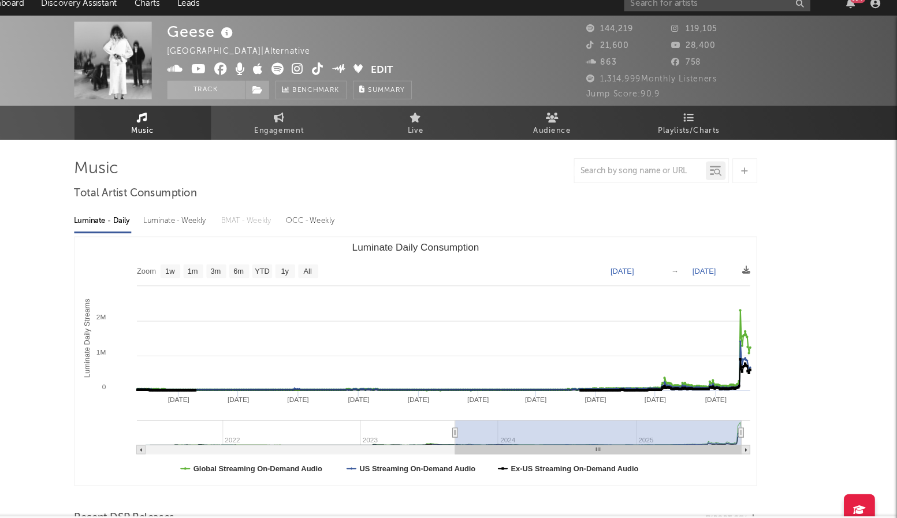
drag, startPoint x: 686, startPoint y: 415, endPoint x: 456, endPoint y: 408, distance: 229.9
click at [483, 408] on icon "Luminate Daily Consumption" at bounding box center [485, 411] width 5 height 9
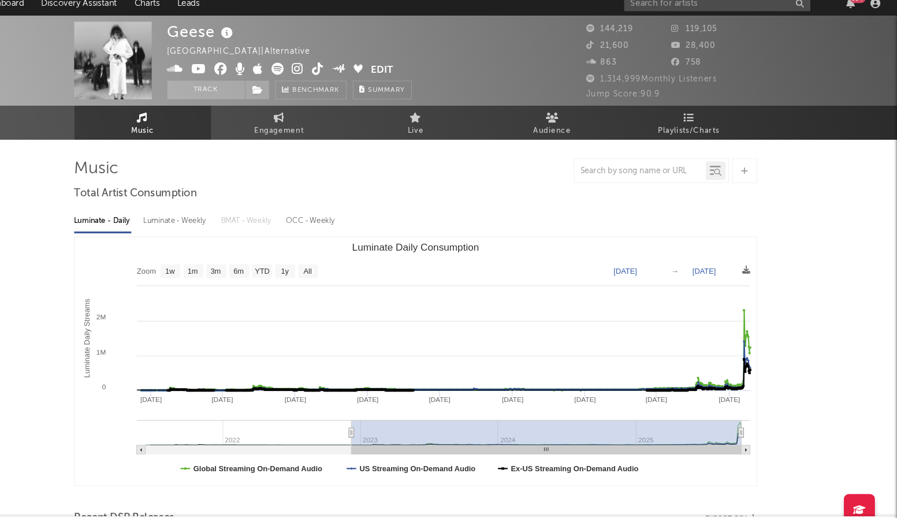
drag, startPoint x: 457, startPoint y: 410, endPoint x: 389, endPoint y: 409, distance: 68.1
click at [389, 409] on icon "Luminate Daily Consumption" at bounding box center [388, 411] width 5 height 9
type input "[DATE]"
click at [676, 12] on input "text" at bounding box center [729, 12] width 173 height 14
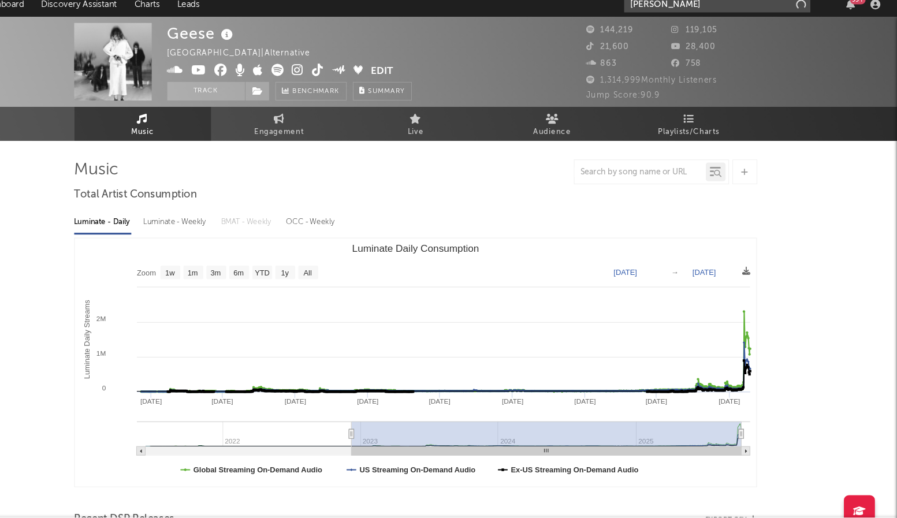
type input "[PERSON_NAME]"
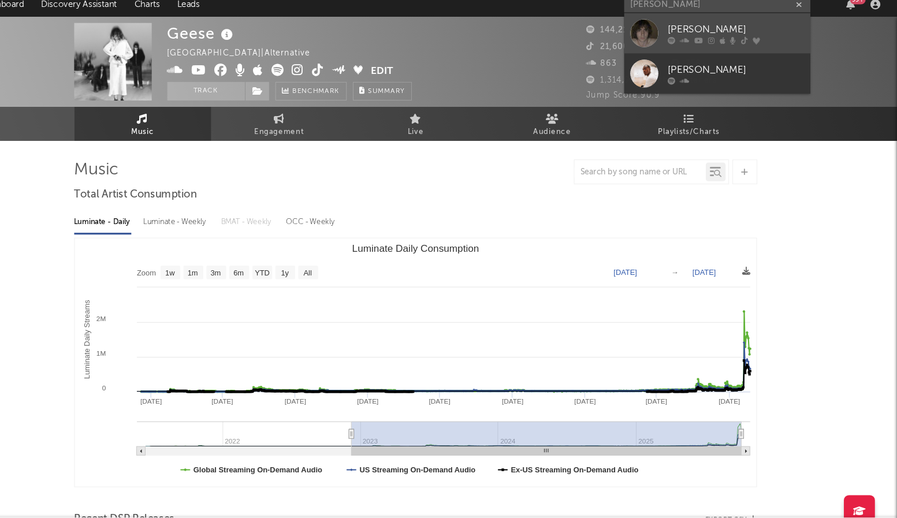
click at [700, 33] on div "[PERSON_NAME]" at bounding box center [746, 35] width 127 height 14
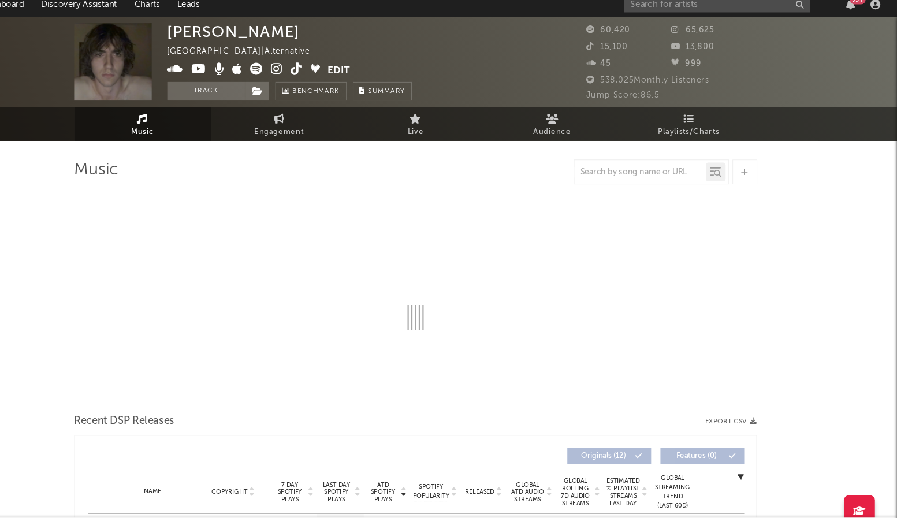
select select "6m"
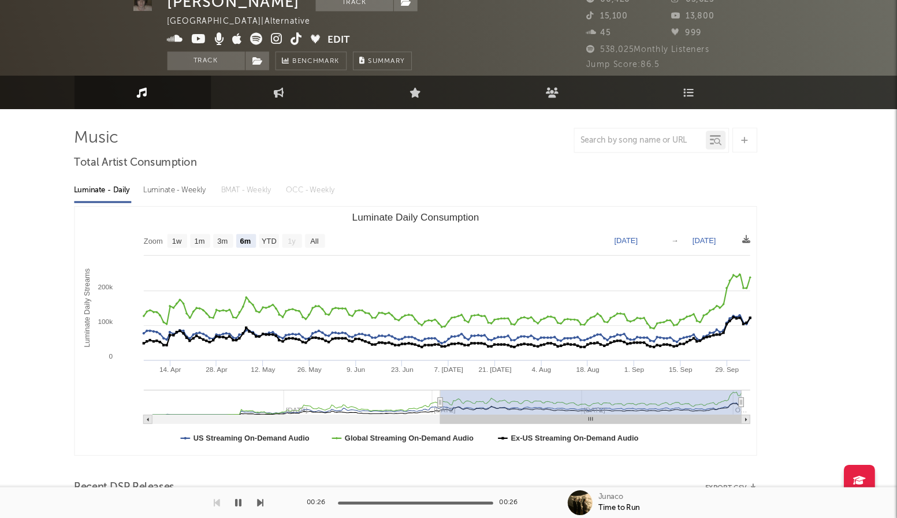
scroll to position [26, 0]
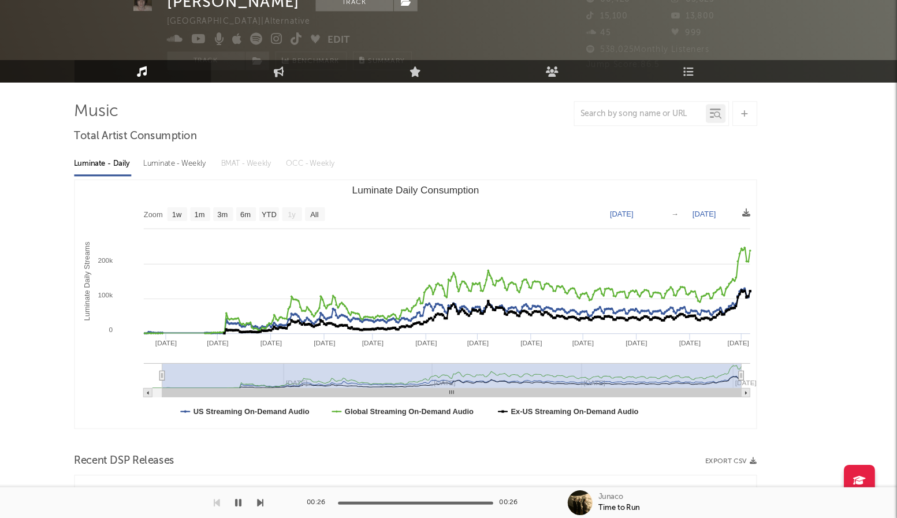
type input "[DATE]"
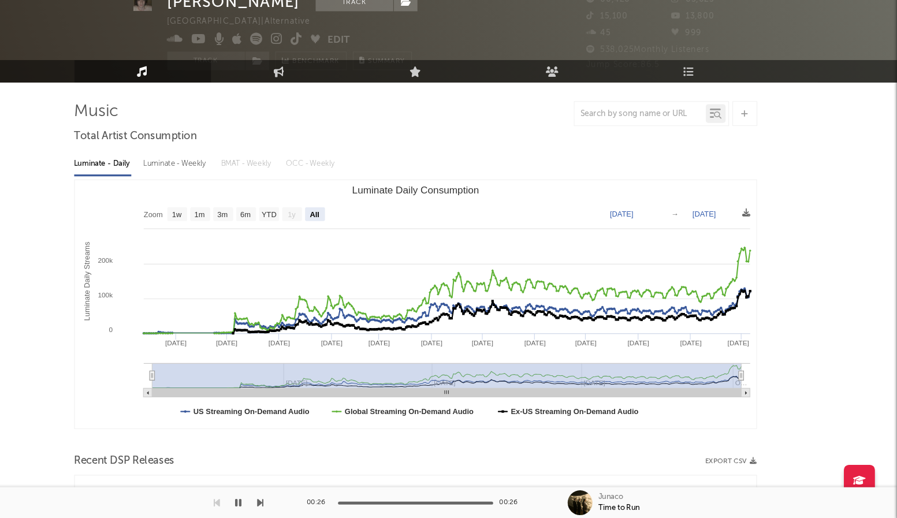
select select "All"
type input "[DATE]"
drag, startPoint x: 471, startPoint y: 381, endPoint x: 181, endPoint y: 366, distance: 290.9
click at [181, 366] on icon "Created with Highcharts 10.3.3 Luminate Daily Streams Luminate Daily Consumptio…" at bounding box center [449, 318] width 634 height 231
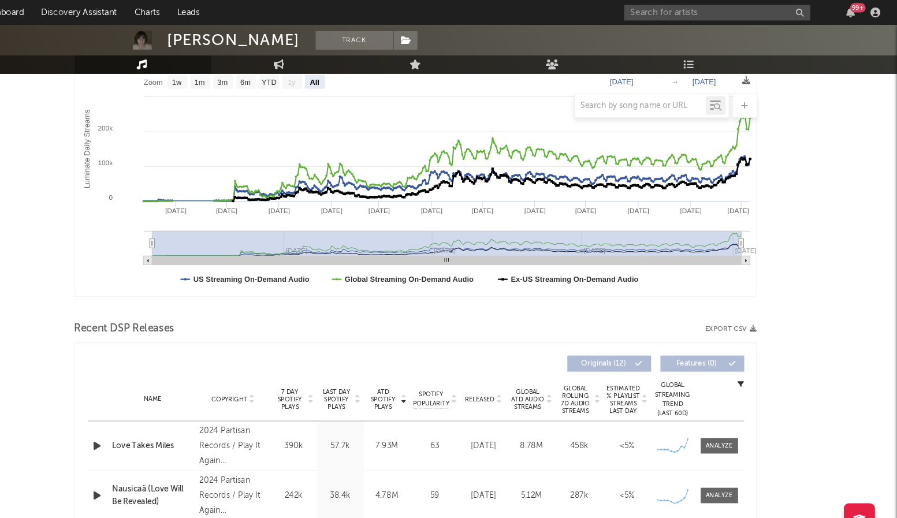
scroll to position [0, 0]
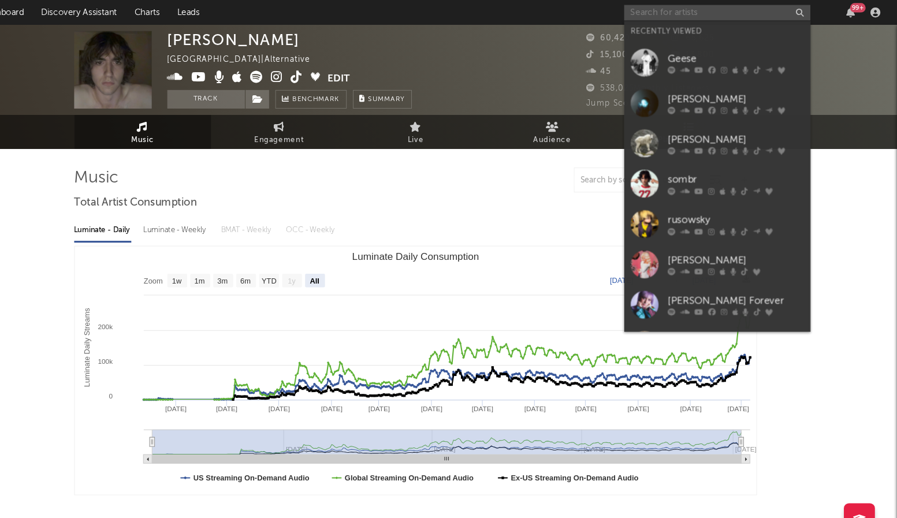
click at [716, 16] on input "text" at bounding box center [729, 12] width 173 height 14
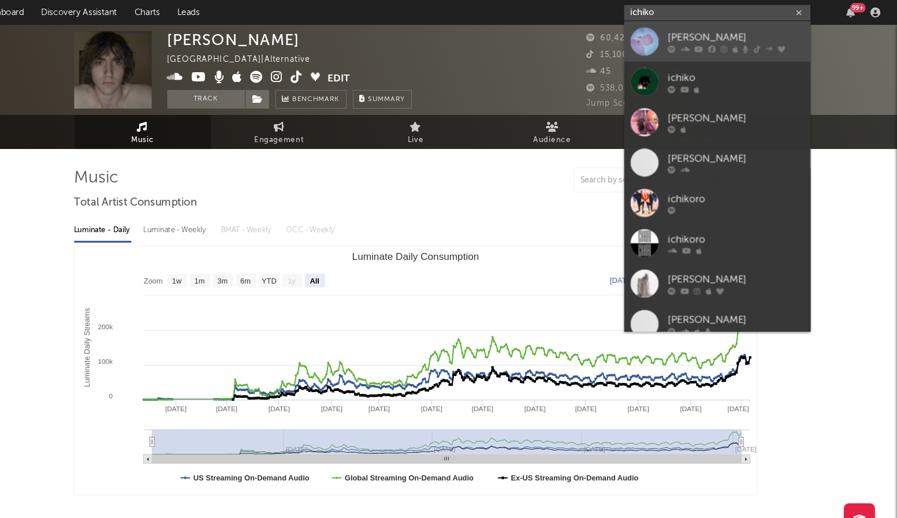
type input "ichiko"
click at [720, 35] on div "[PERSON_NAME]" at bounding box center [746, 35] width 127 height 14
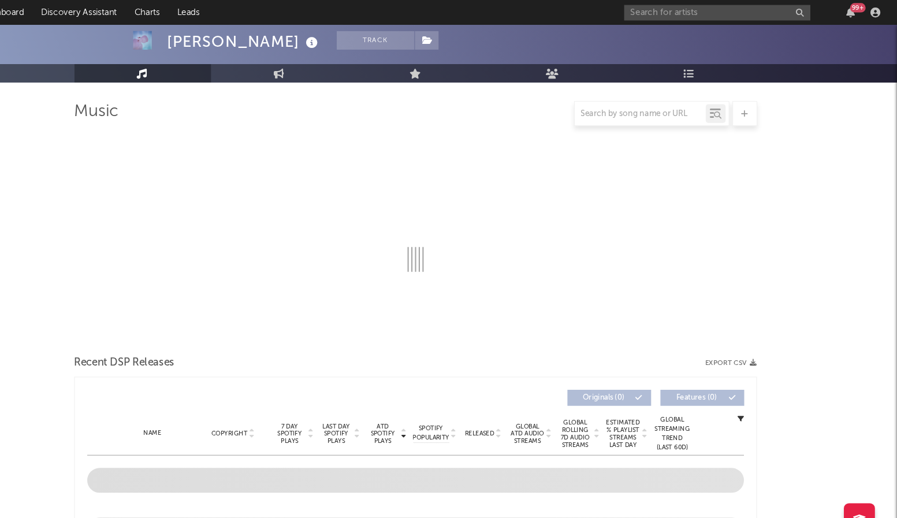
scroll to position [59, 0]
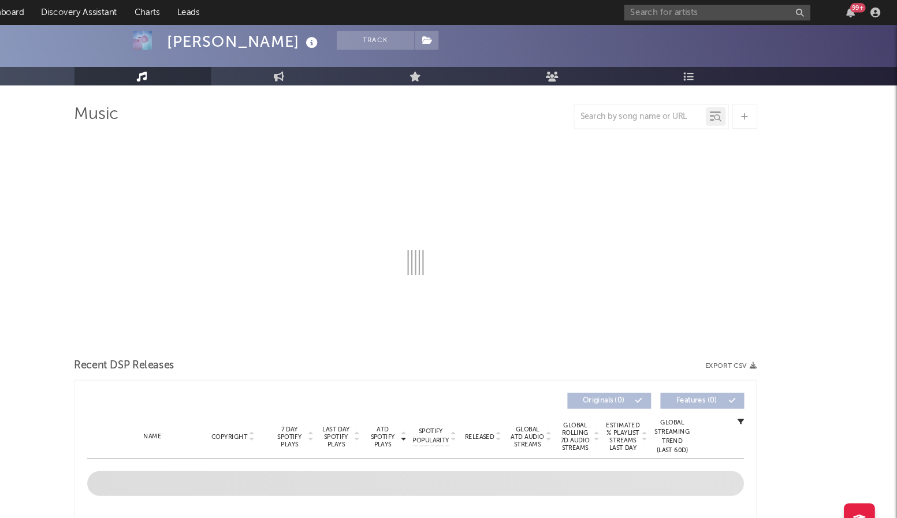
select select "6m"
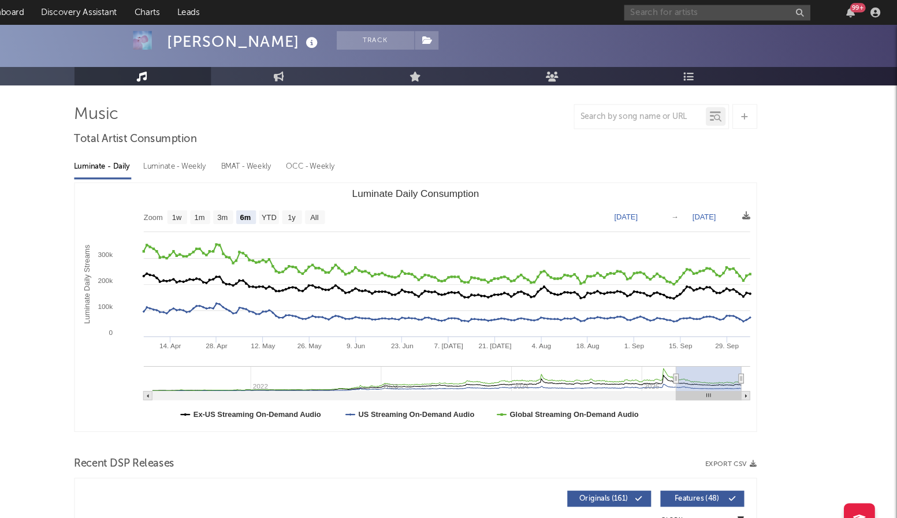
click at [684, 15] on input "text" at bounding box center [729, 12] width 173 height 14
type input "weyes blood"
click at [741, 16] on input "weyes blood" at bounding box center [729, 12] width 173 height 14
click at [747, 8] on input "weyes blood" at bounding box center [729, 12] width 173 height 14
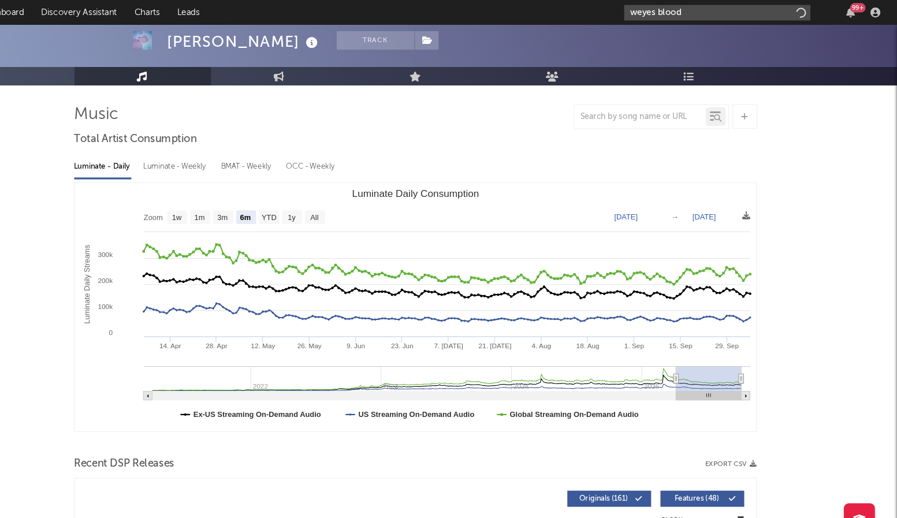
click at [747, 8] on input "weyes blood" at bounding box center [729, 12] width 173 height 14
drag, startPoint x: 774, startPoint y: 9, endPoint x: 698, endPoint y: 9, distance: 75.6
click at [698, 9] on input "weyes blood" at bounding box center [729, 12] width 173 height 14
